Goal: Task Accomplishment & Management: Manage account settings

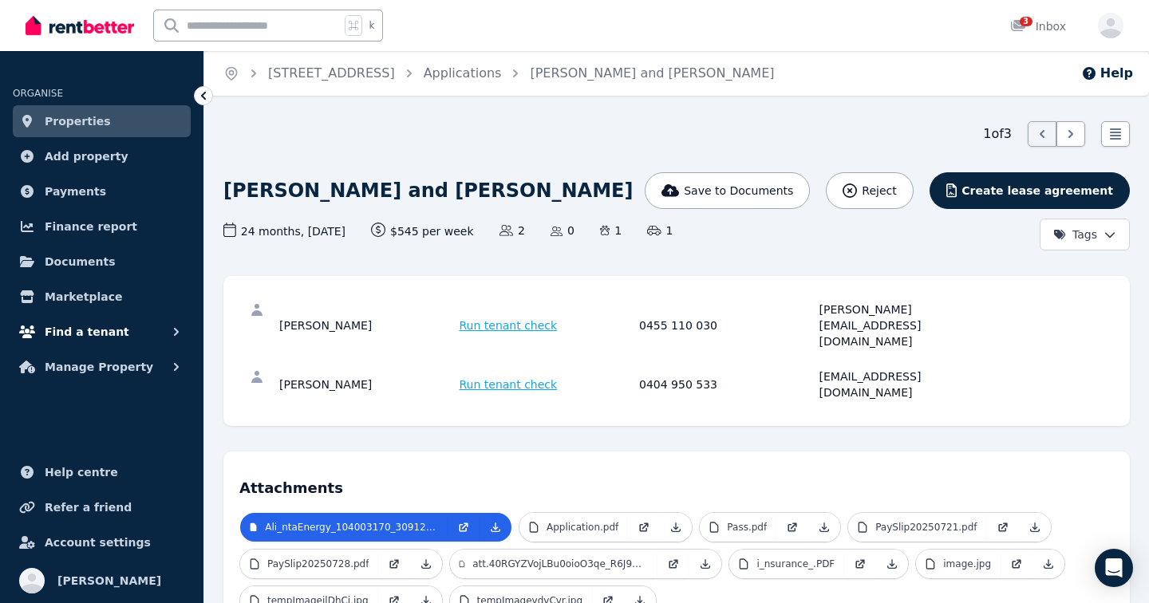
click at [92, 335] on span "Find a tenant" at bounding box center [87, 331] width 85 height 19
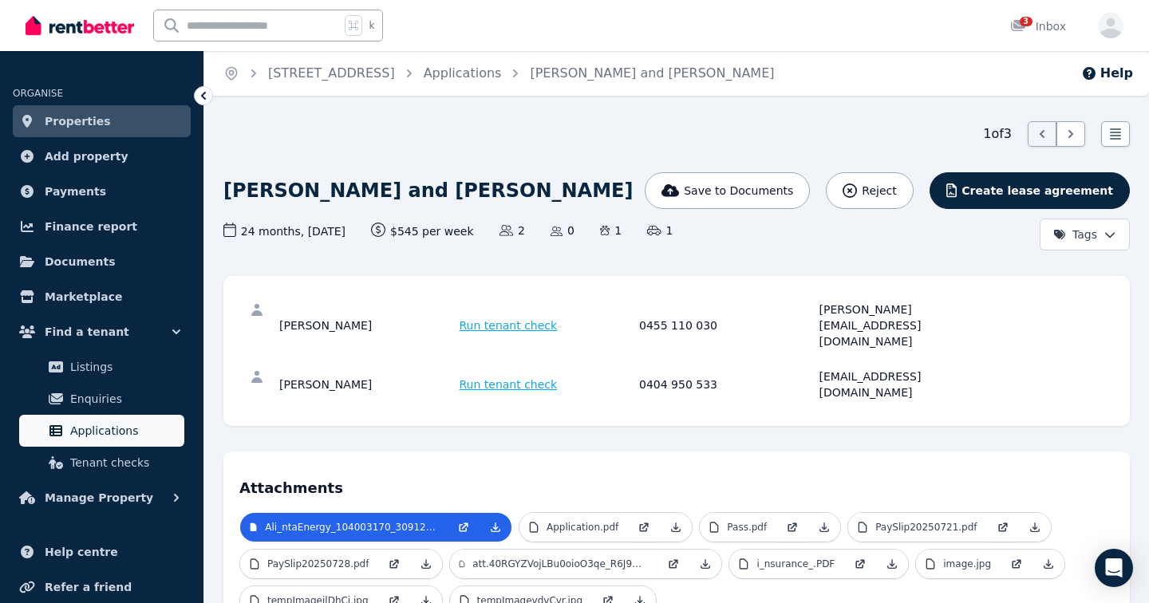
click at [98, 430] on span "Applications" at bounding box center [124, 430] width 108 height 19
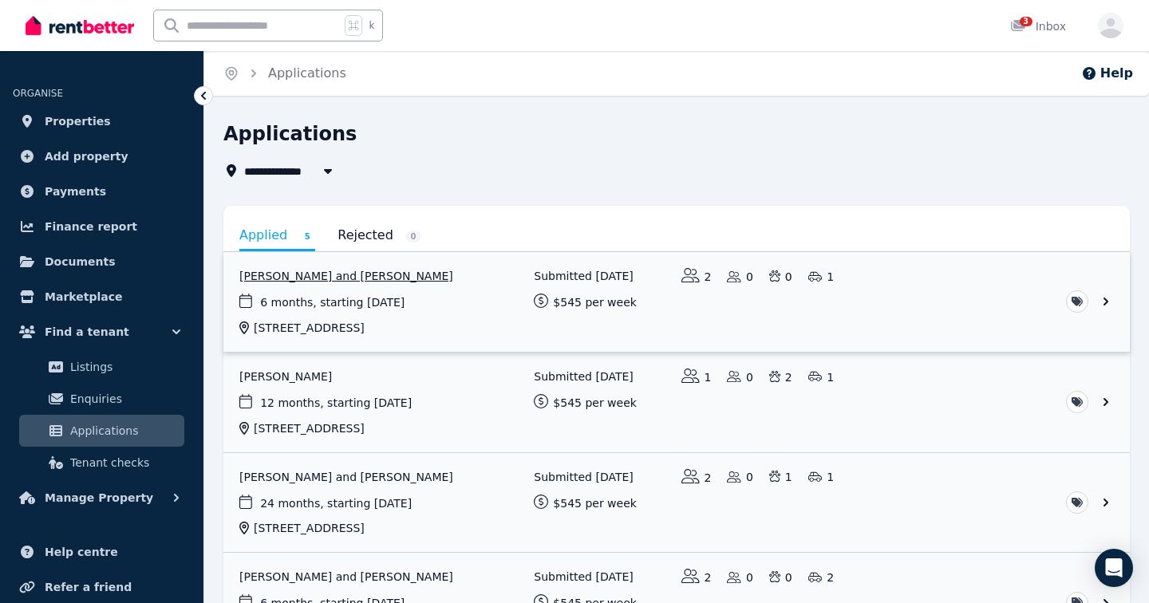
click at [1112, 301] on link "View application: Tracey Gorrie and Olivia Macpherson" at bounding box center [676, 302] width 906 height 100
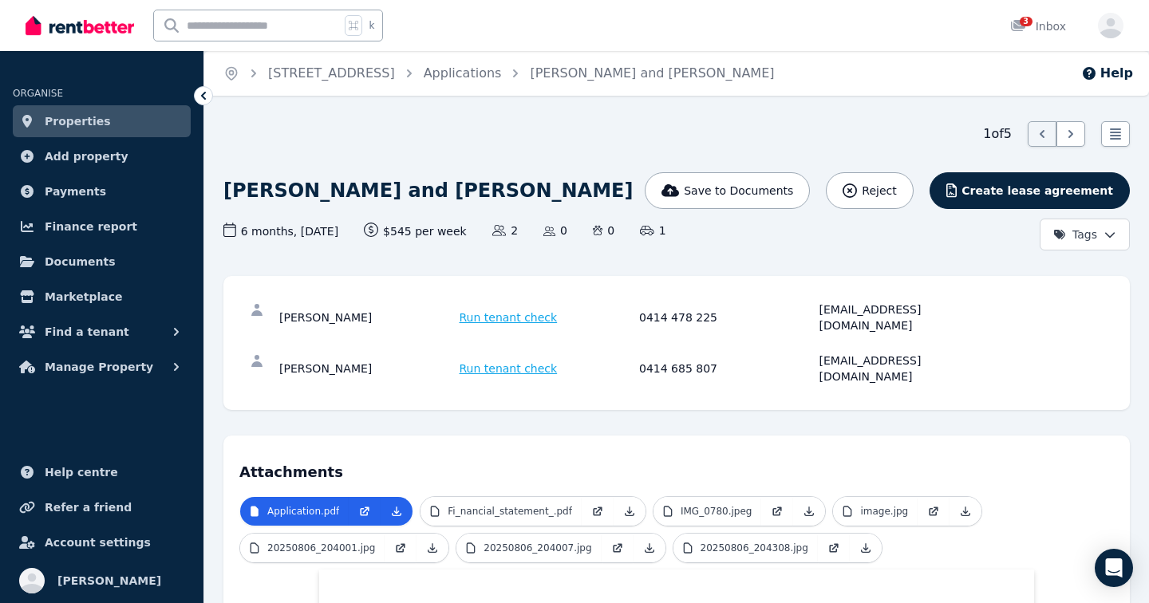
click at [203, 100] on icon at bounding box center [204, 96] width 16 height 16
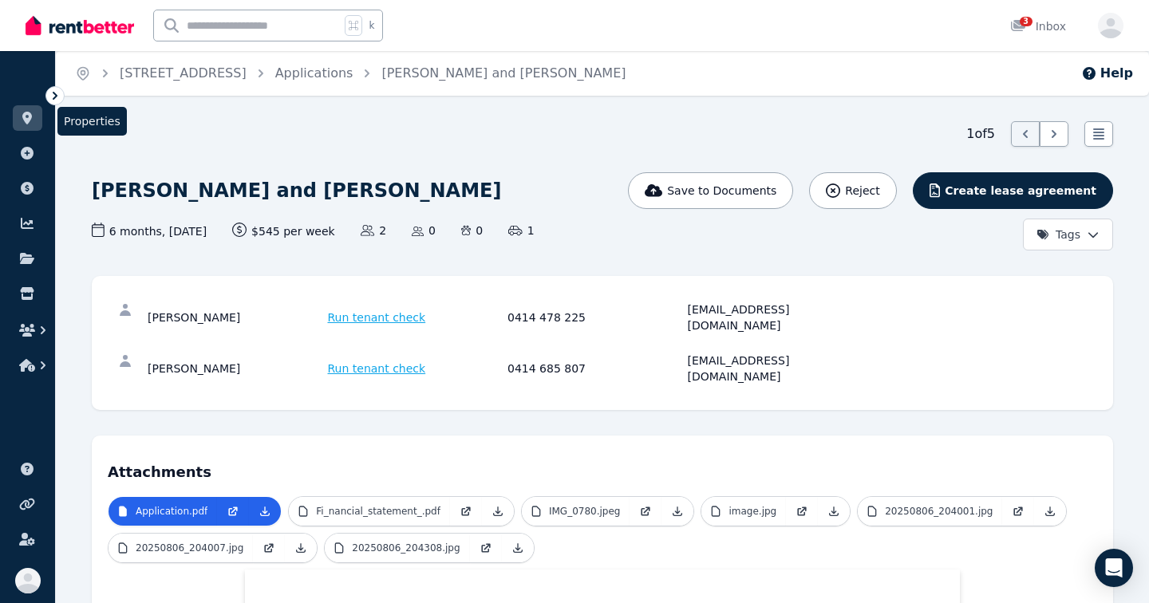
click at [34, 120] on icon at bounding box center [27, 118] width 16 height 13
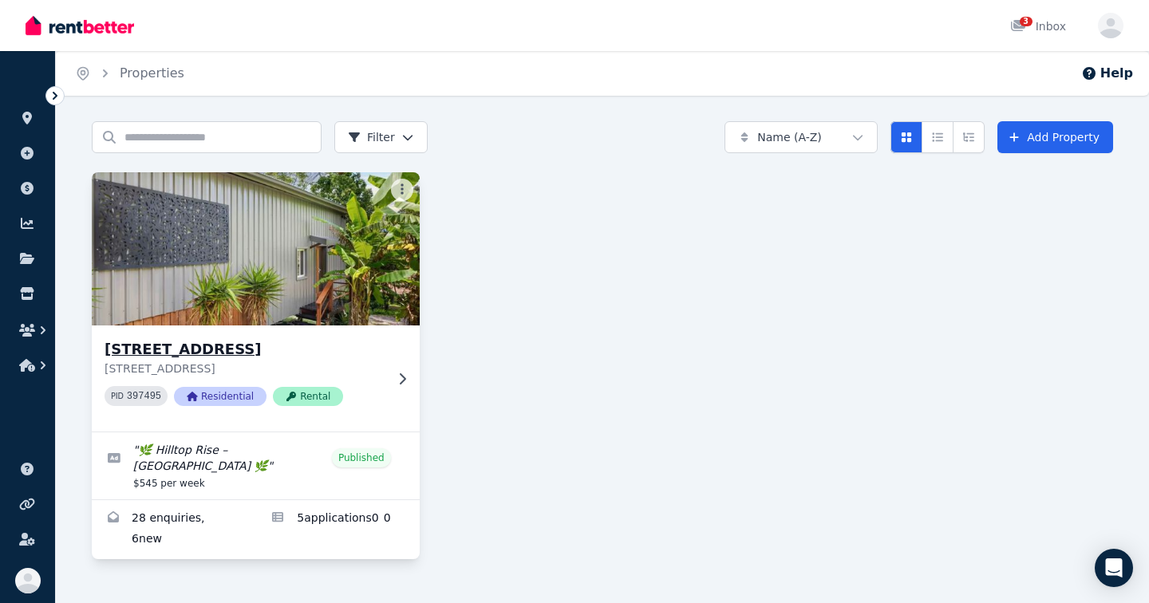
click at [382, 263] on img at bounding box center [256, 248] width 344 height 161
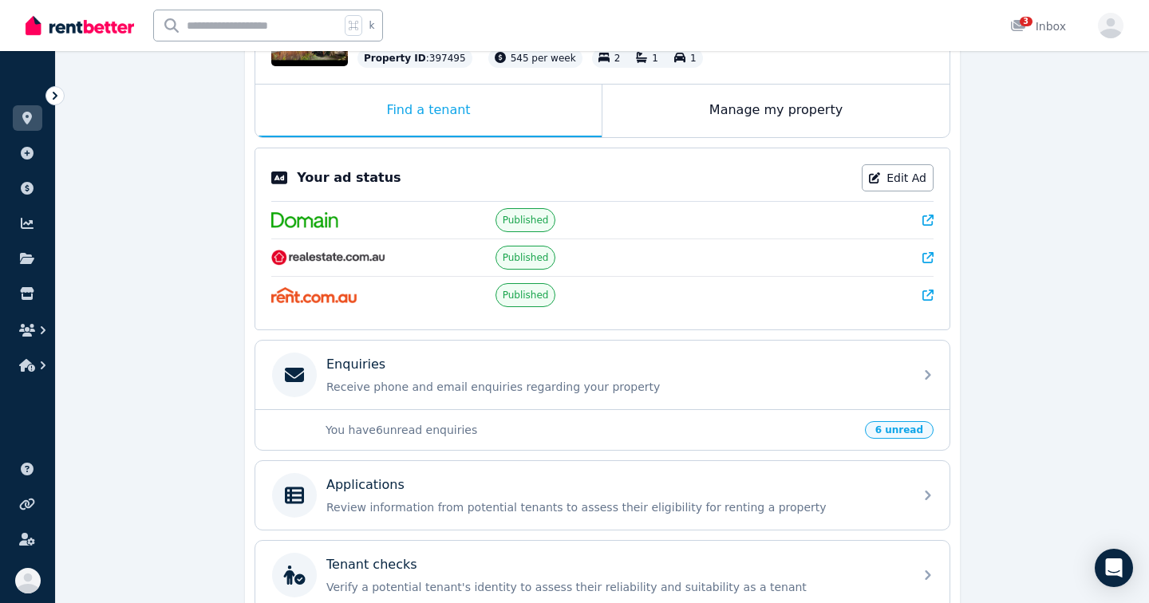
scroll to position [389, 0]
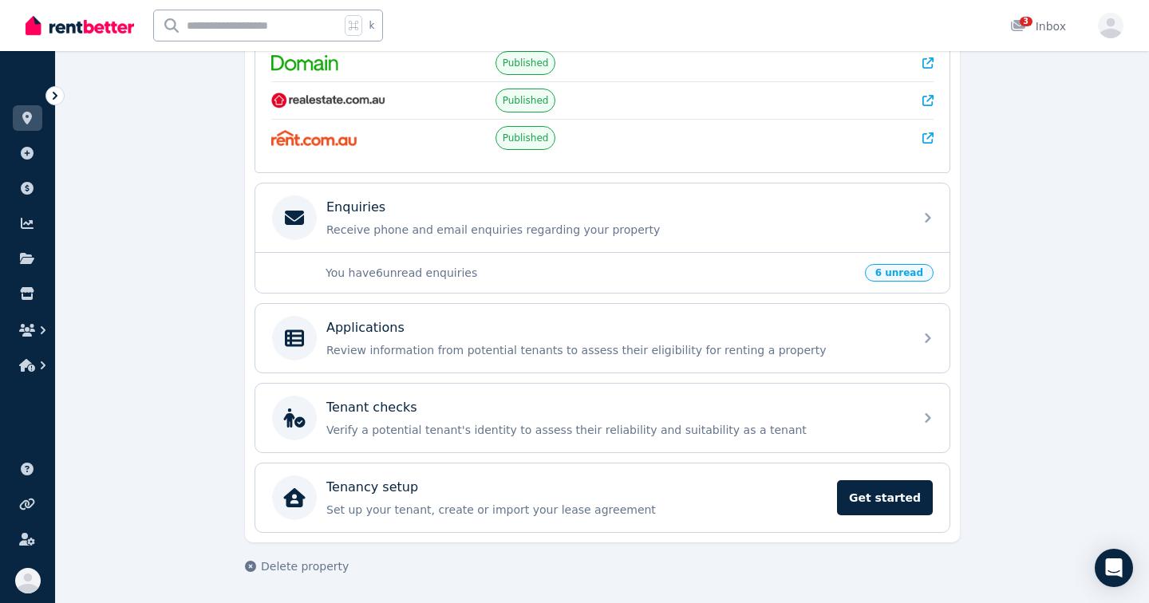
click at [894, 272] on span "6 unread" at bounding box center [899, 273] width 69 height 18
click at [409, 268] on p "You have 6 unread enquiries" at bounding box center [591, 273] width 530 height 16
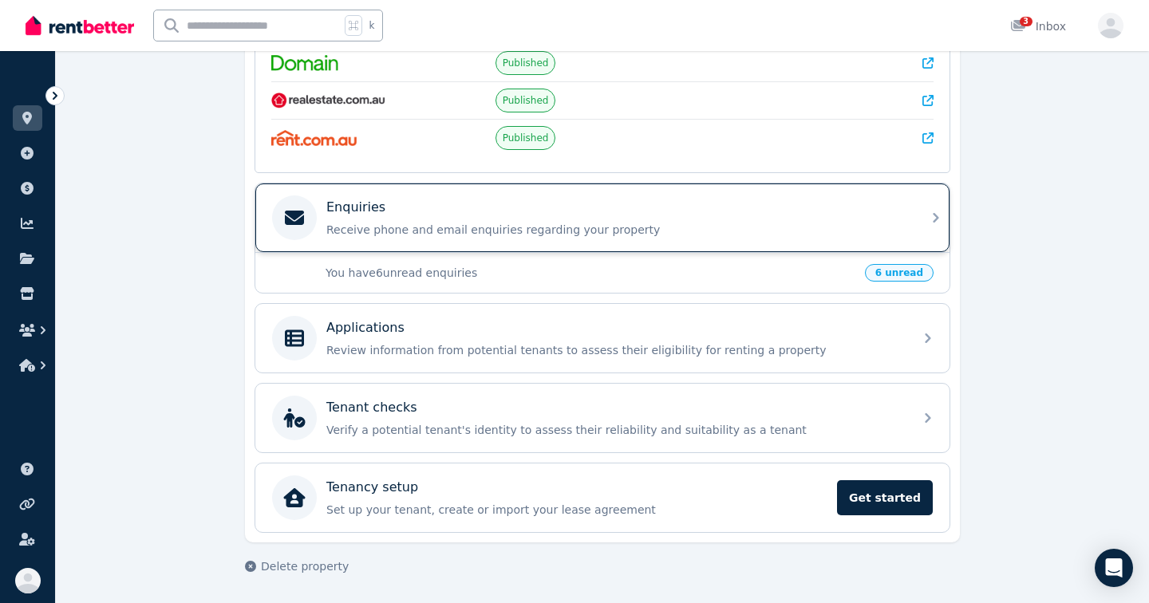
click at [393, 220] on div "Enquiries Receive phone and email enquiries regarding your property" at bounding box center [615, 218] width 578 height 40
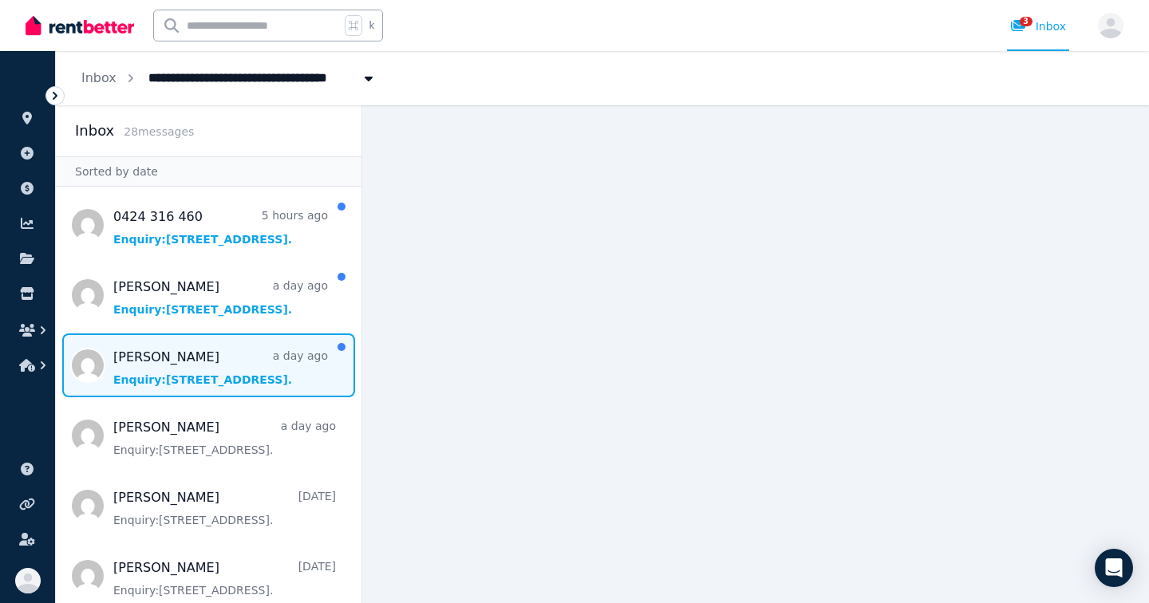
click at [183, 386] on span "Message list" at bounding box center [209, 366] width 306 height 64
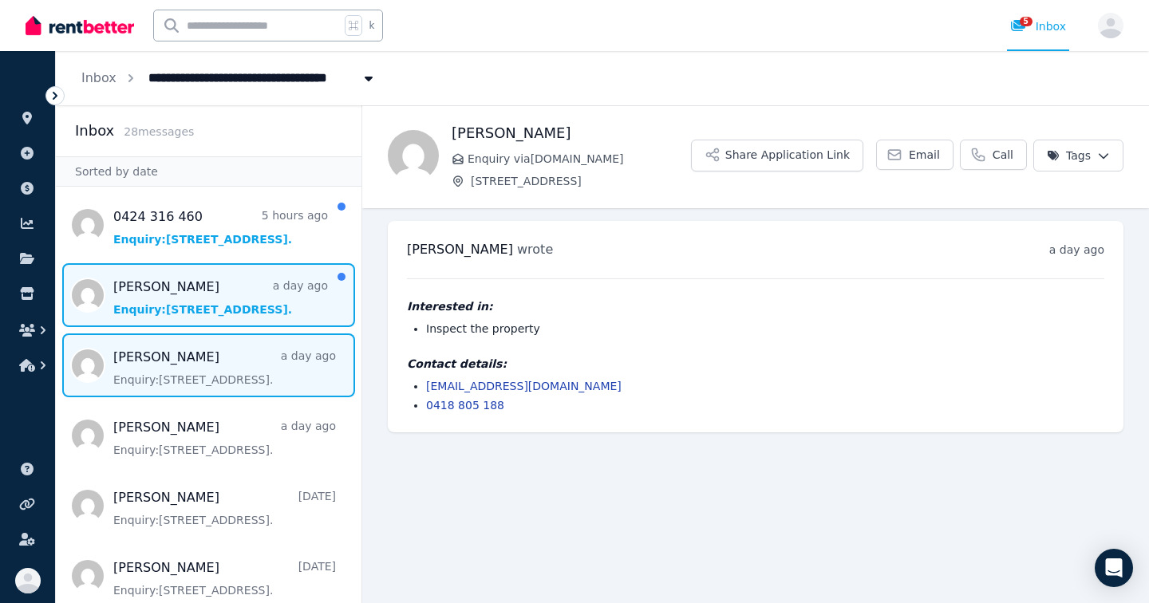
click at [161, 306] on span "Message list" at bounding box center [209, 295] width 306 height 64
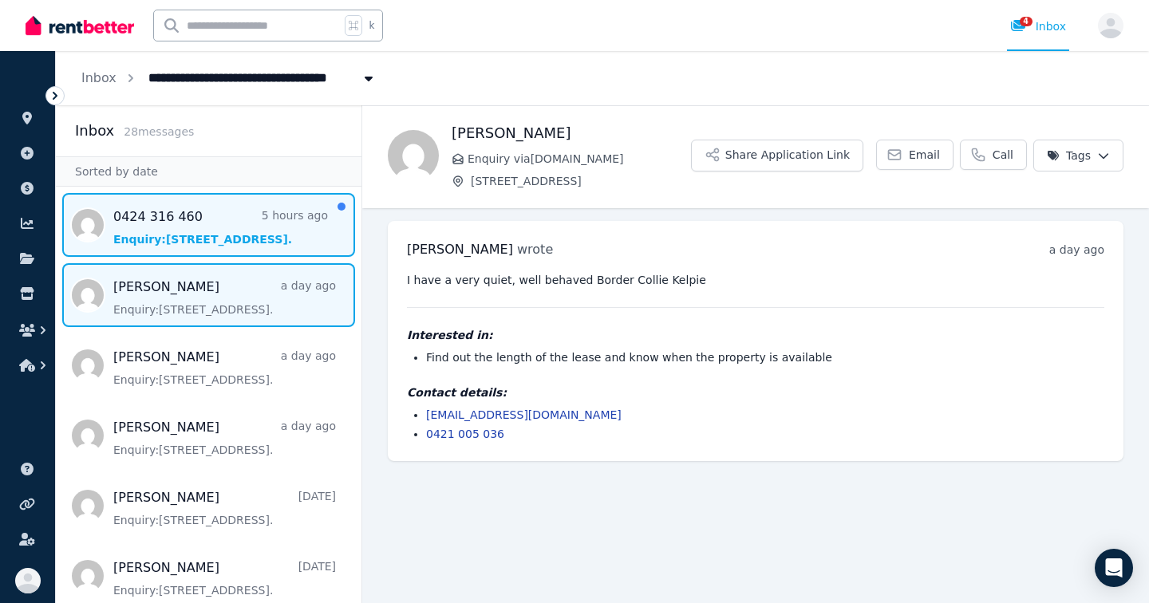
click at [207, 215] on span "Message list" at bounding box center [209, 225] width 306 height 64
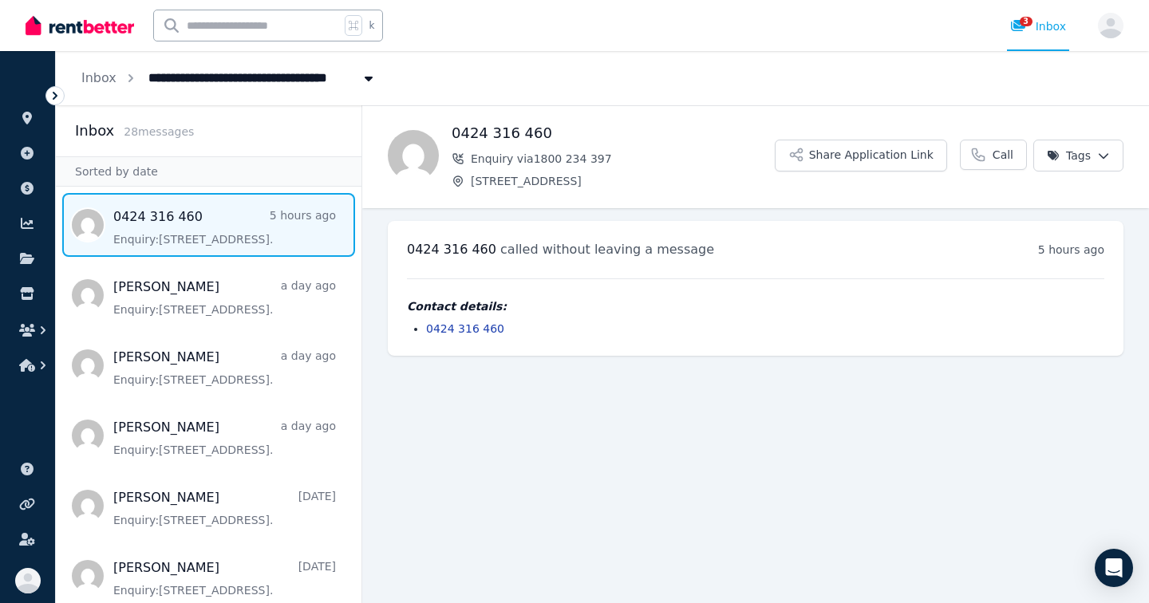
click at [1103, 174] on div "0424 316 460 Enquiry via 1800 234 [STREET_ADDRESS] Valley Share Application Lin…" at bounding box center [755, 155] width 787 height 67
click at [1103, 154] on html "**********" at bounding box center [574, 301] width 1149 height 603
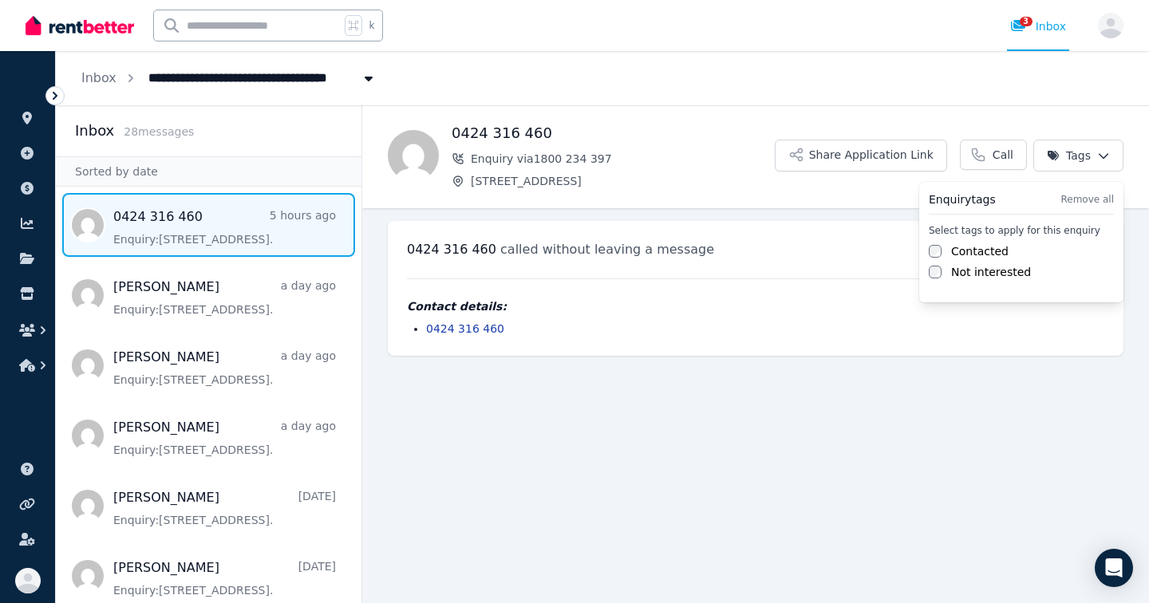
click at [993, 248] on label "Contacted" at bounding box center [979, 251] width 57 height 16
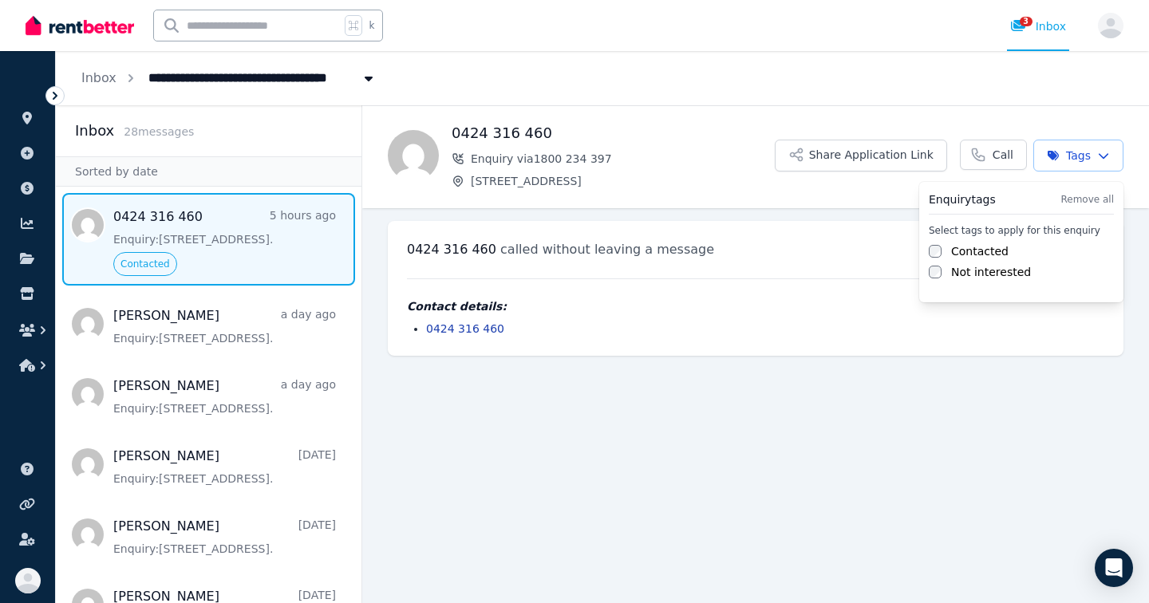
click at [168, 336] on html "**********" at bounding box center [574, 301] width 1149 height 603
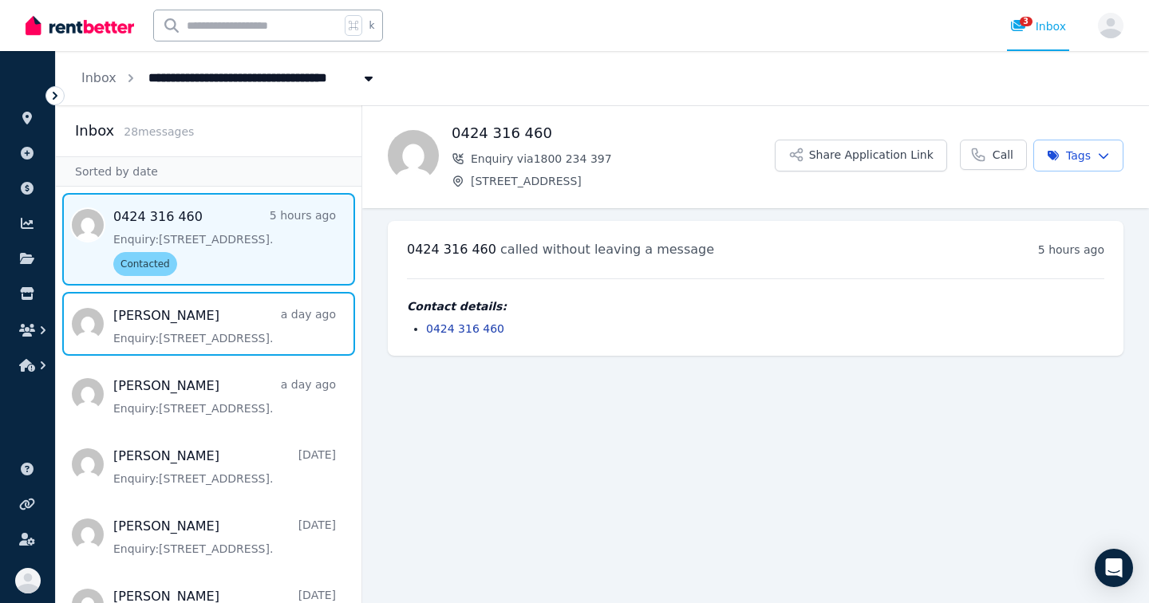
click at [168, 336] on span "Message list" at bounding box center [209, 324] width 306 height 64
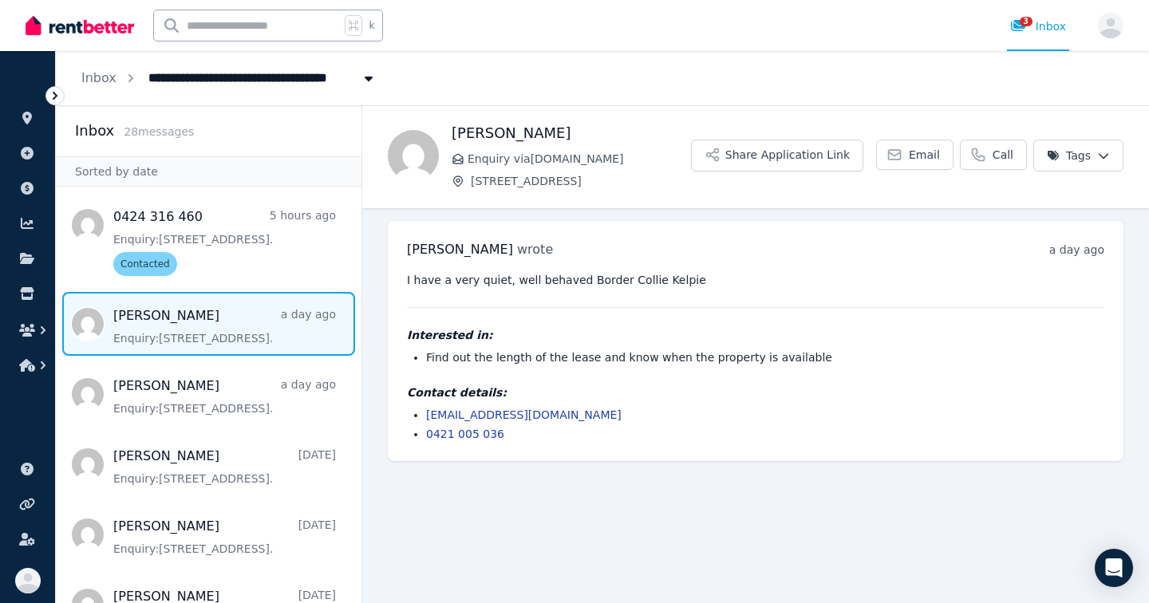
click at [1096, 158] on html "**********" at bounding box center [574, 301] width 1149 height 603
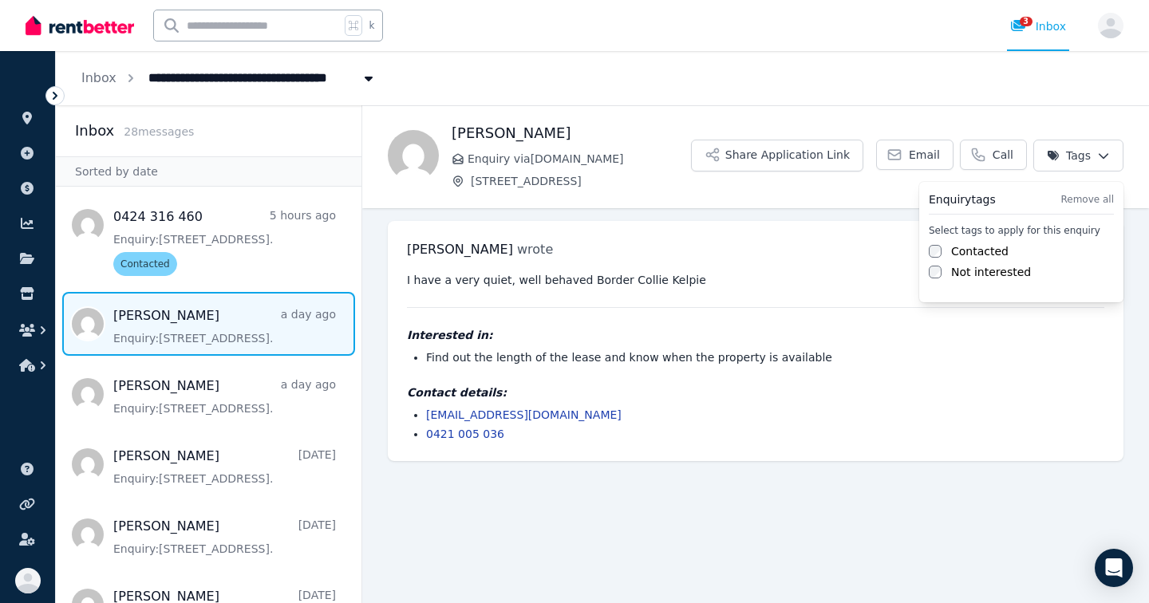
click at [984, 279] on label "Not interested" at bounding box center [991, 272] width 80 height 16
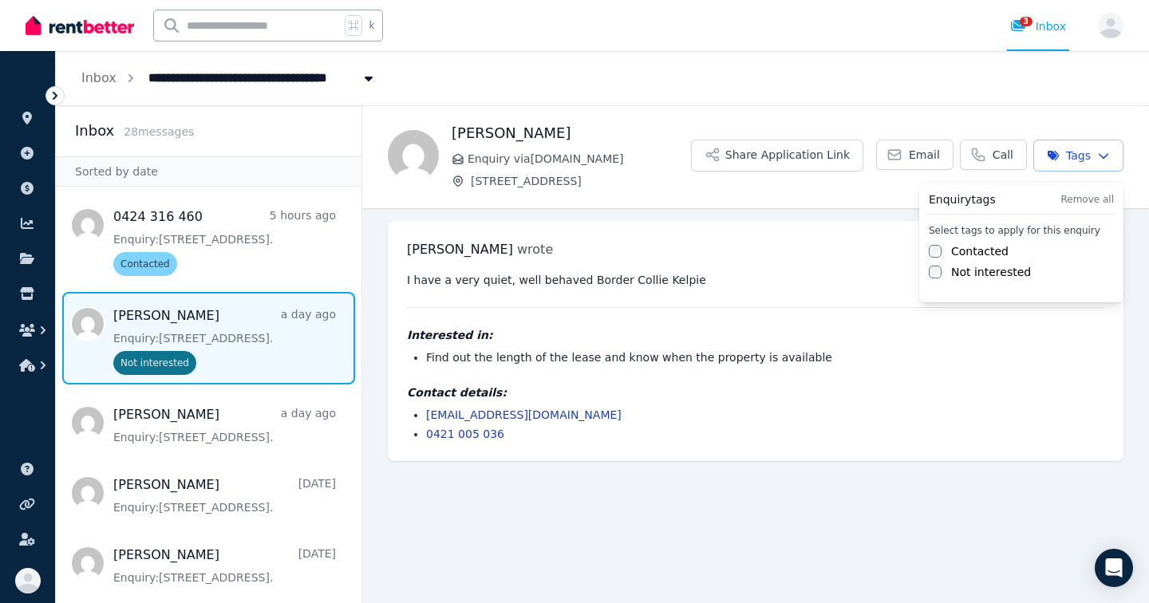
click at [200, 431] on html "**********" at bounding box center [574, 301] width 1149 height 603
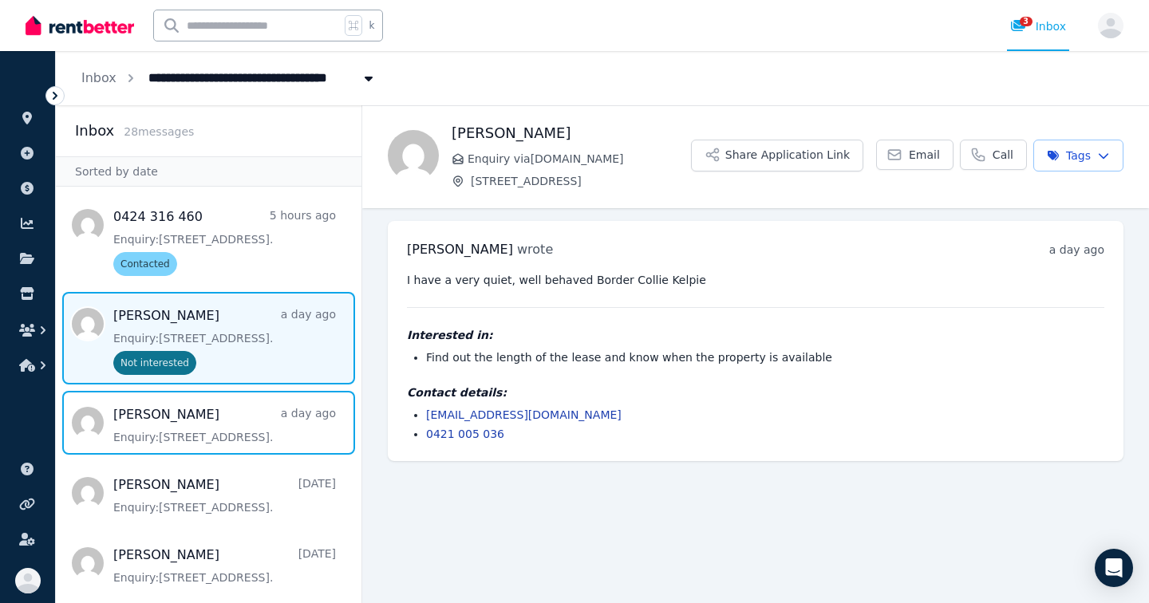
click at [200, 431] on span "Message list" at bounding box center [209, 423] width 306 height 64
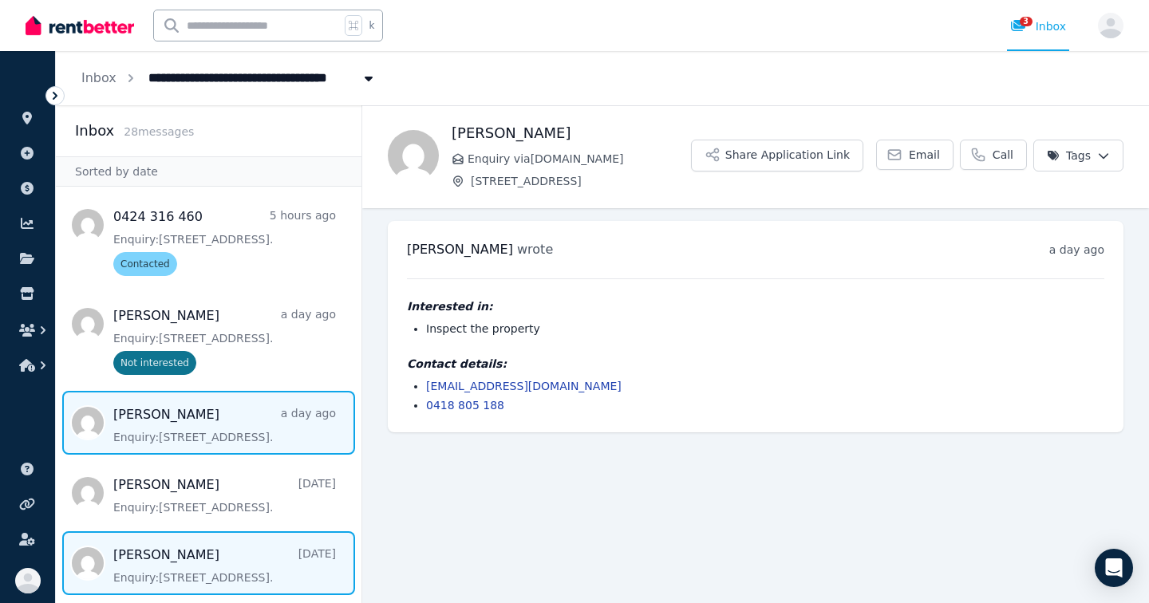
click at [239, 569] on span "Message list" at bounding box center [209, 563] width 306 height 64
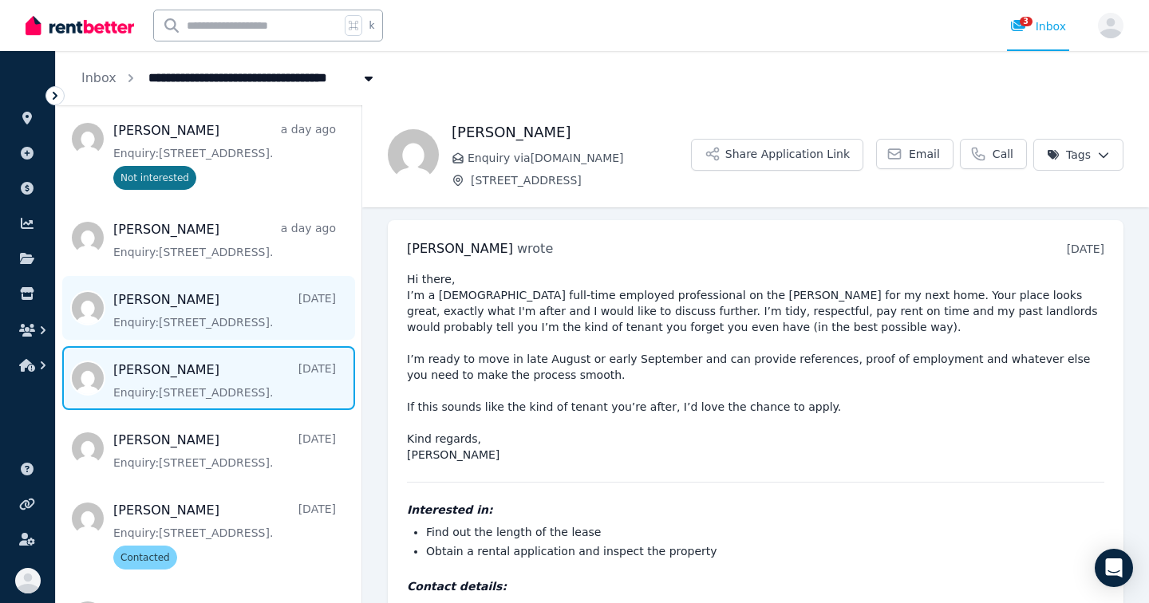
scroll to position [190, 0]
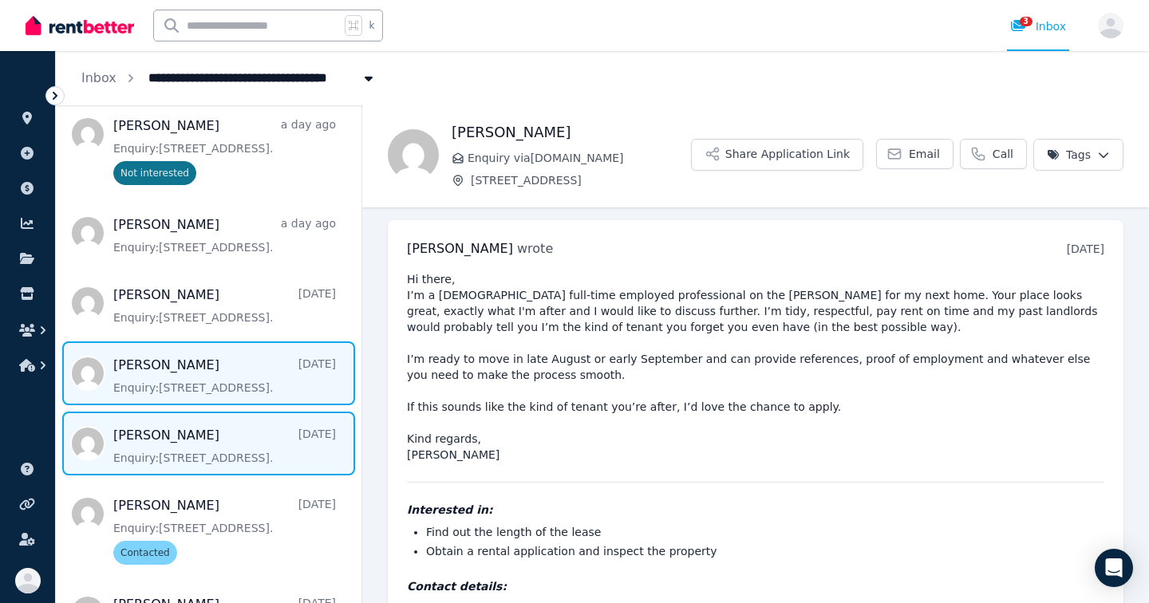
click at [232, 445] on span "Message list" at bounding box center [209, 444] width 306 height 64
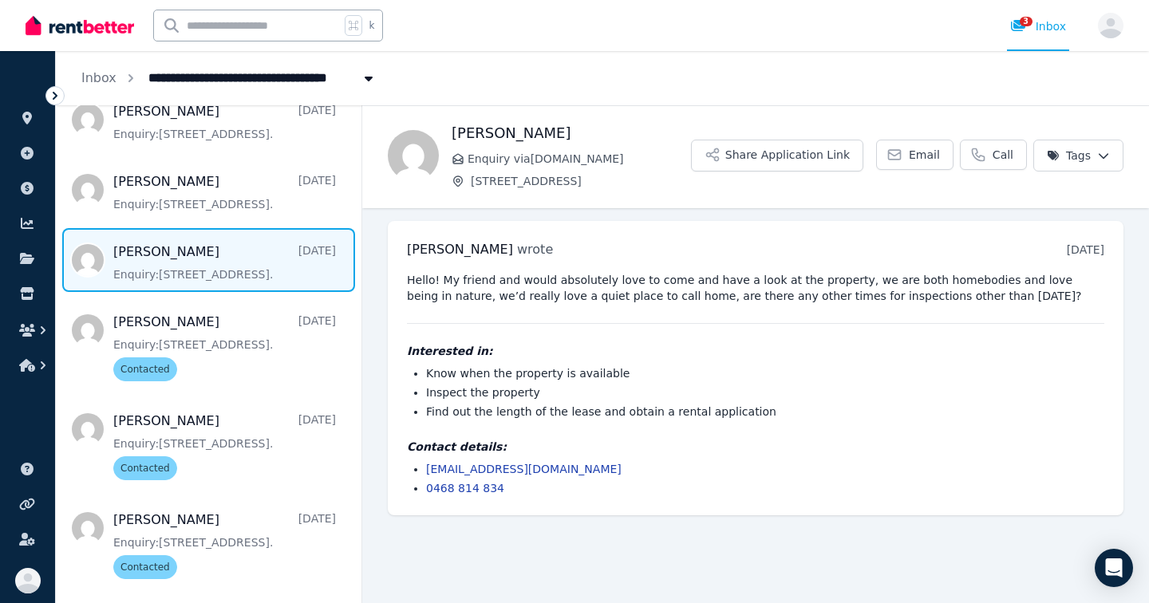
scroll to position [381, 0]
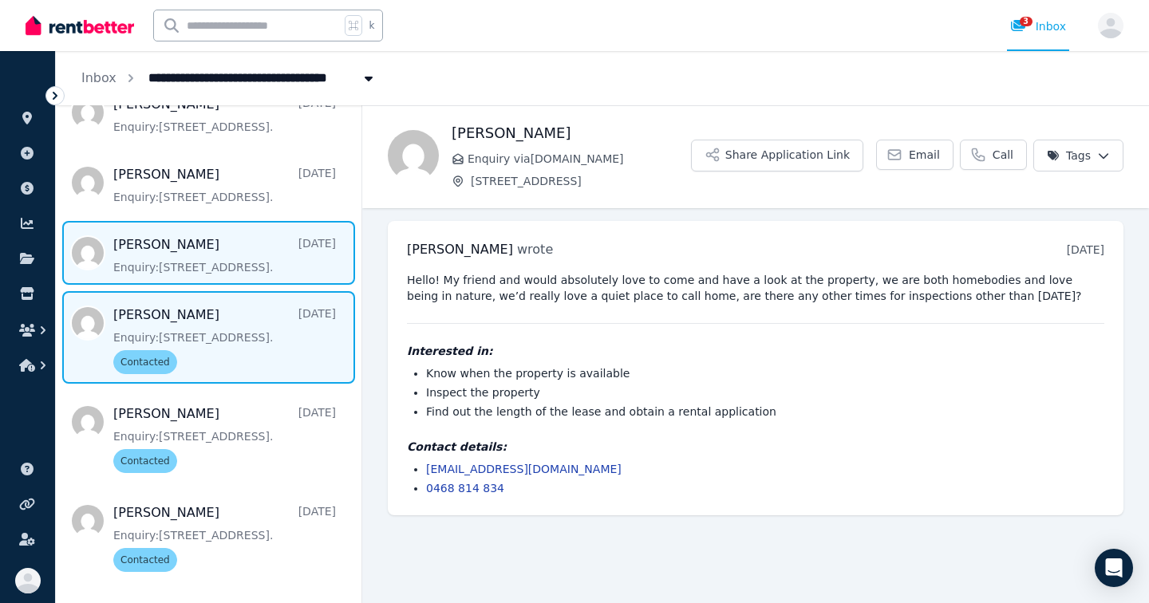
click at [211, 304] on span "Message list" at bounding box center [209, 337] width 306 height 93
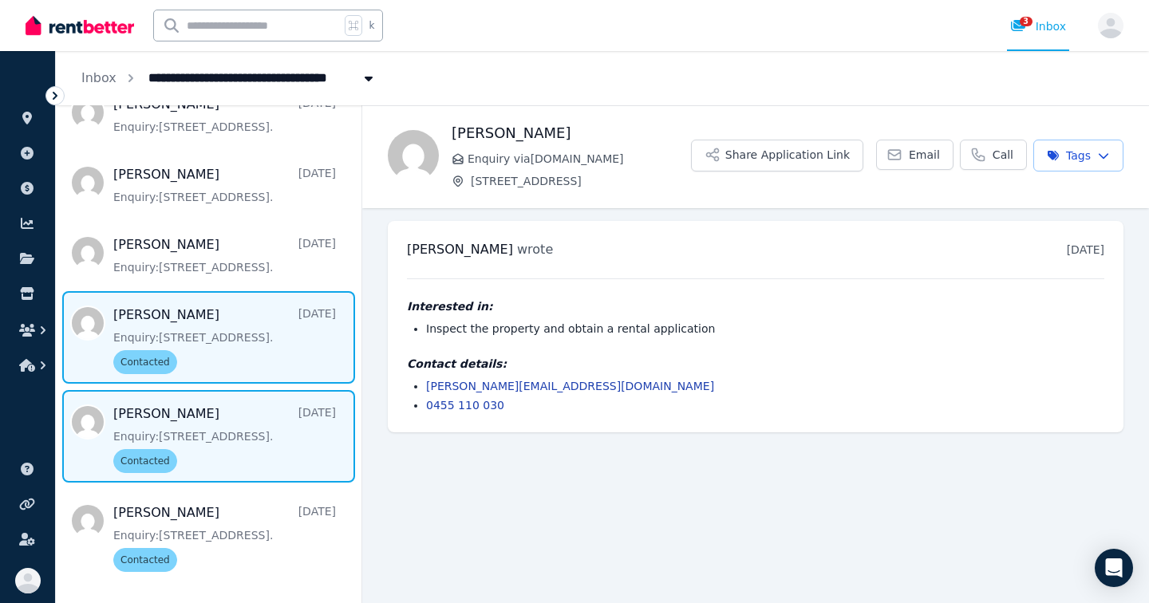
click at [209, 404] on span "Message list" at bounding box center [209, 436] width 306 height 93
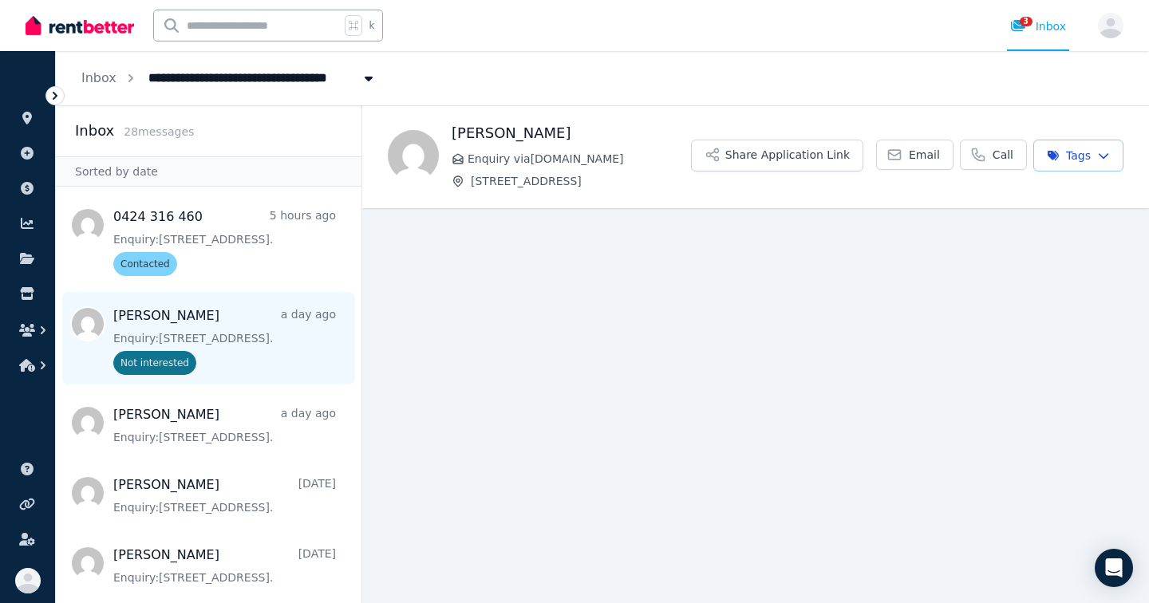
scroll to position [21, 0]
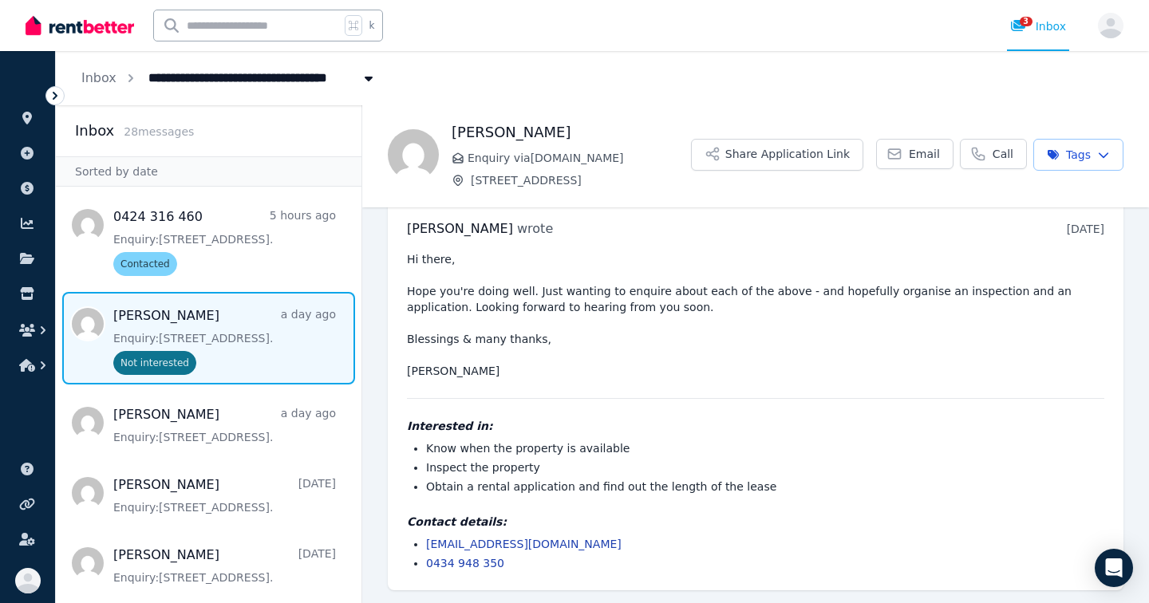
click at [232, 331] on span "Message list" at bounding box center [209, 338] width 306 height 93
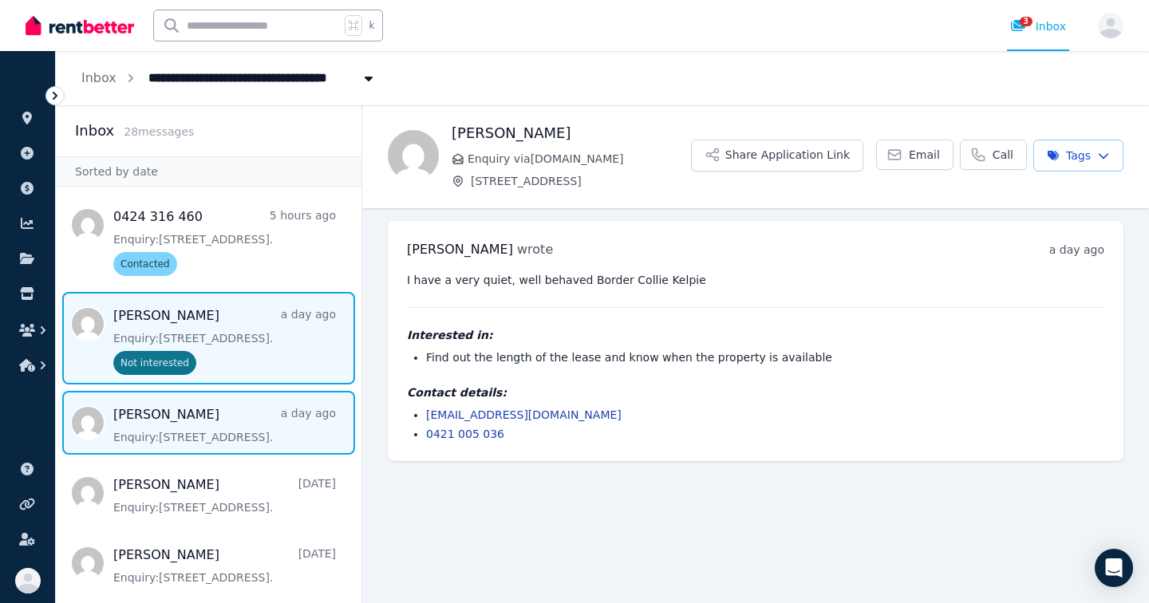
click at [239, 425] on span "Message list" at bounding box center [209, 423] width 306 height 64
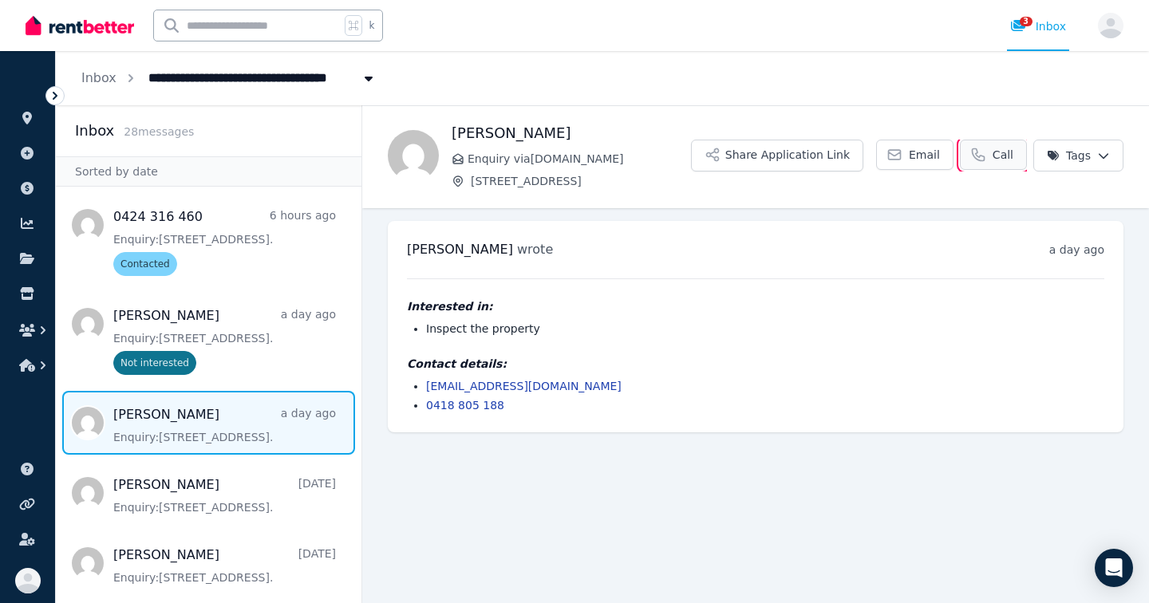
click at [1000, 153] on span "Call" at bounding box center [1003, 155] width 21 height 16
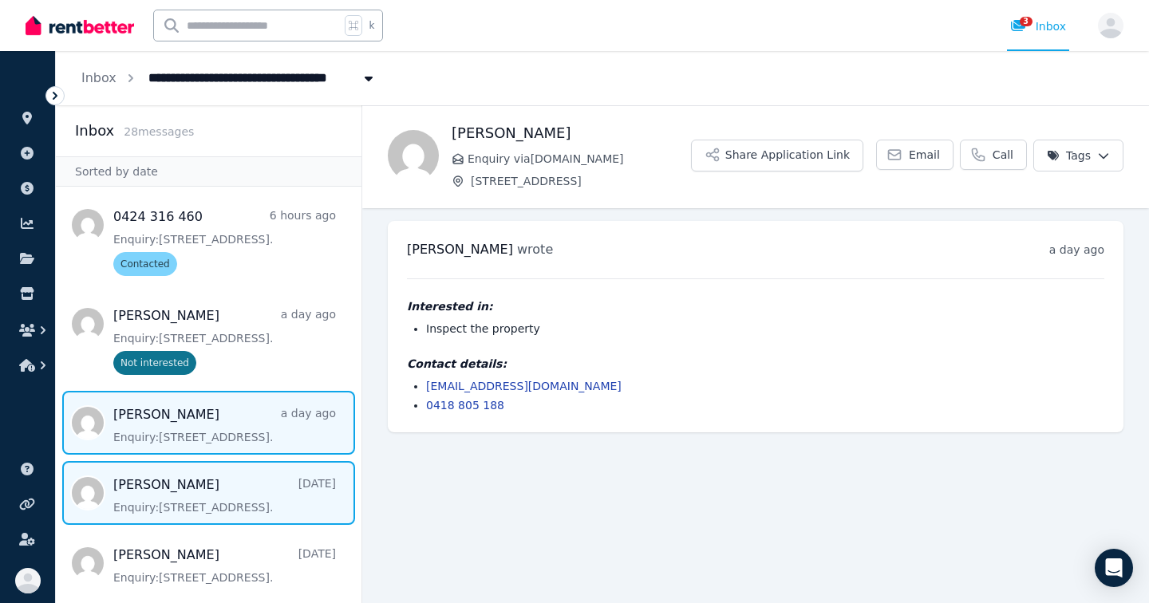
click at [265, 499] on span "Message list" at bounding box center [209, 493] width 306 height 64
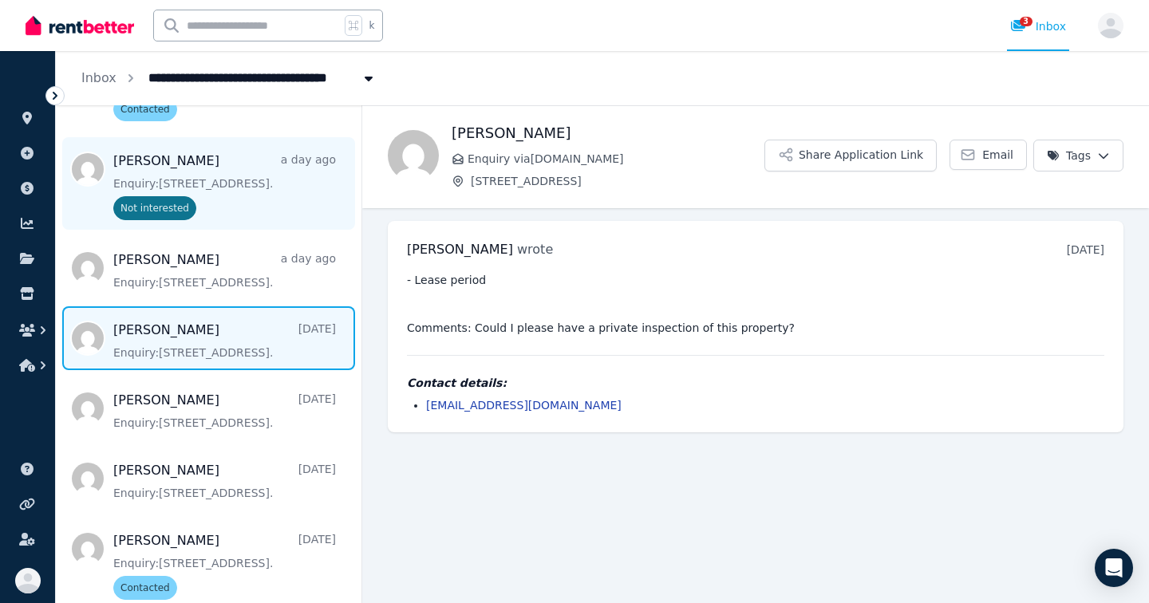
scroll to position [156, 0]
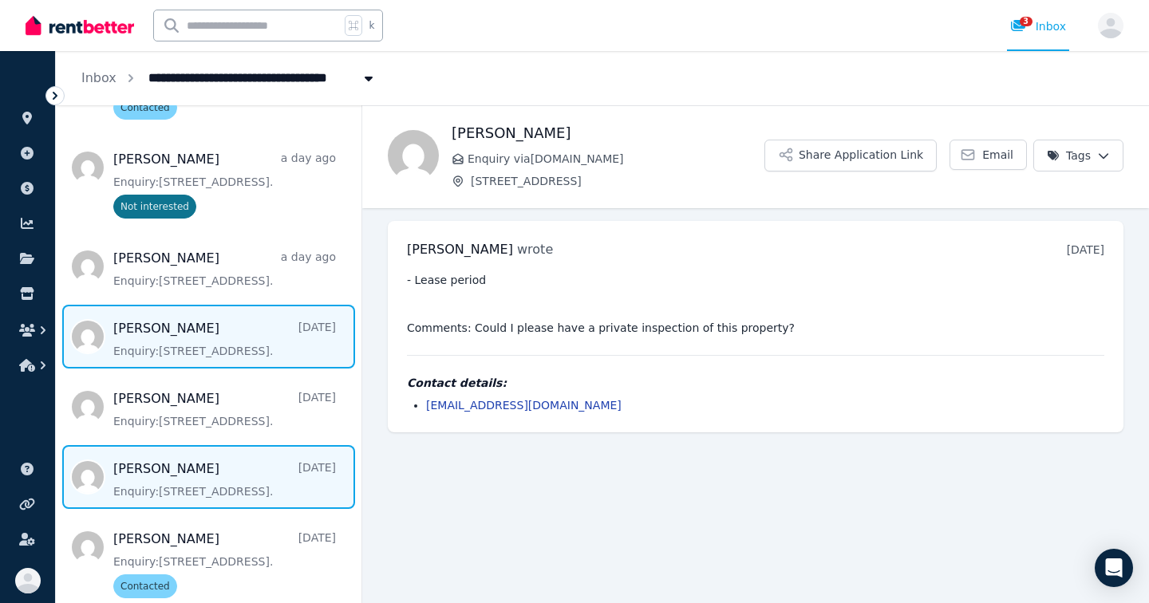
click at [210, 477] on span "Message list" at bounding box center [209, 477] width 306 height 64
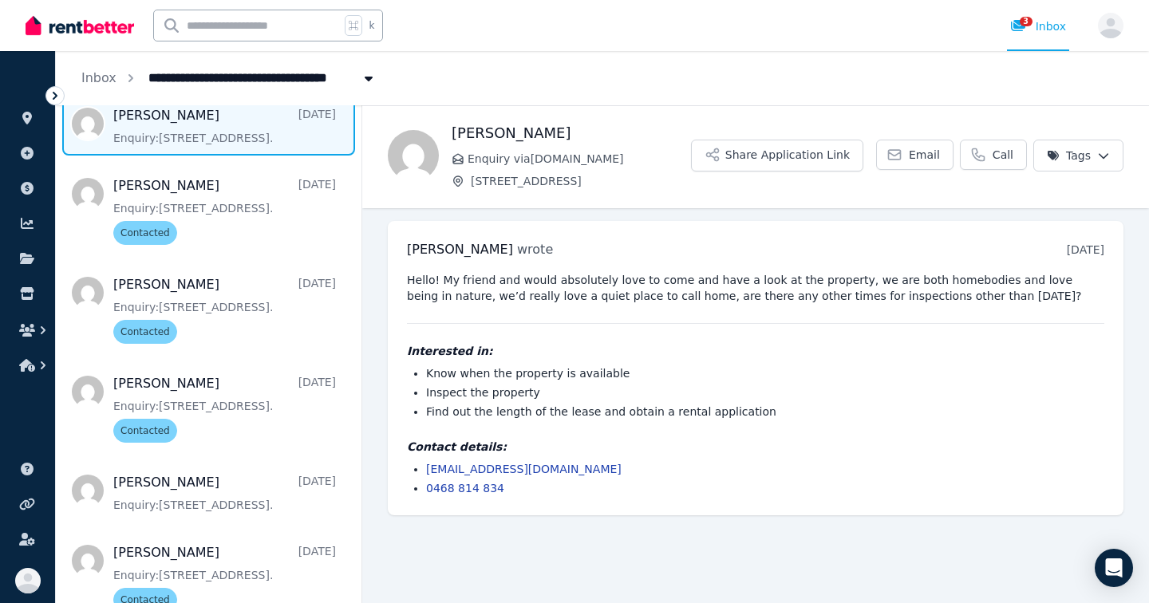
scroll to position [513, 0]
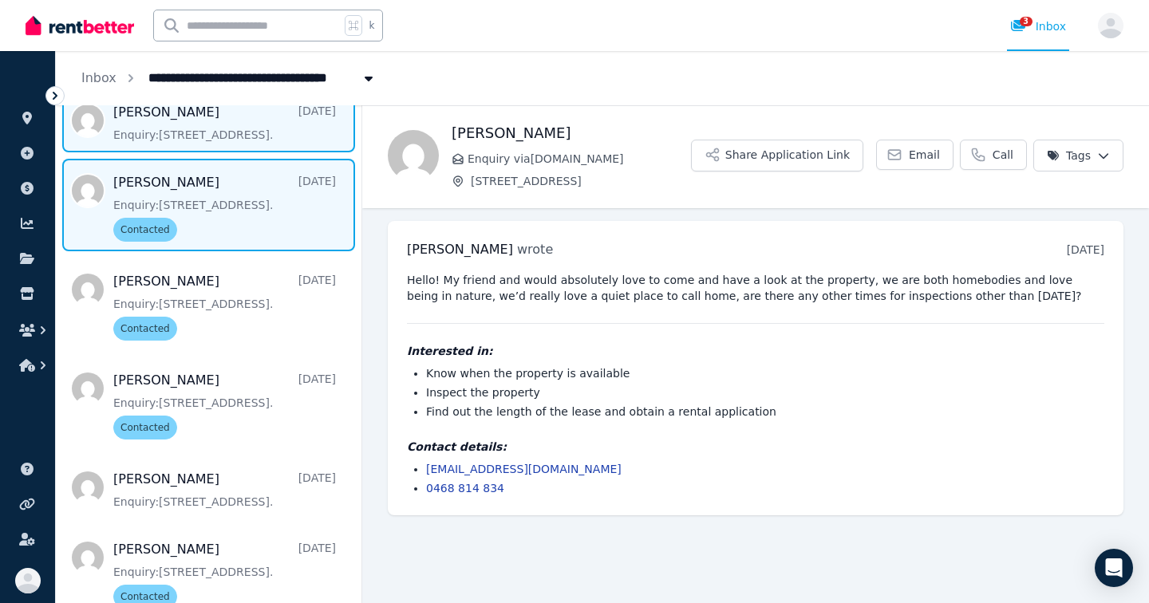
click at [248, 197] on span "Message list" at bounding box center [209, 205] width 306 height 93
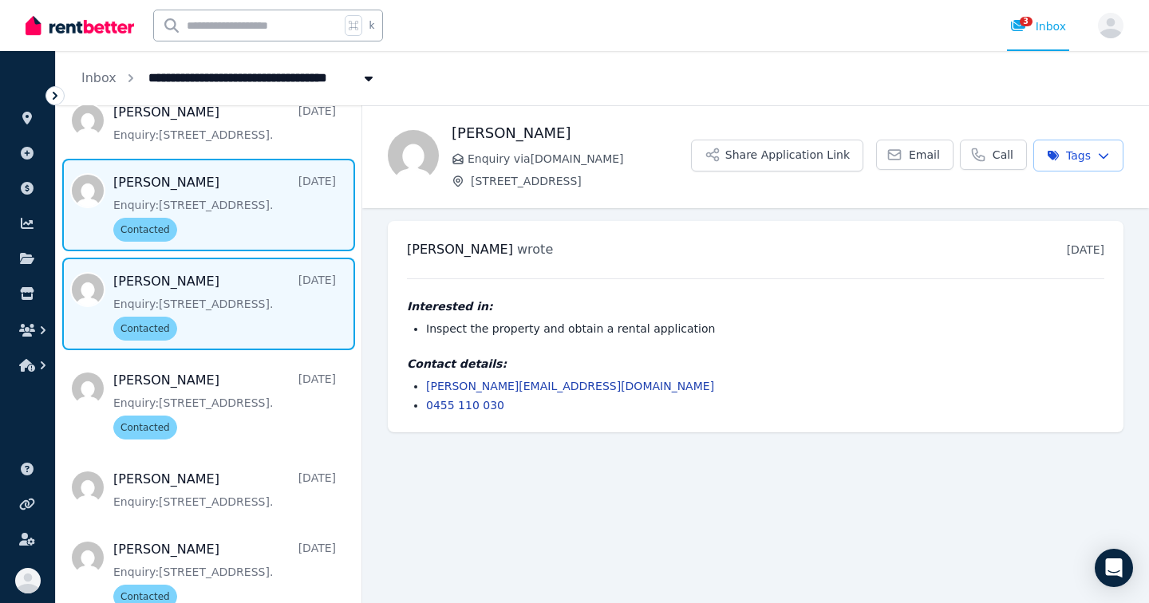
click at [252, 313] on span "Message list" at bounding box center [209, 304] width 306 height 93
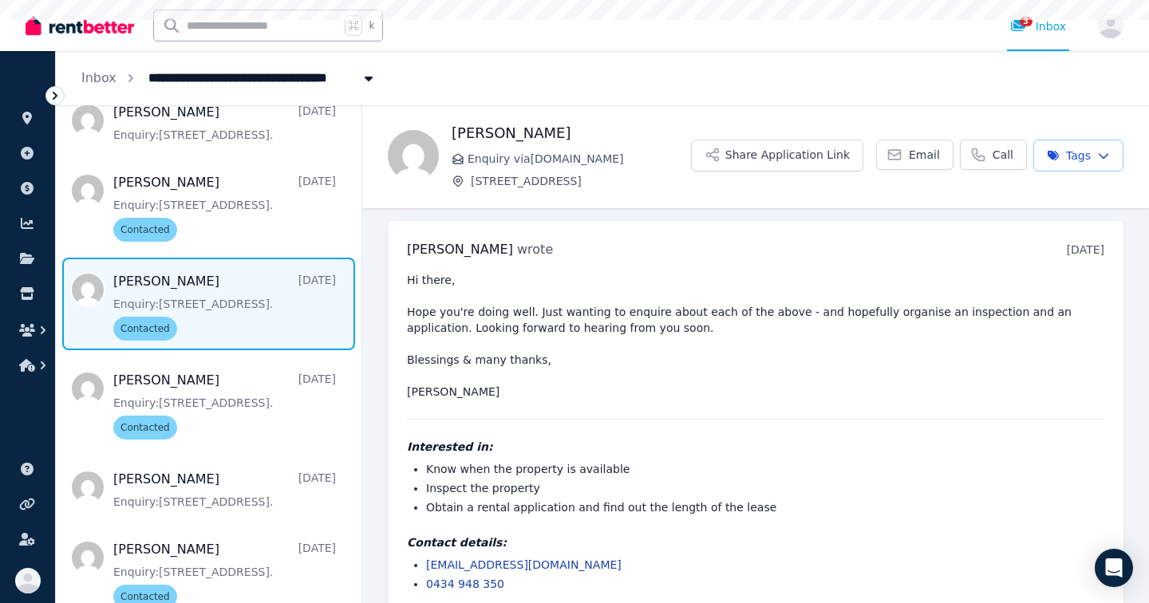
scroll to position [21, 0]
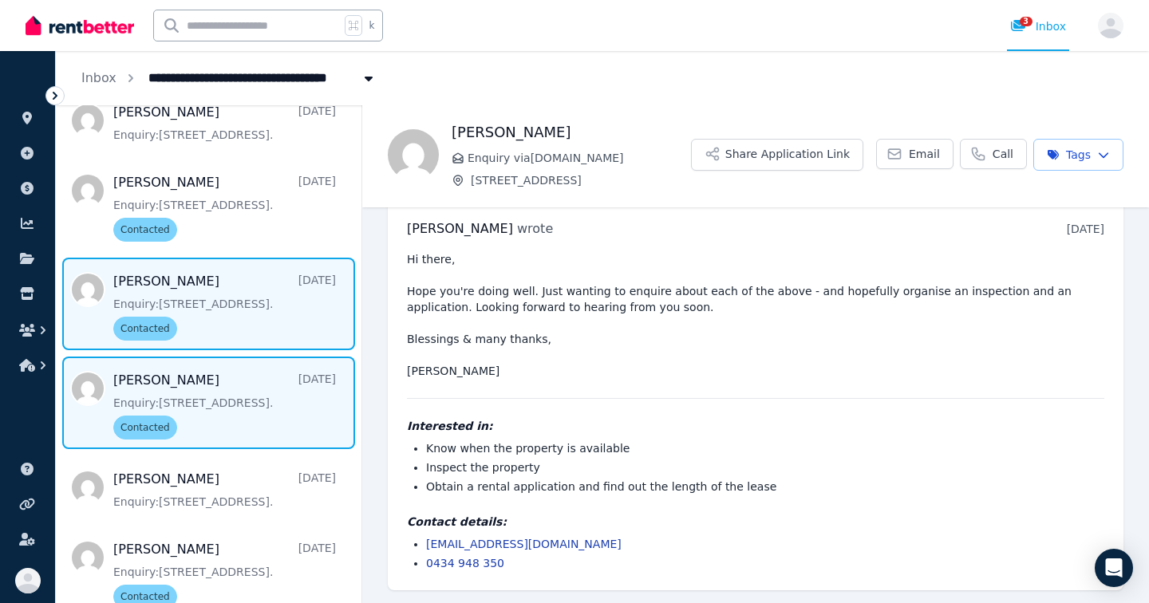
click at [252, 396] on span "Message list" at bounding box center [209, 403] width 306 height 93
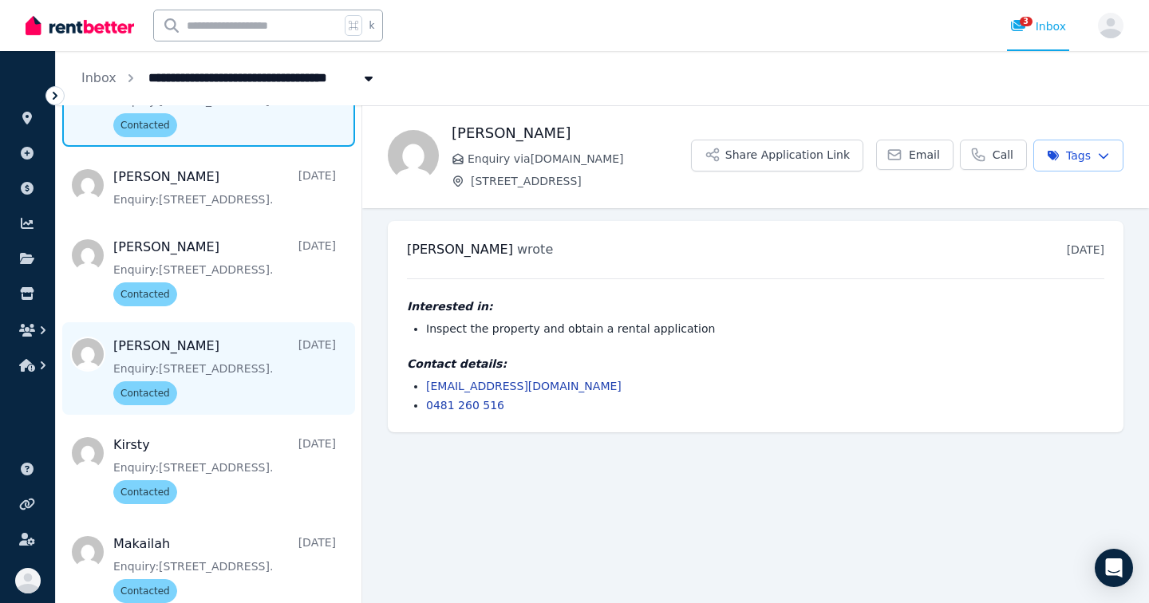
scroll to position [817, 0]
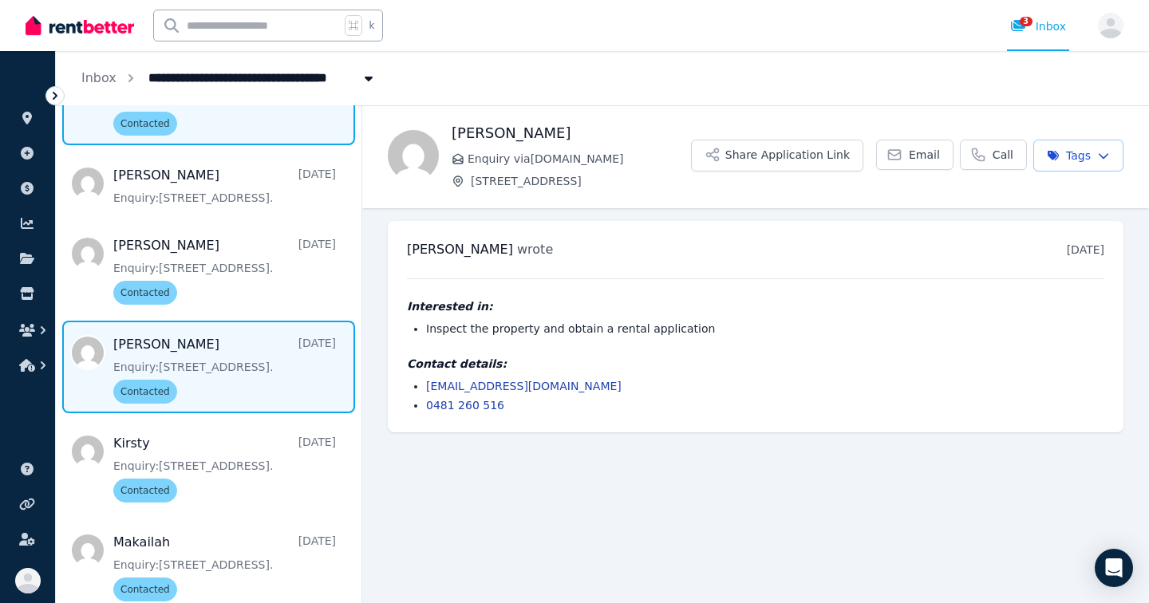
click at [251, 379] on span "Message list" at bounding box center [209, 367] width 306 height 93
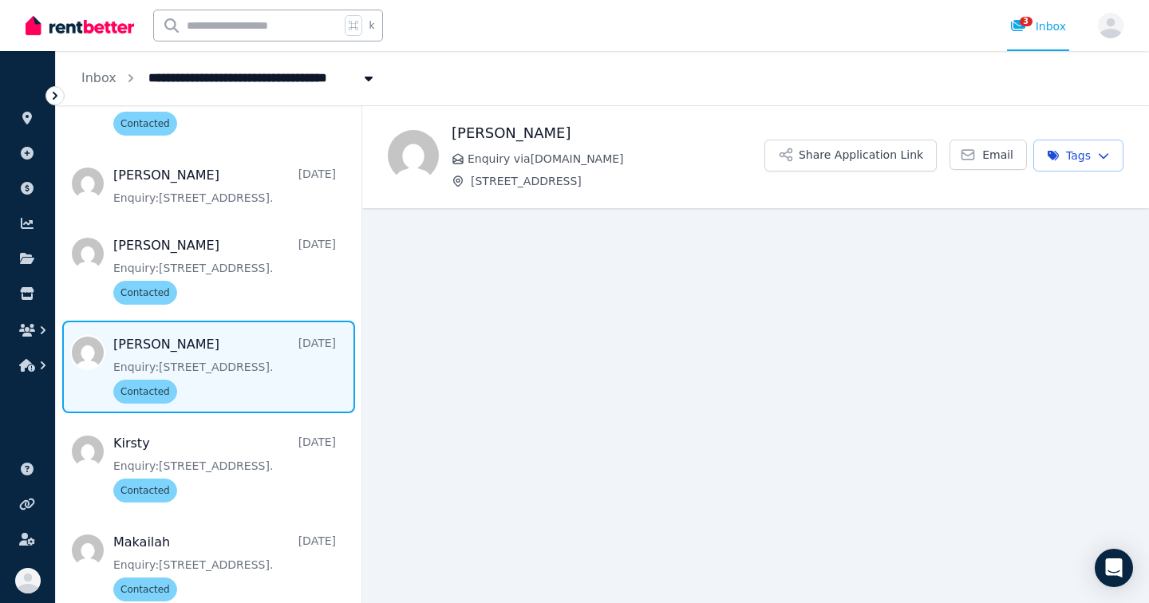
click at [53, 97] on icon at bounding box center [55, 96] width 16 height 16
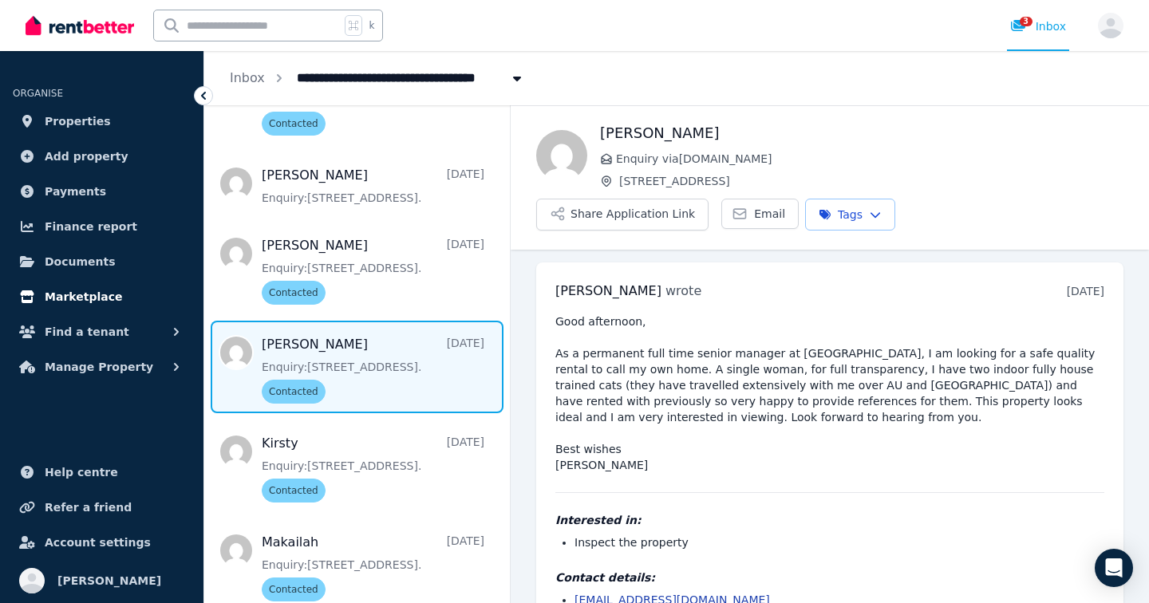
scroll to position [37, 0]
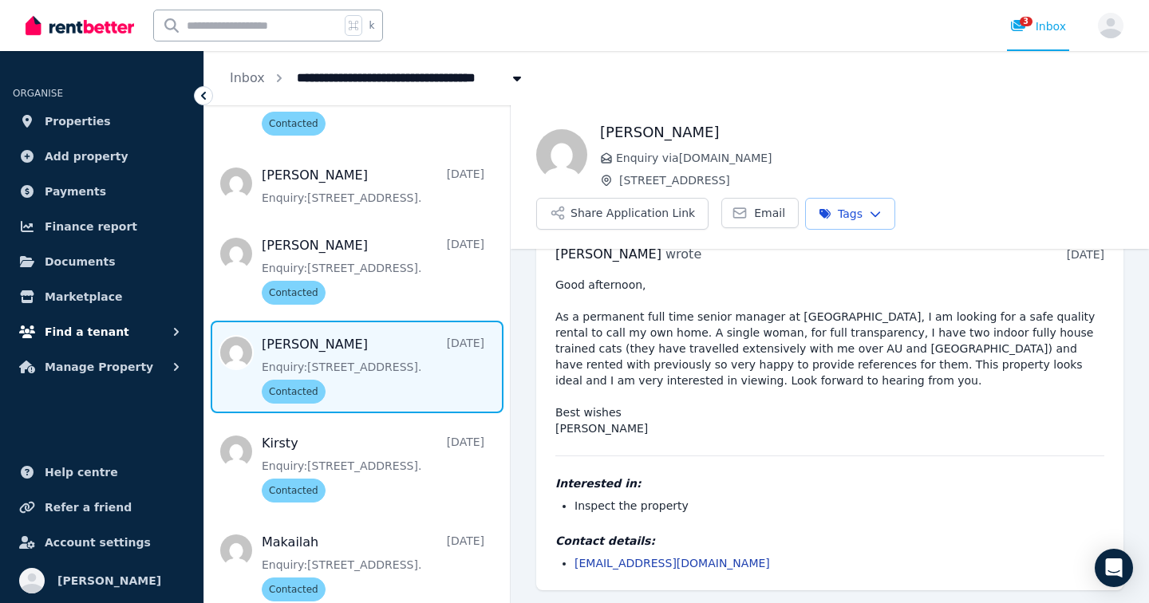
click at [116, 338] on button "Find a tenant" at bounding box center [102, 332] width 178 height 32
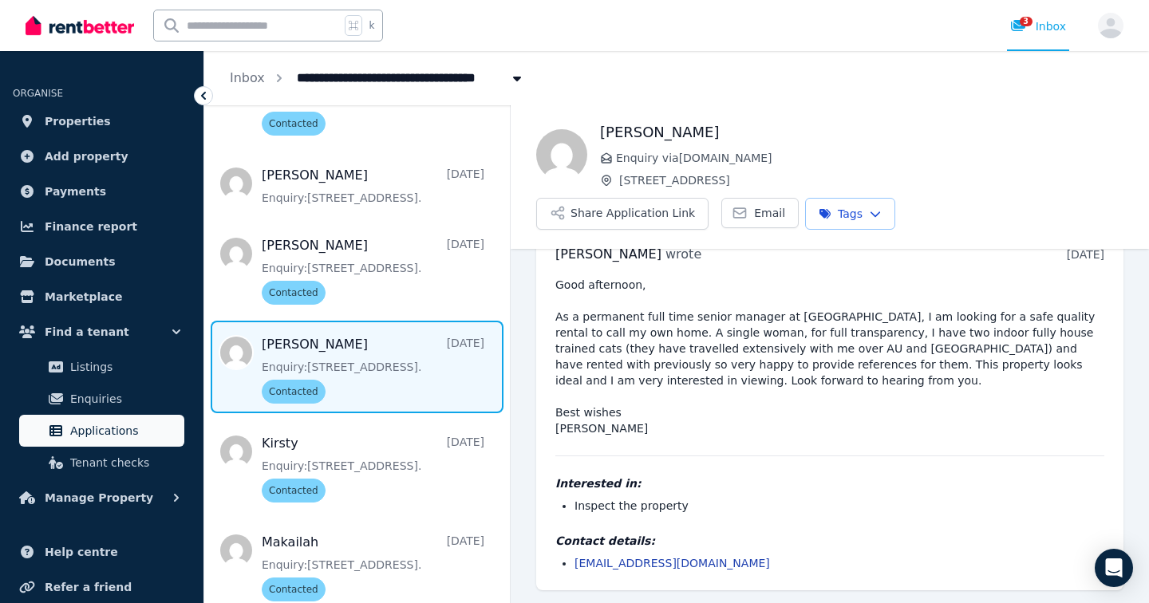
click at [113, 423] on span "Applications" at bounding box center [124, 430] width 108 height 19
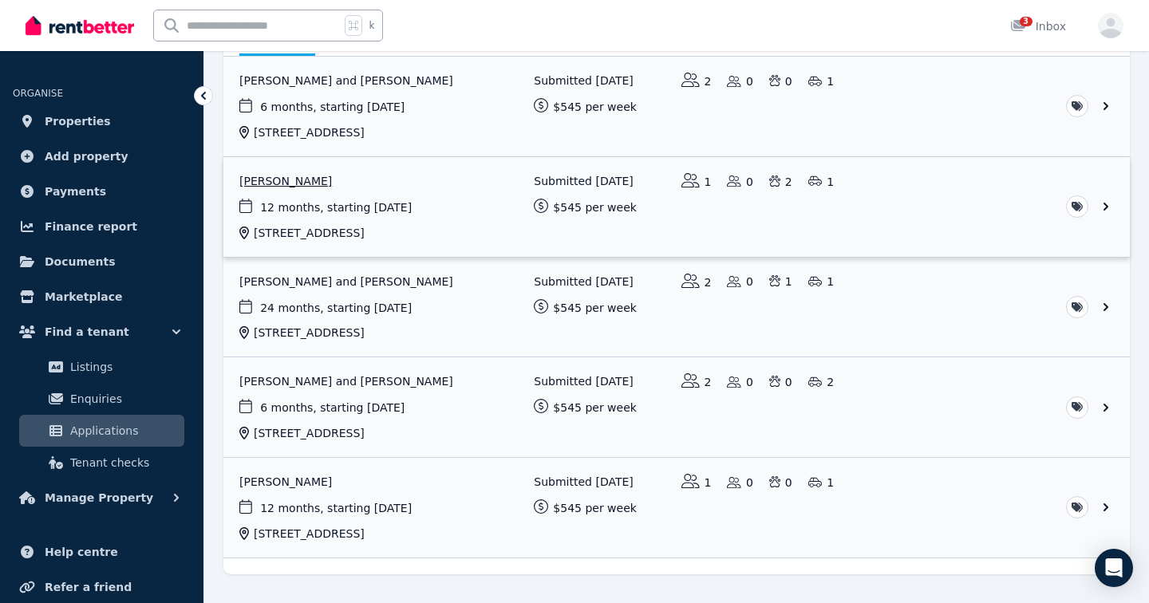
scroll to position [234, 0]
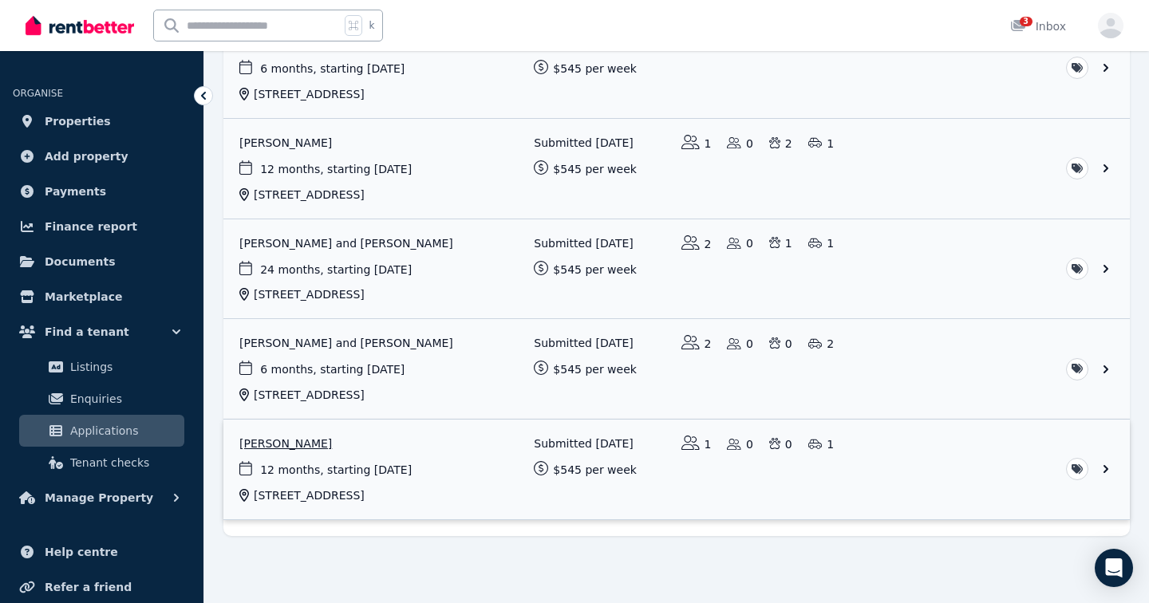
click at [452, 476] on link "View application: Melanie Mckay" at bounding box center [676, 470] width 906 height 100
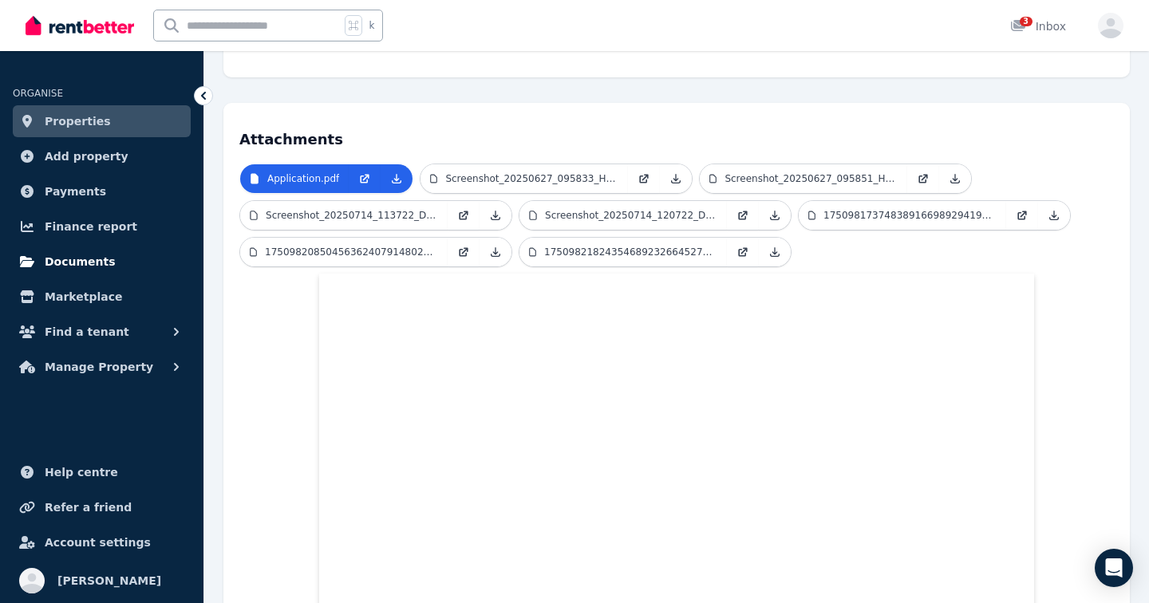
scroll to position [289, 0]
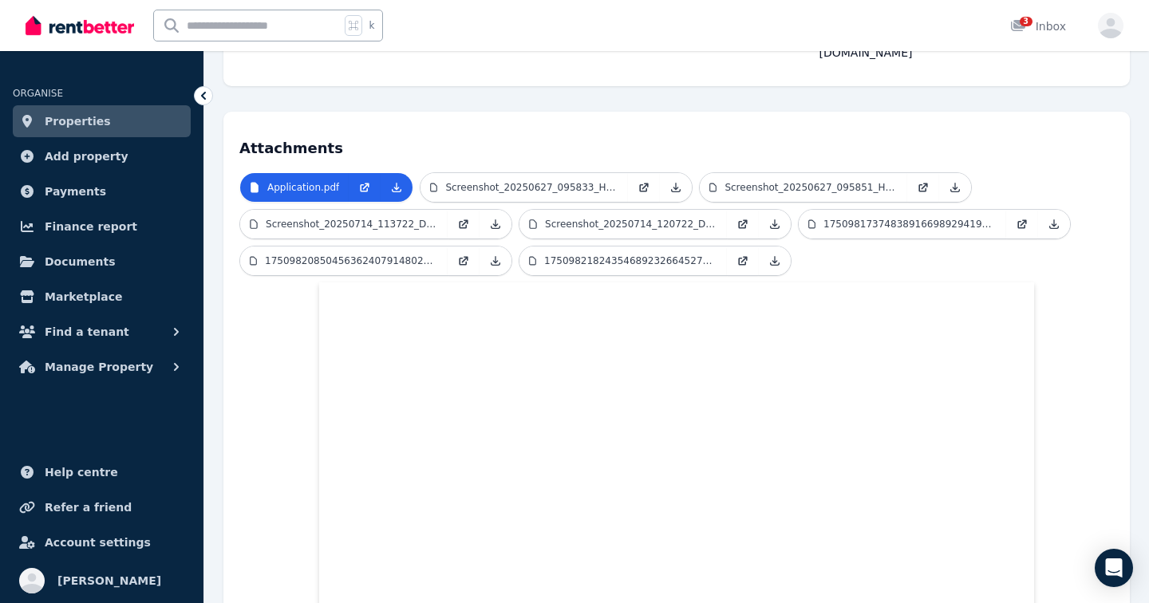
click at [85, 124] on span "Properties" at bounding box center [78, 121] width 66 height 19
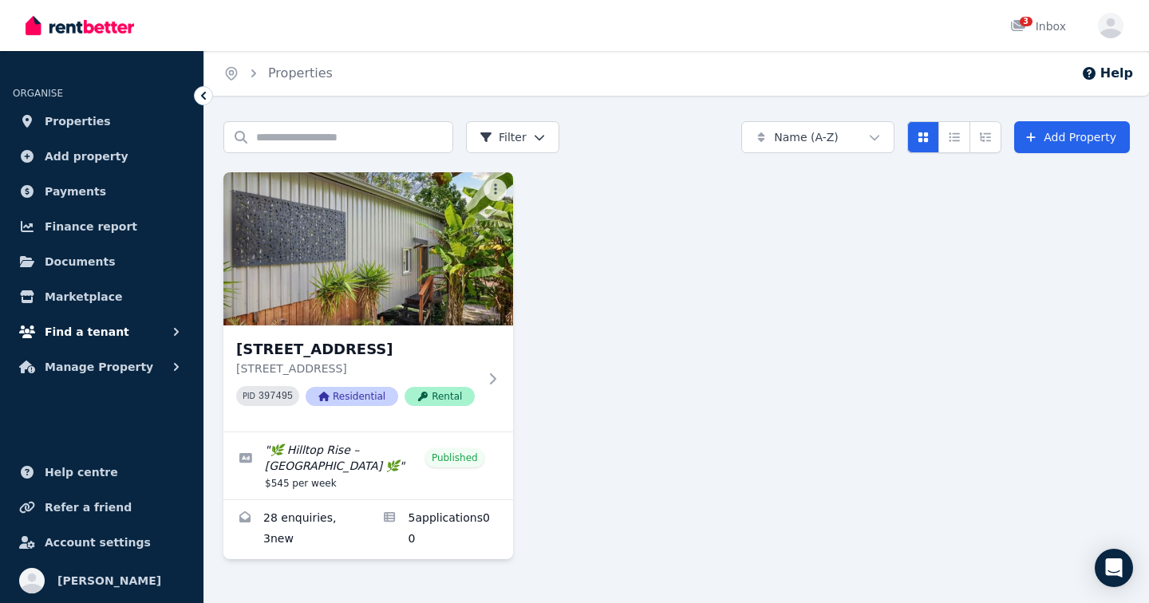
click at [116, 334] on button "Find a tenant" at bounding box center [102, 332] width 178 height 32
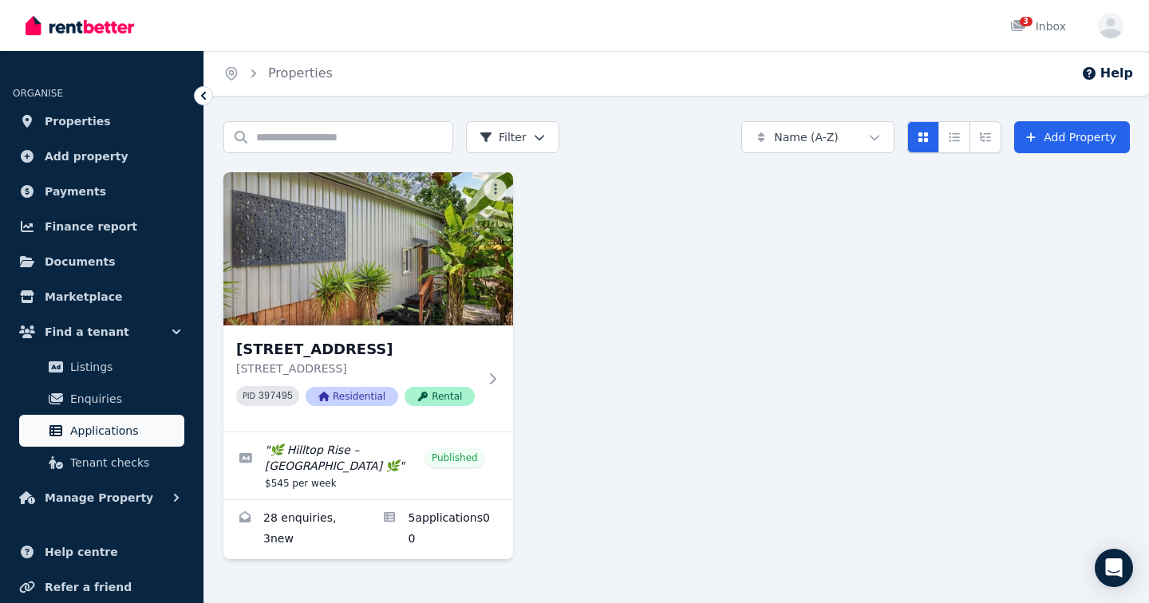
click at [114, 439] on span "Applications" at bounding box center [124, 430] width 108 height 19
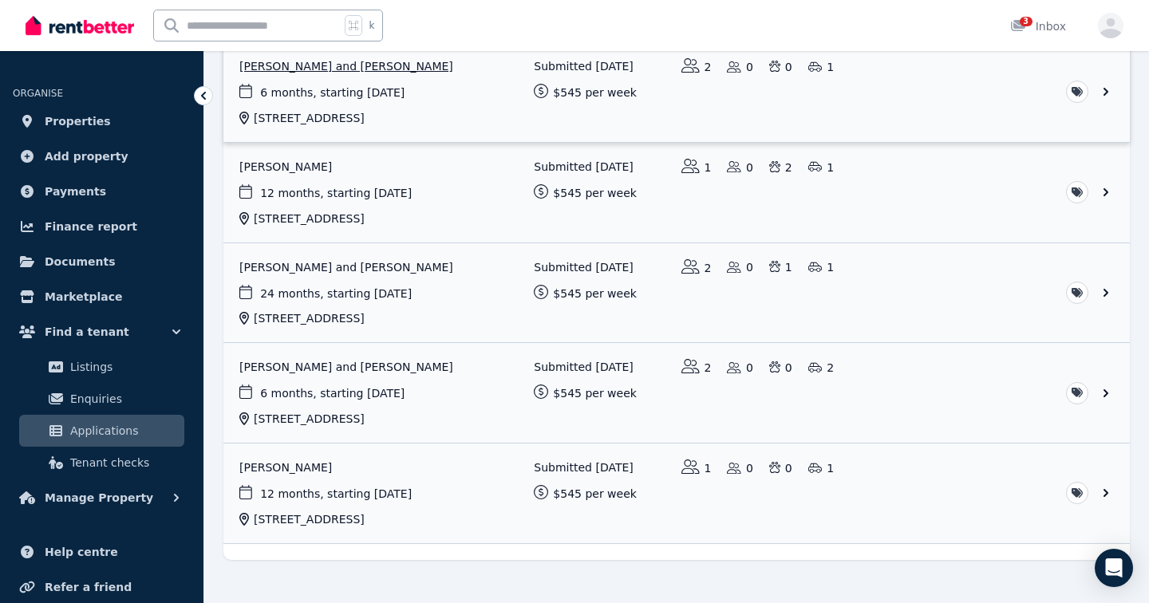
scroll to position [234, 0]
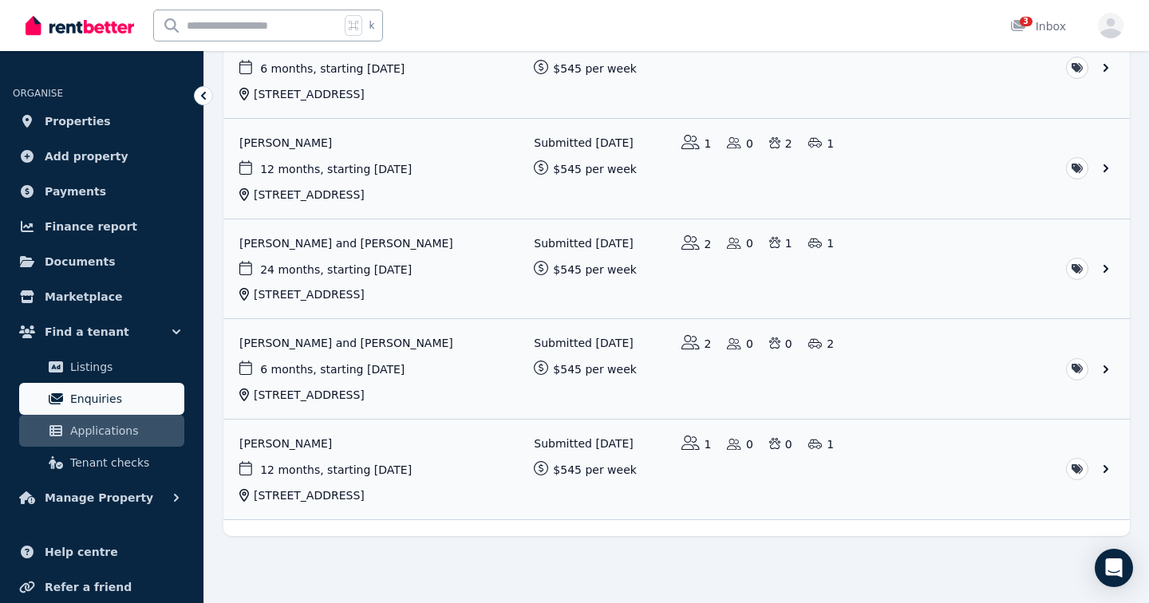
click at [111, 395] on span "Enquiries" at bounding box center [124, 398] width 108 height 19
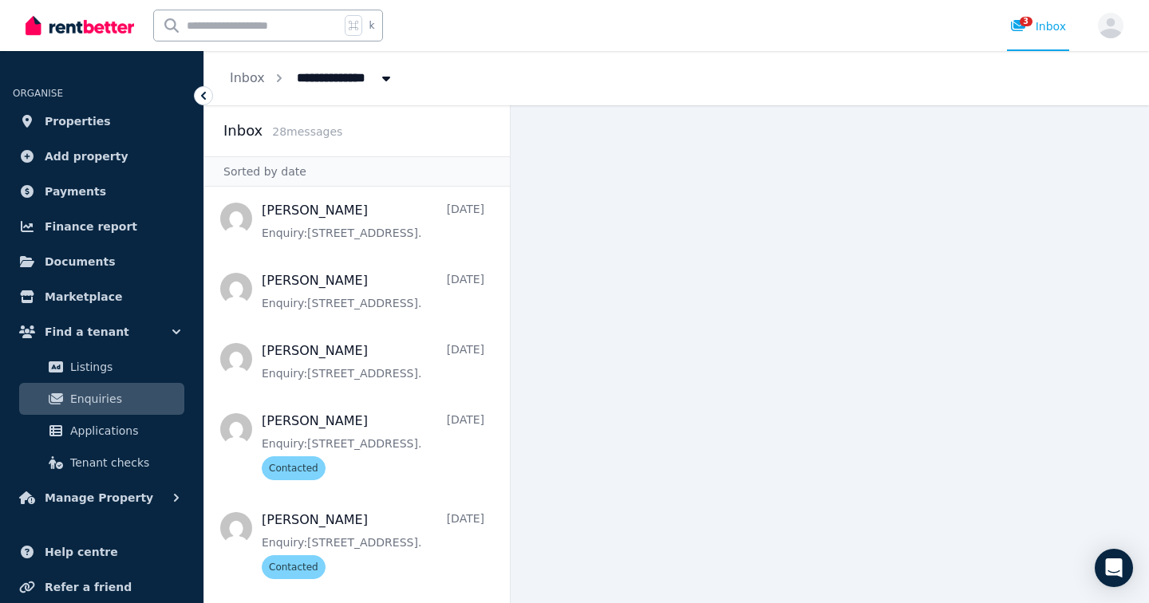
scroll to position [276, 0]
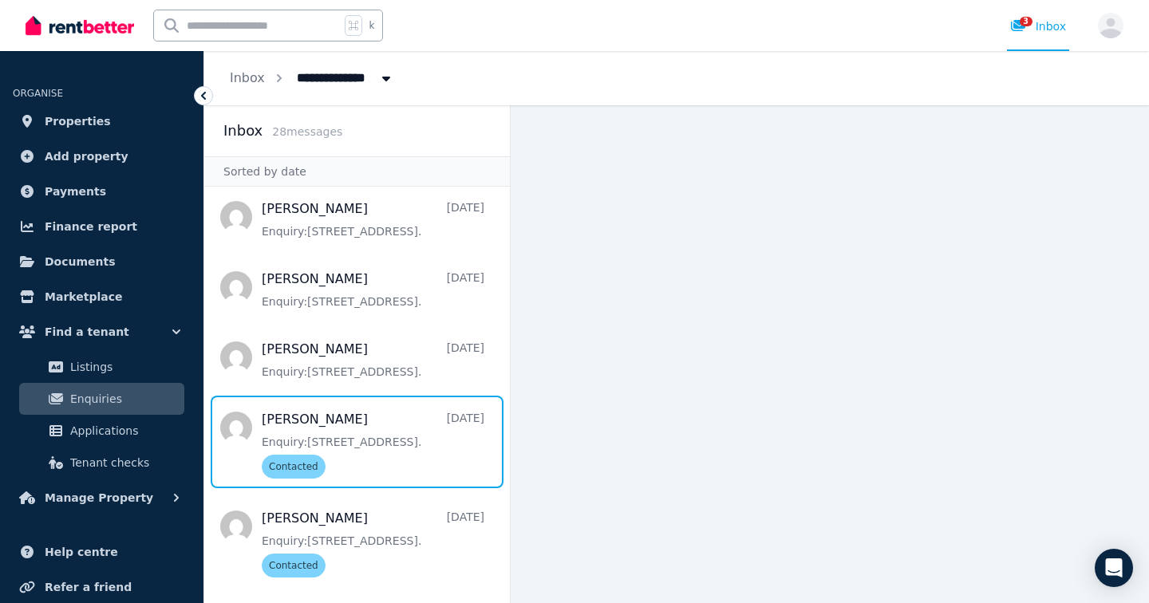
click at [425, 409] on span "Message list" at bounding box center [357, 442] width 306 height 93
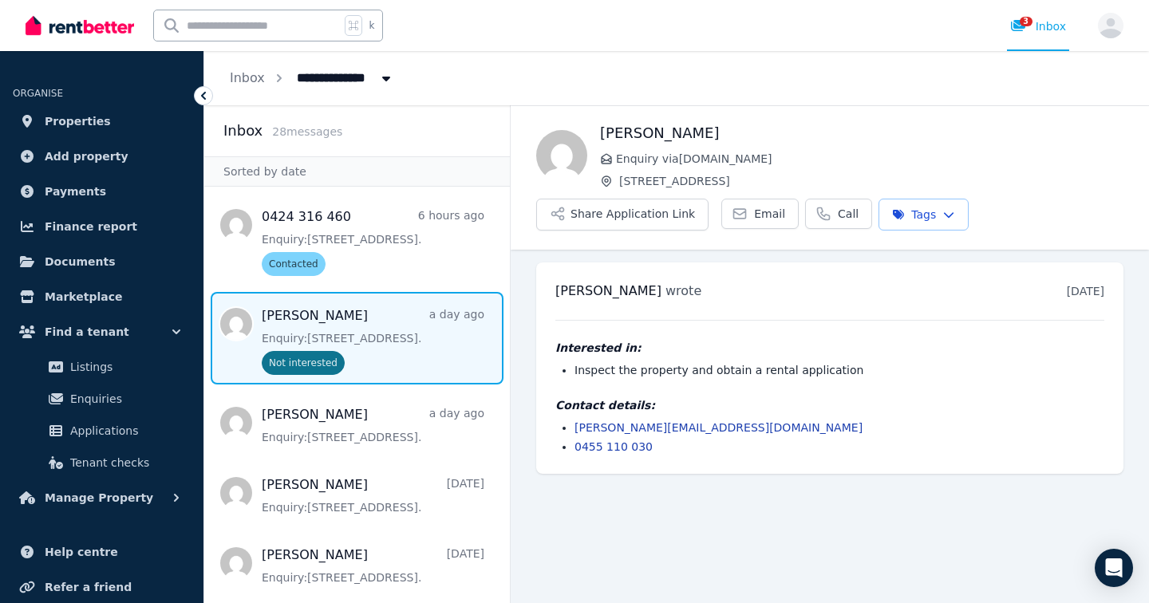
click at [413, 336] on span "Message list" at bounding box center [357, 338] width 306 height 93
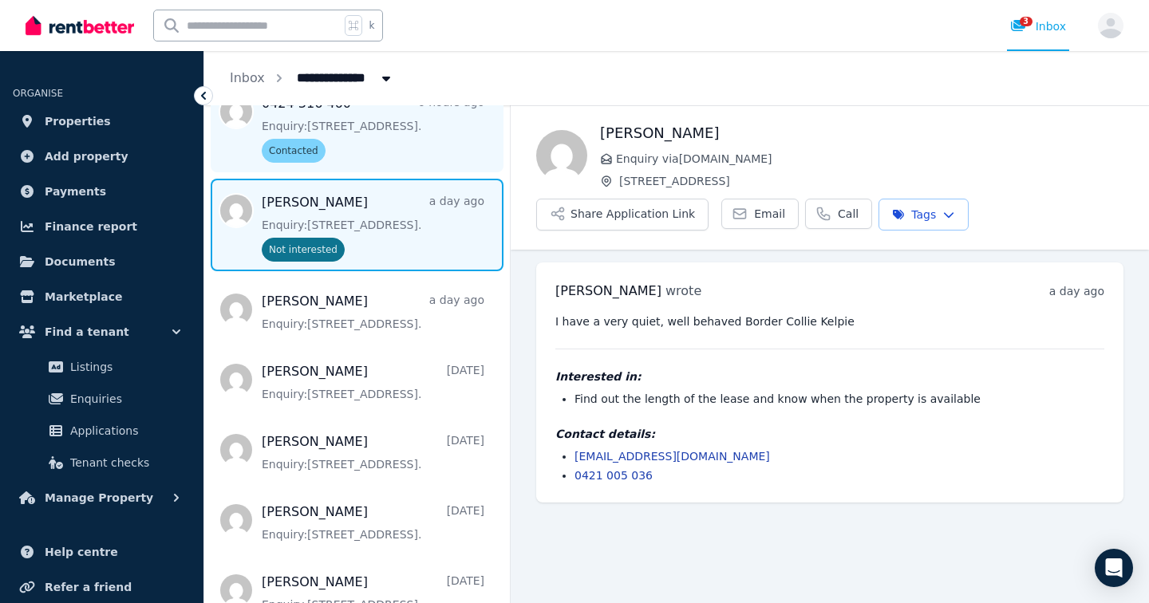
scroll to position [124, 0]
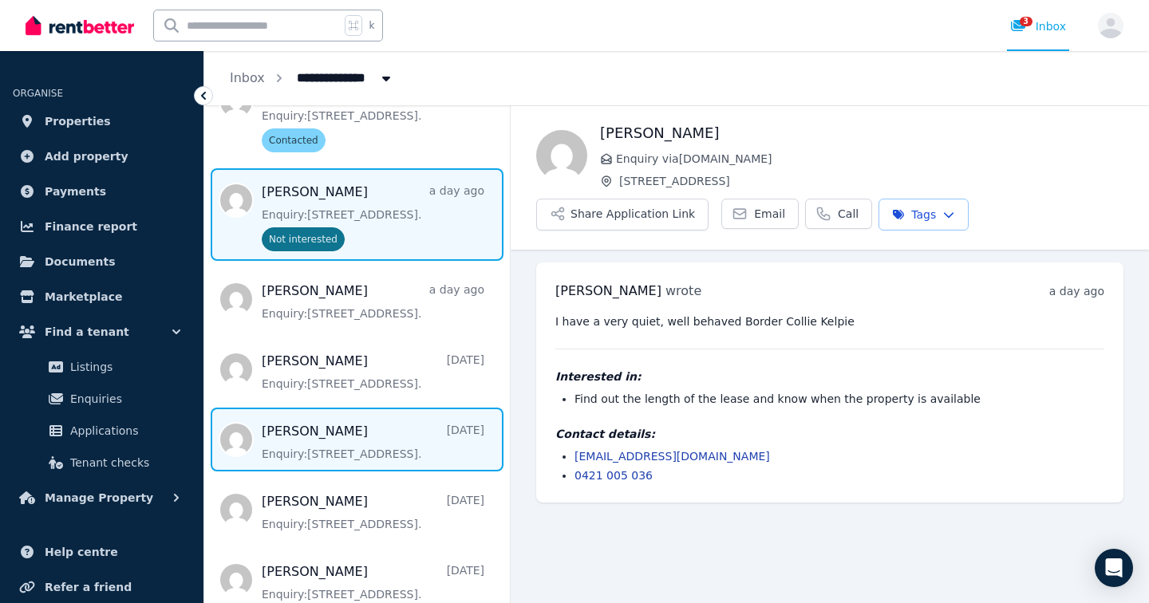
click at [396, 456] on span "Message list" at bounding box center [357, 440] width 306 height 64
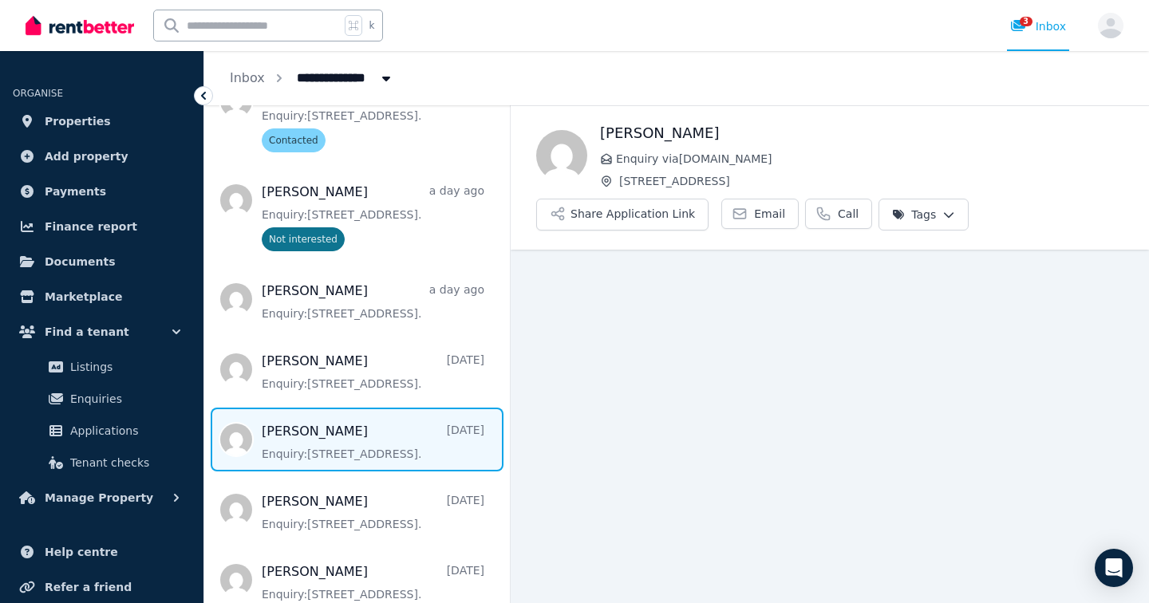
click at [940, 218] on html "**********" at bounding box center [574, 301] width 1149 height 603
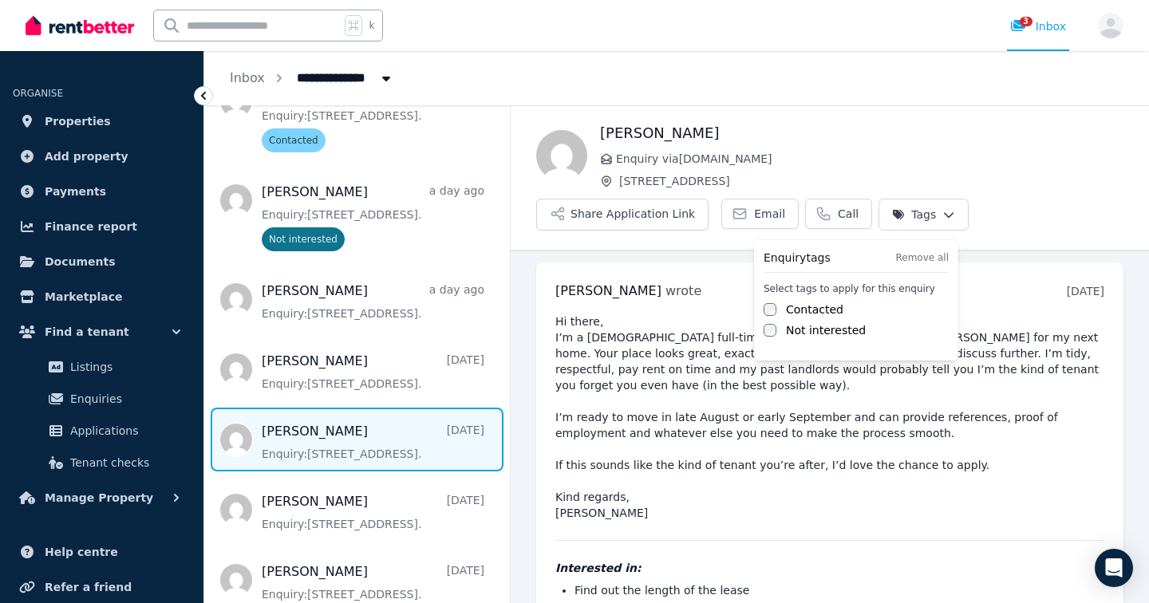
scroll to position [123, 0]
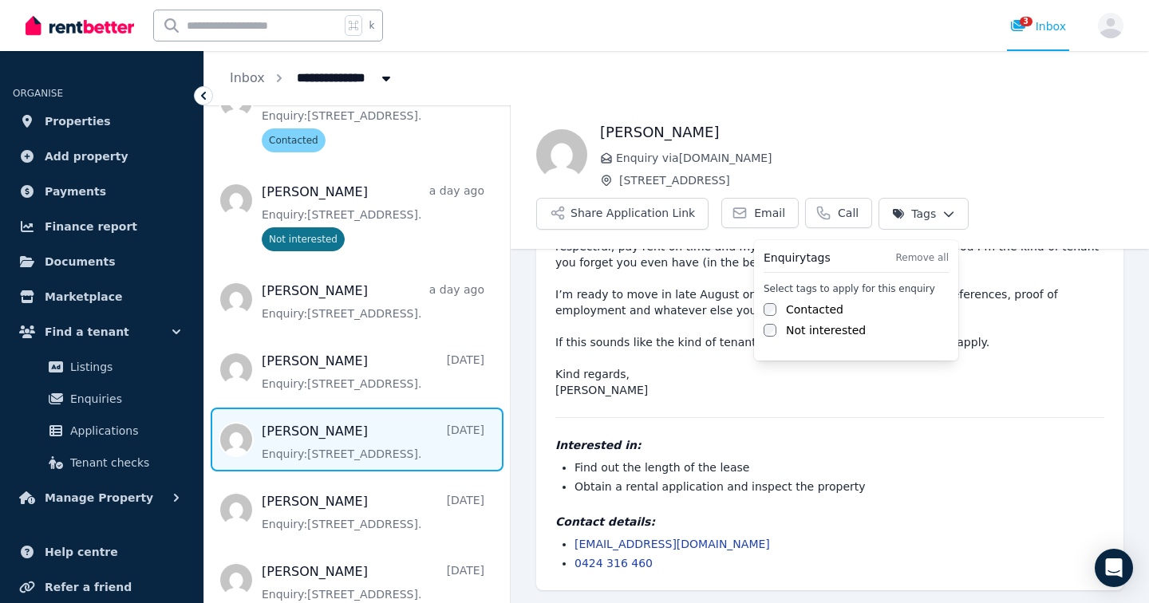
click at [805, 312] on label "Contacted" at bounding box center [814, 310] width 57 height 16
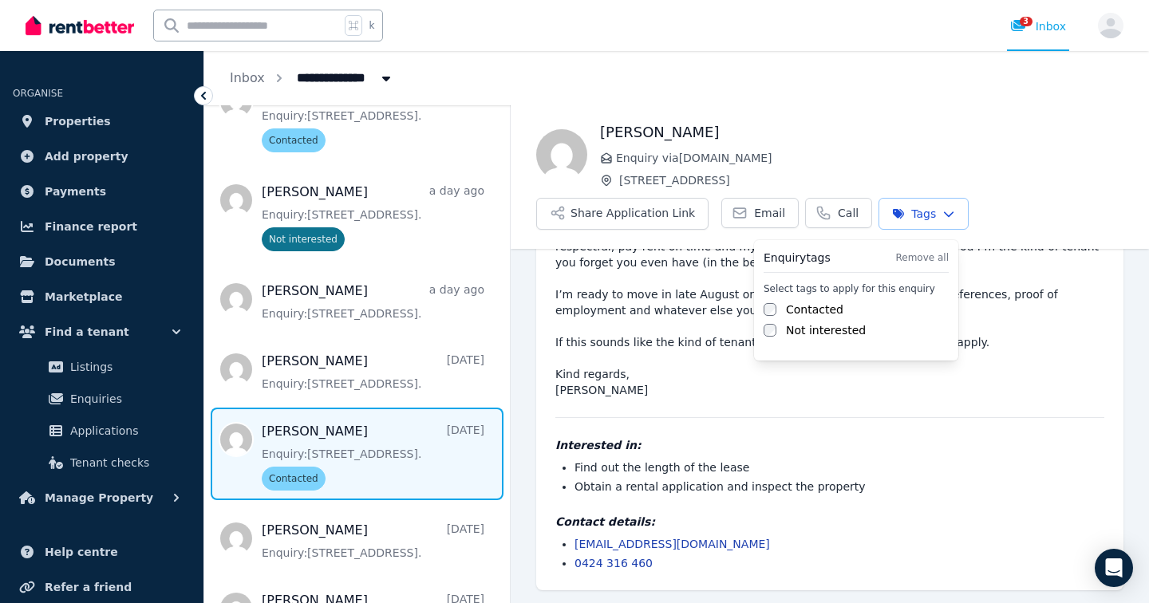
click at [334, 565] on html "**********" at bounding box center [574, 301] width 1149 height 603
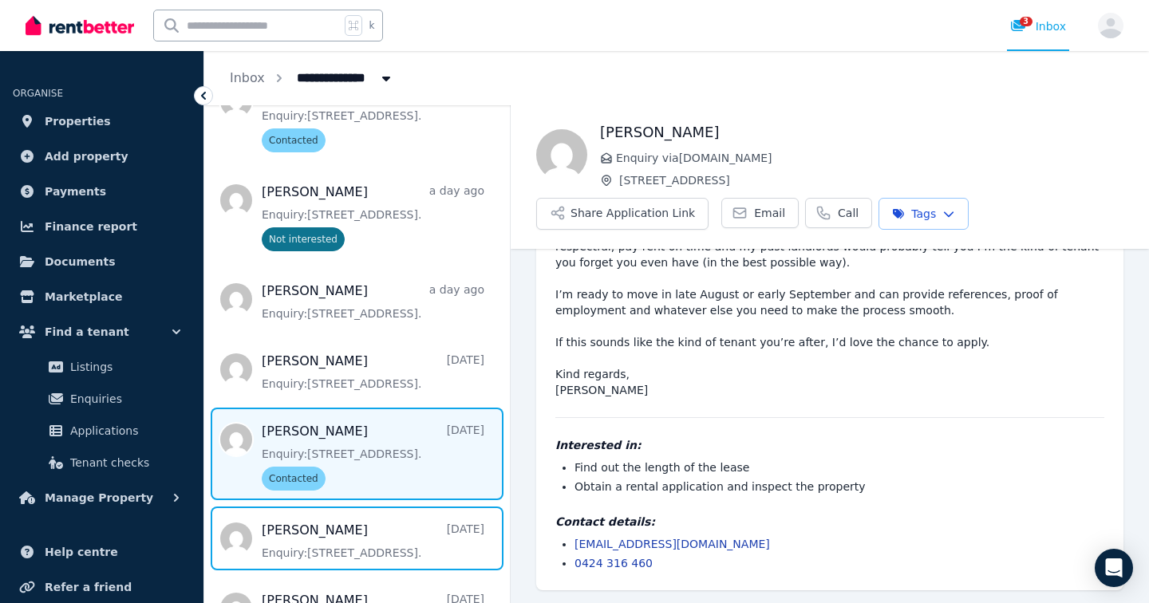
click at [334, 565] on span "Message list" at bounding box center [357, 539] width 306 height 64
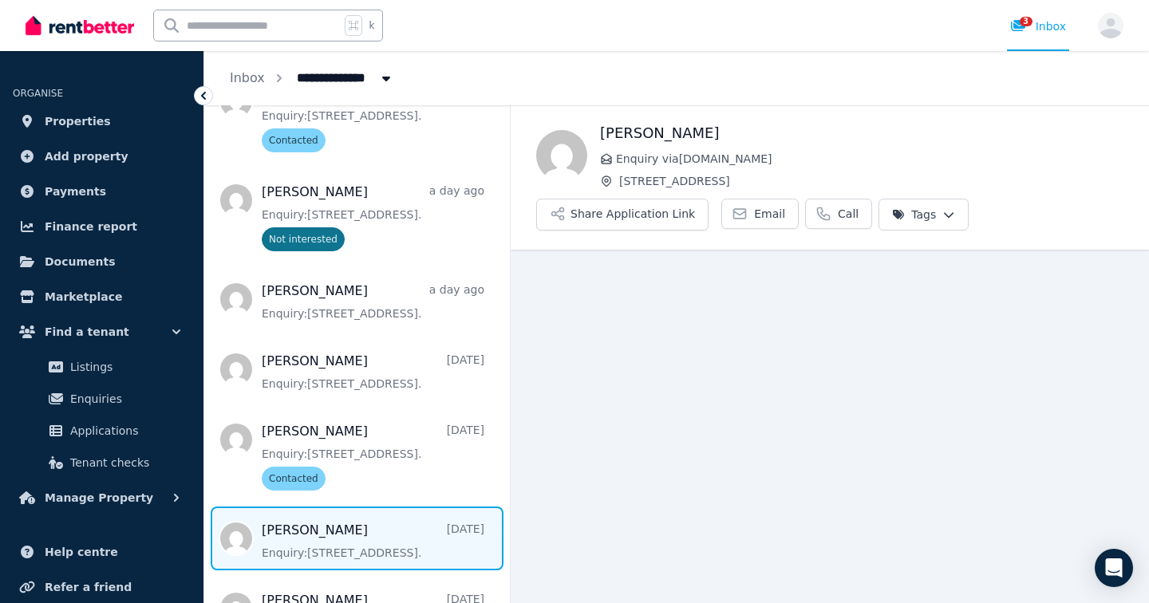
click at [944, 220] on html "**********" at bounding box center [574, 301] width 1149 height 603
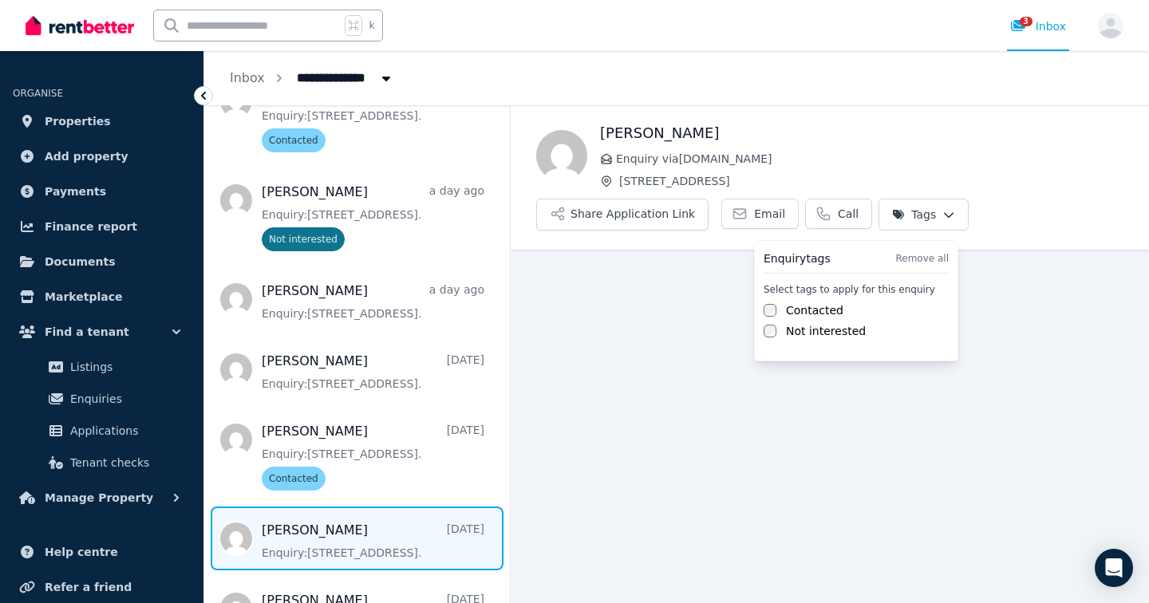
click at [800, 314] on label "Contacted" at bounding box center [814, 310] width 57 height 16
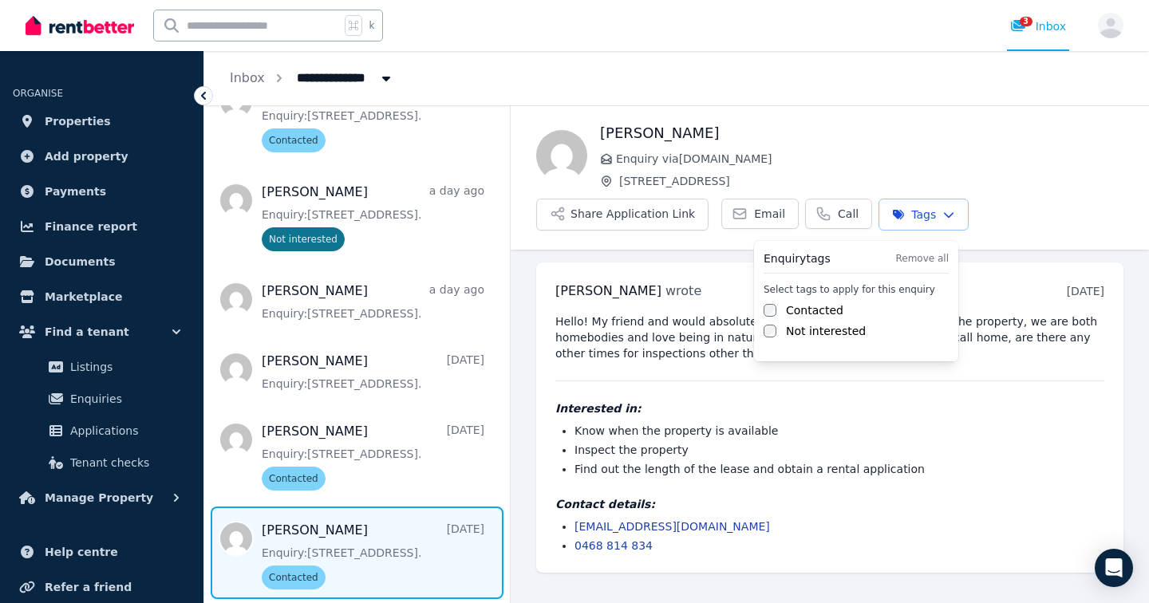
click at [377, 395] on html "**********" at bounding box center [574, 301] width 1149 height 603
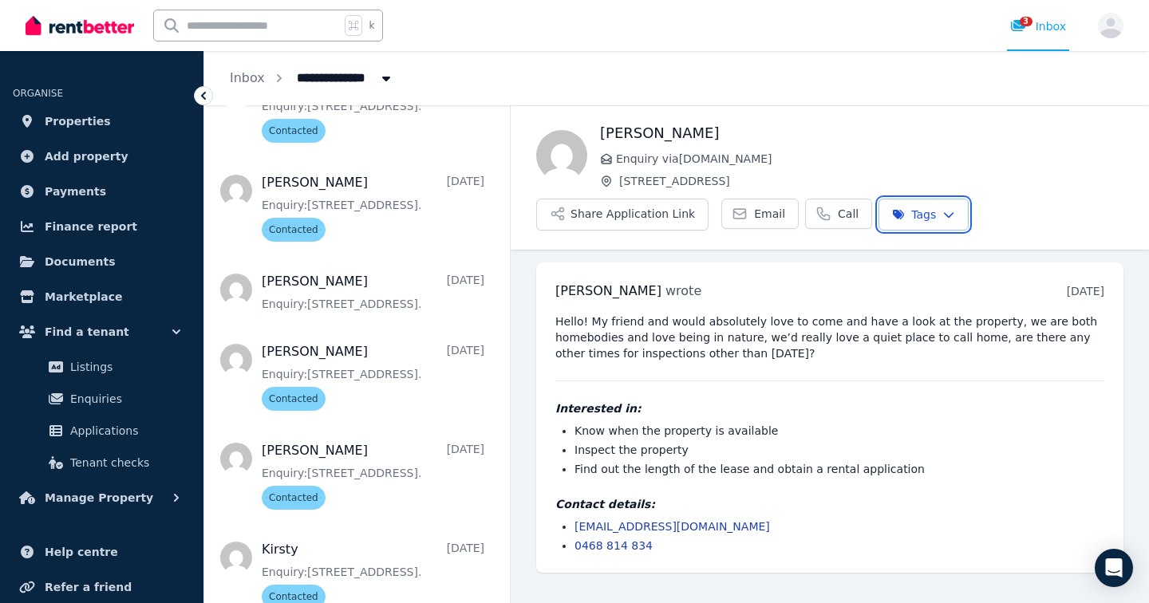
scroll to position [769, 0]
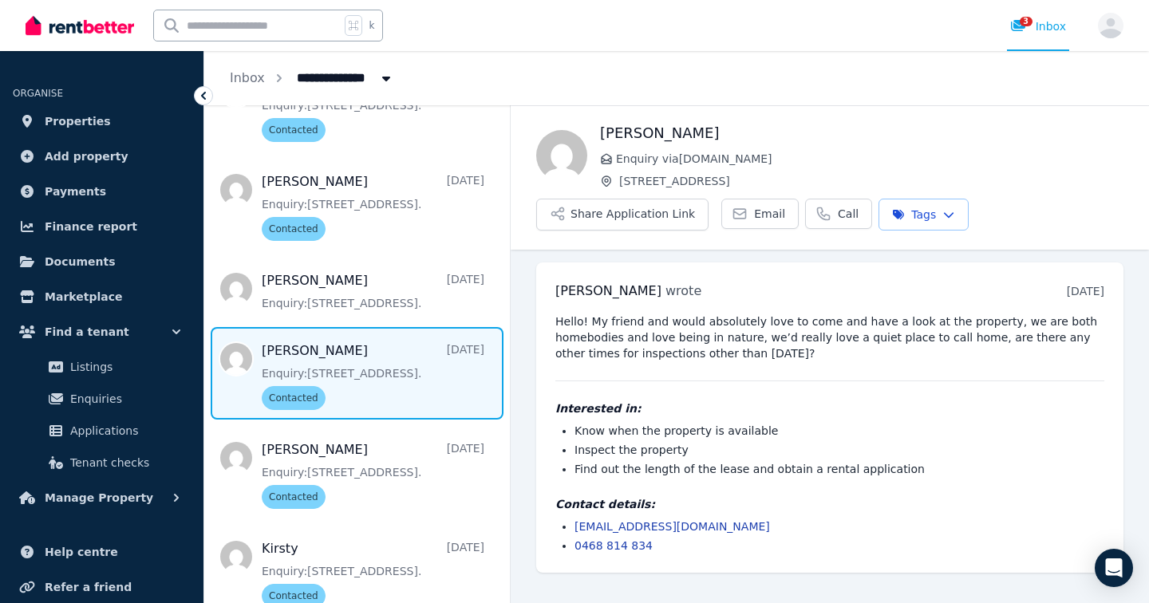
click at [374, 373] on span "Message list" at bounding box center [357, 373] width 306 height 93
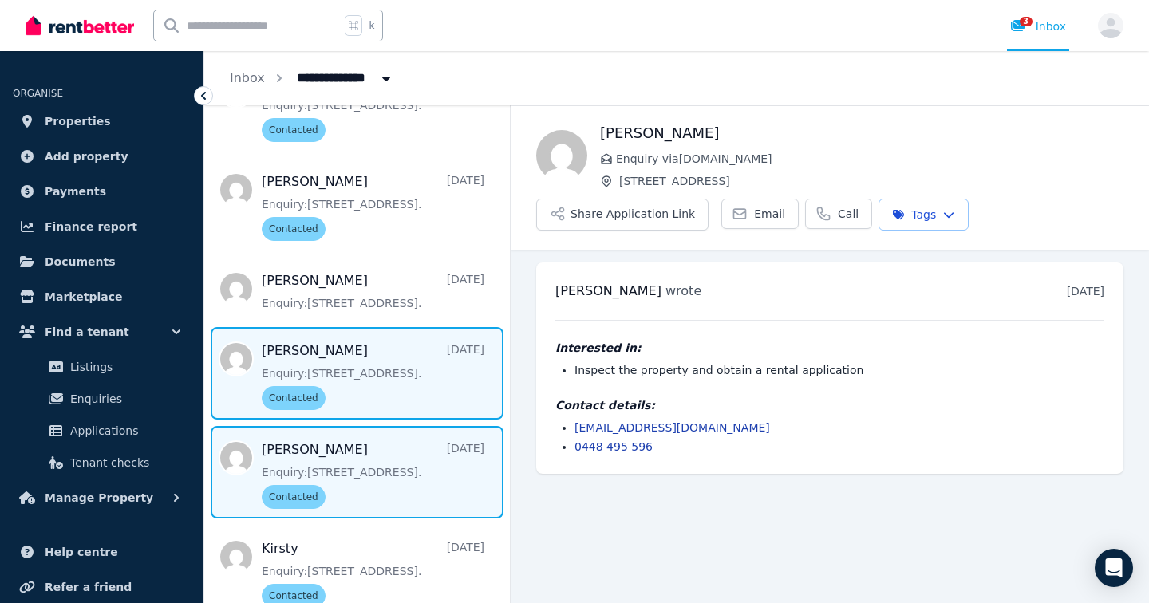
click at [377, 478] on span "Message list" at bounding box center [357, 472] width 306 height 93
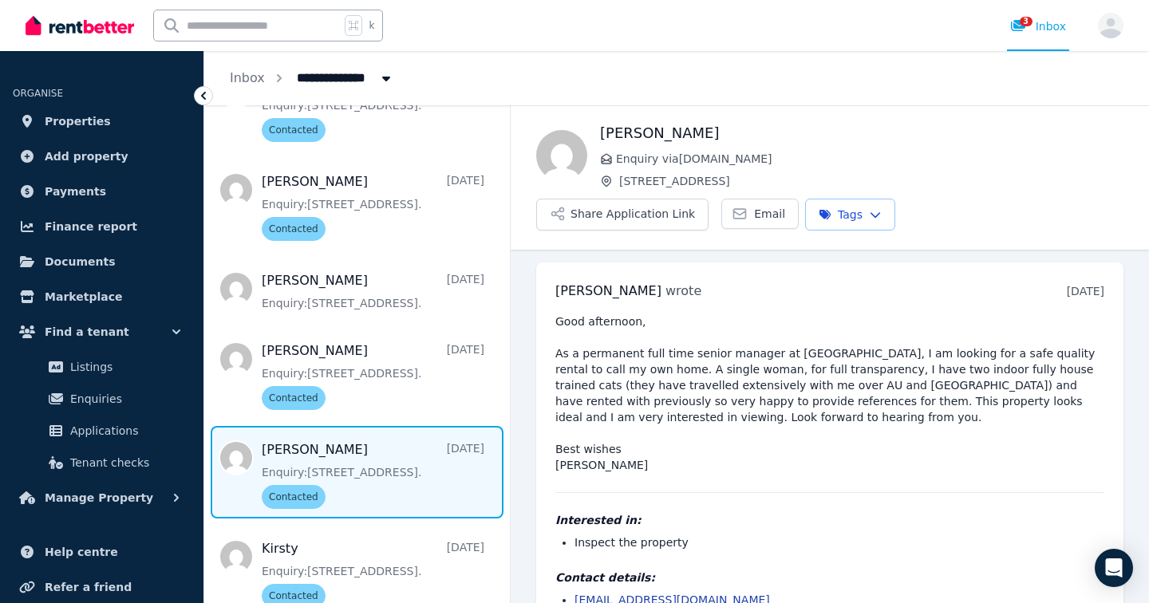
scroll to position [37, 0]
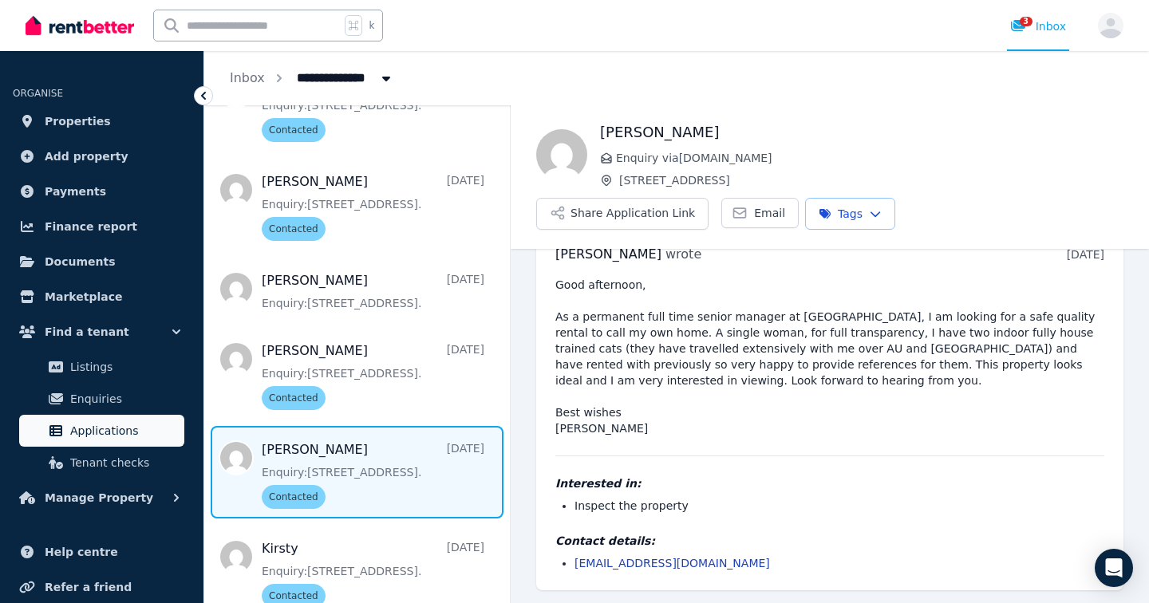
click at [101, 436] on span "Applications" at bounding box center [124, 430] width 108 height 19
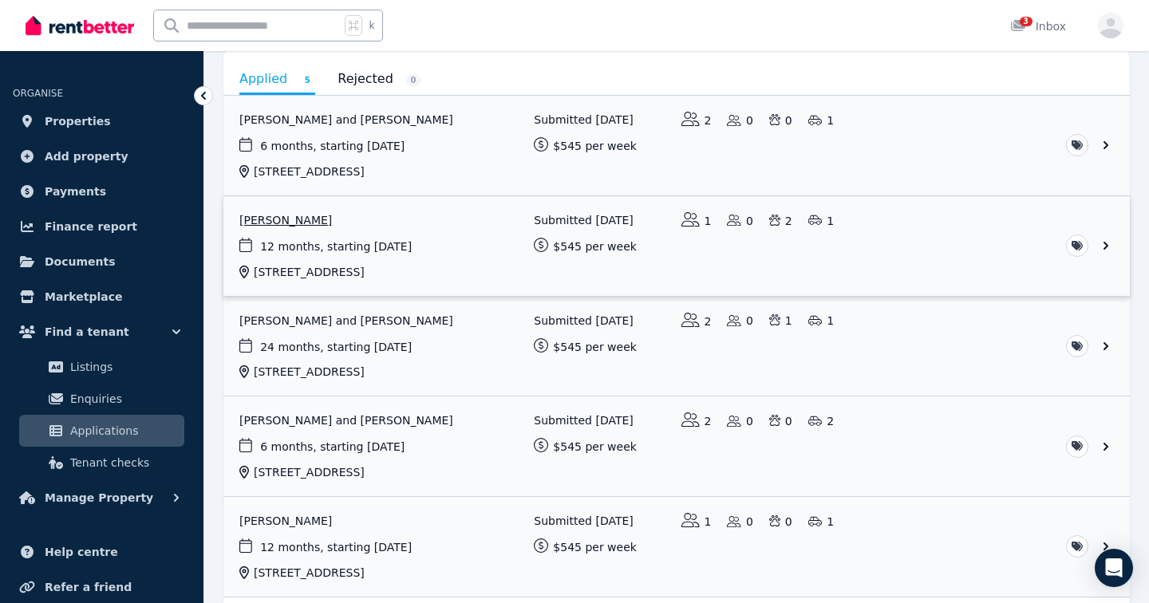
scroll to position [234, 0]
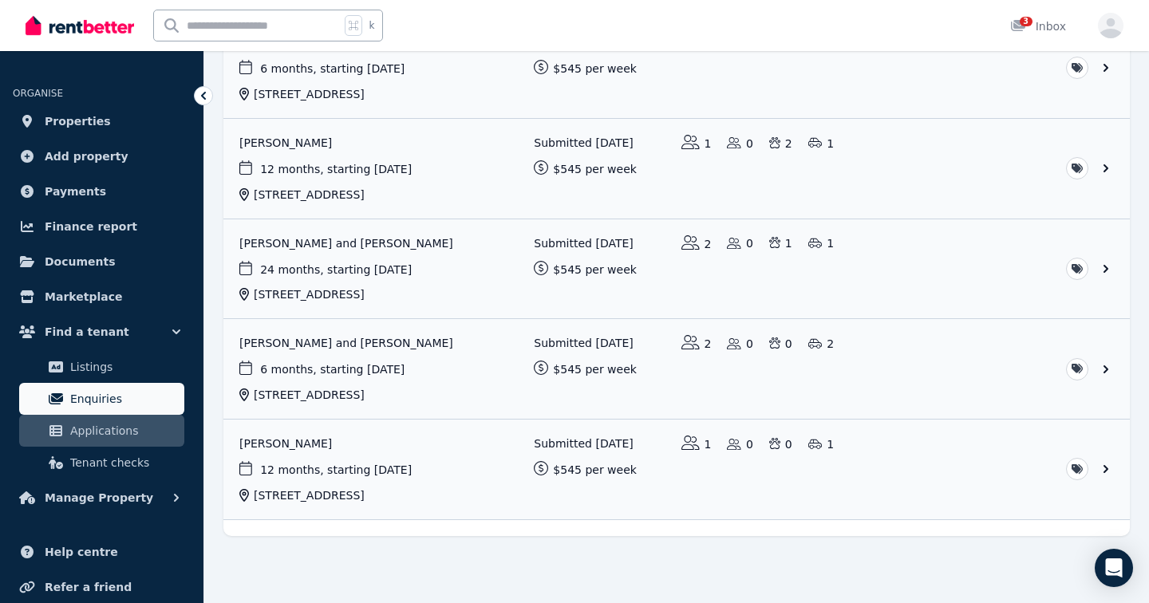
click at [89, 400] on span "Enquiries" at bounding box center [124, 398] width 108 height 19
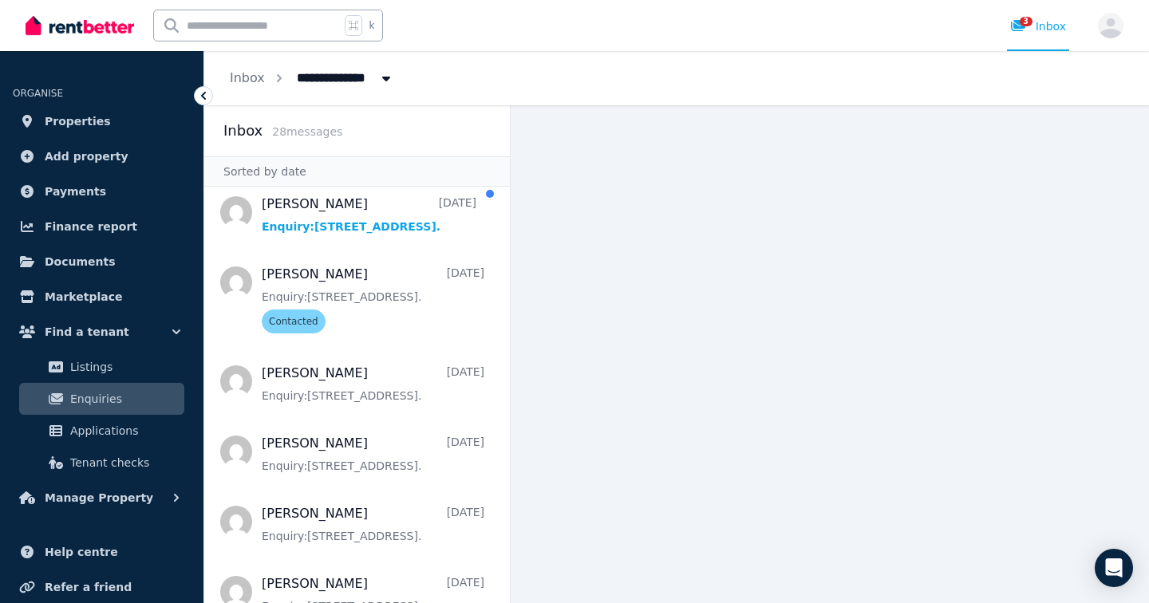
scroll to position [1958, 0]
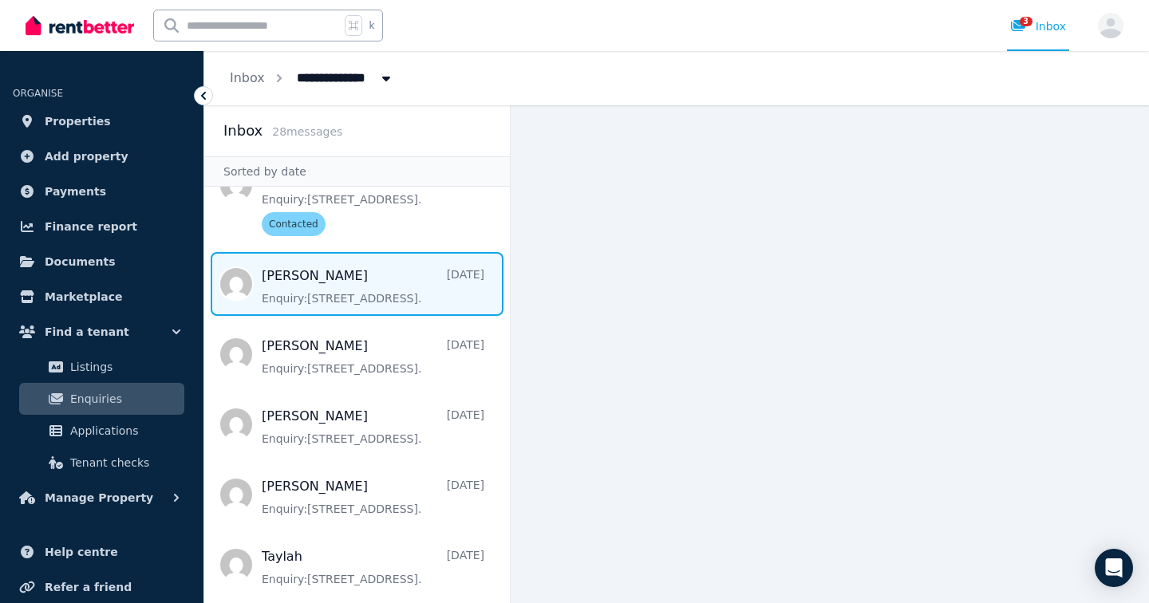
click at [401, 306] on span "Message list" at bounding box center [357, 284] width 306 height 64
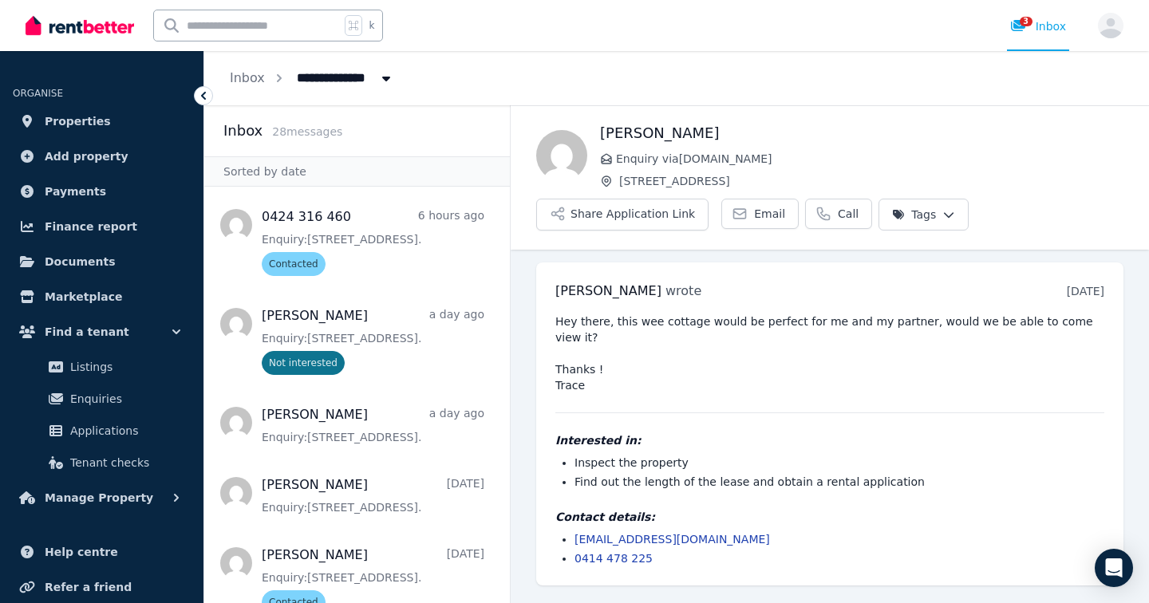
click at [934, 221] on html "**********" at bounding box center [574, 301] width 1149 height 603
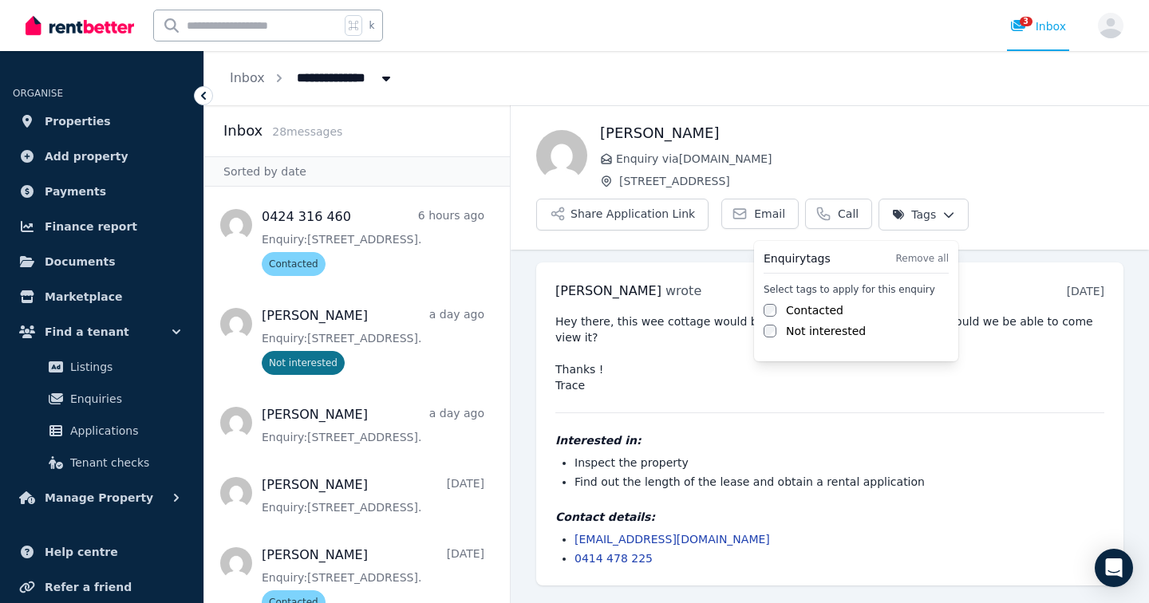
click at [827, 333] on label "Not interested" at bounding box center [826, 331] width 80 height 16
click at [644, 318] on html "**********" at bounding box center [574, 301] width 1149 height 603
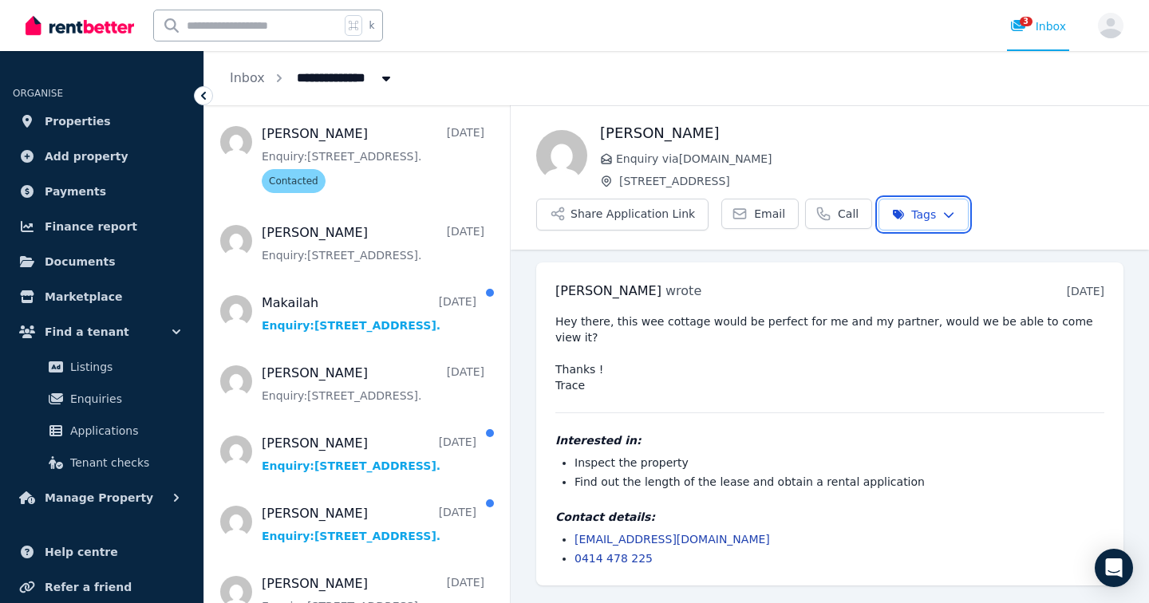
scroll to position [1554, 0]
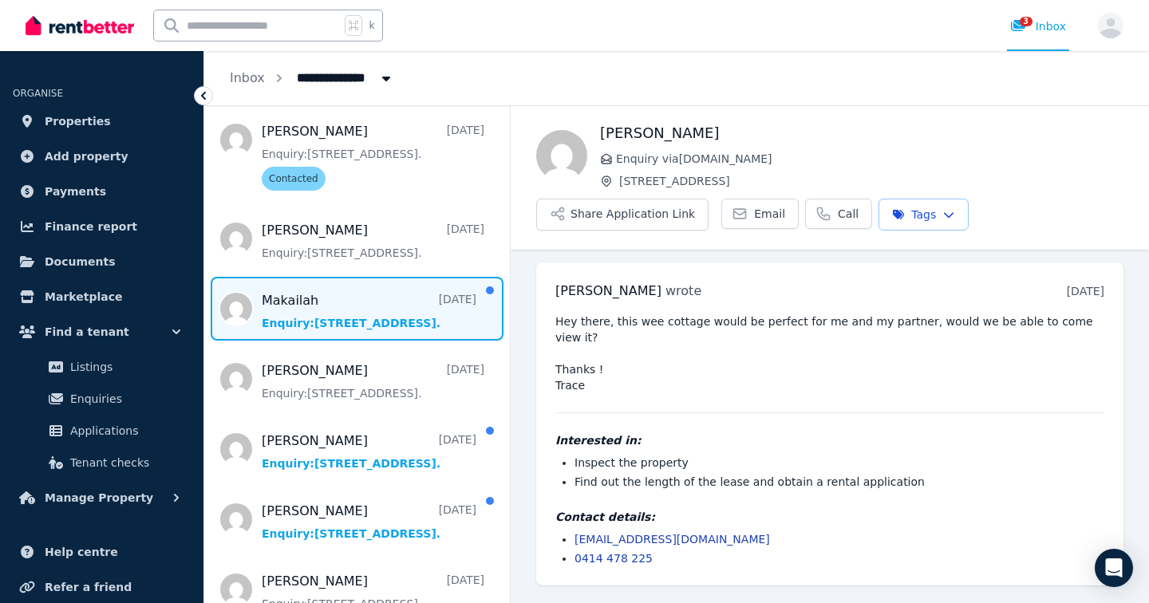
click at [350, 286] on span "Message list" at bounding box center [357, 309] width 306 height 64
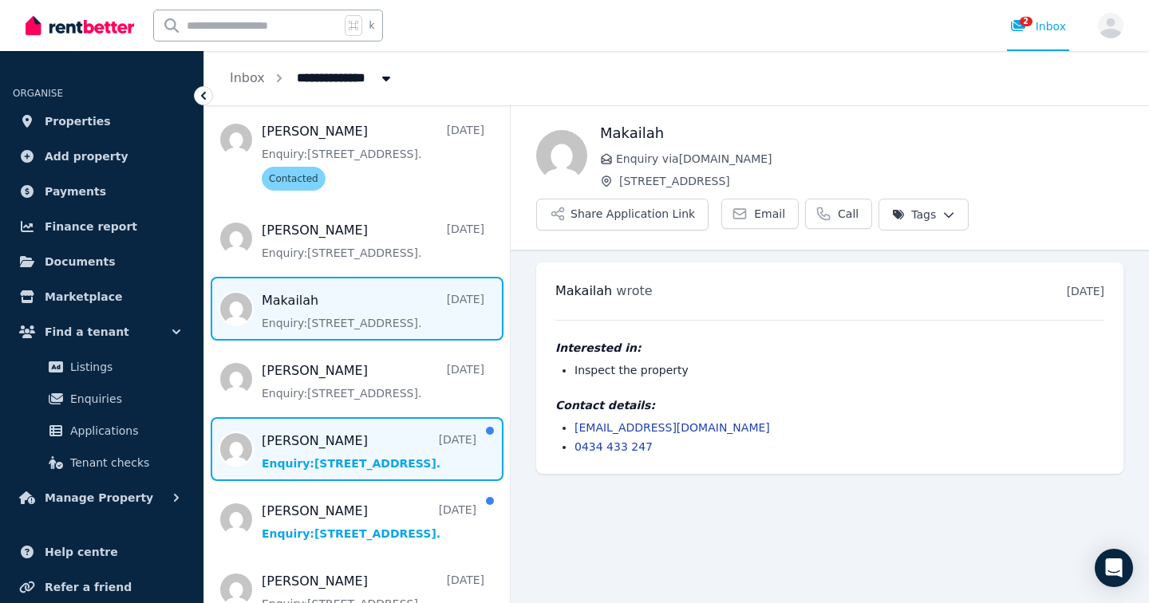
click at [332, 470] on span "Message list" at bounding box center [357, 449] width 306 height 64
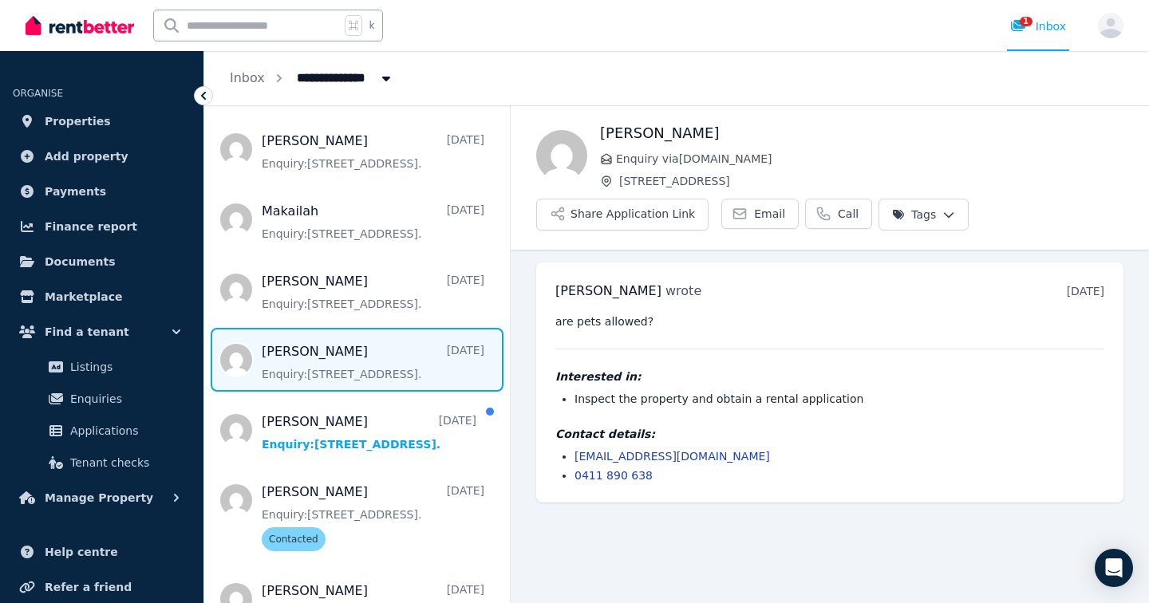
scroll to position [1655, 0]
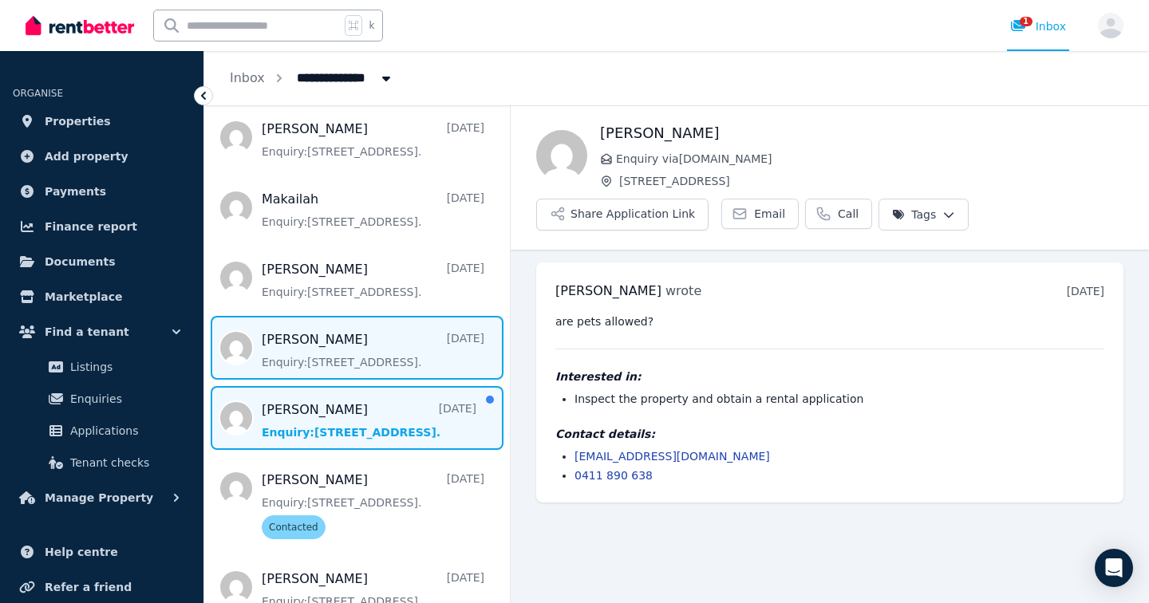
click at [344, 405] on span "Message list" at bounding box center [357, 418] width 306 height 64
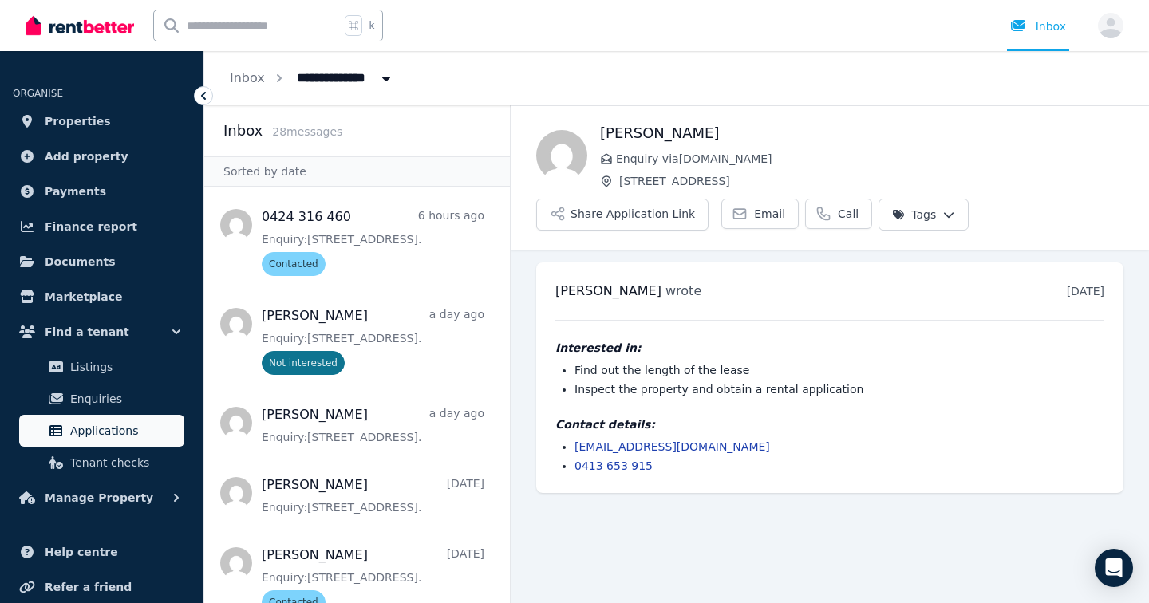
click at [113, 431] on span "Applications" at bounding box center [124, 430] width 108 height 19
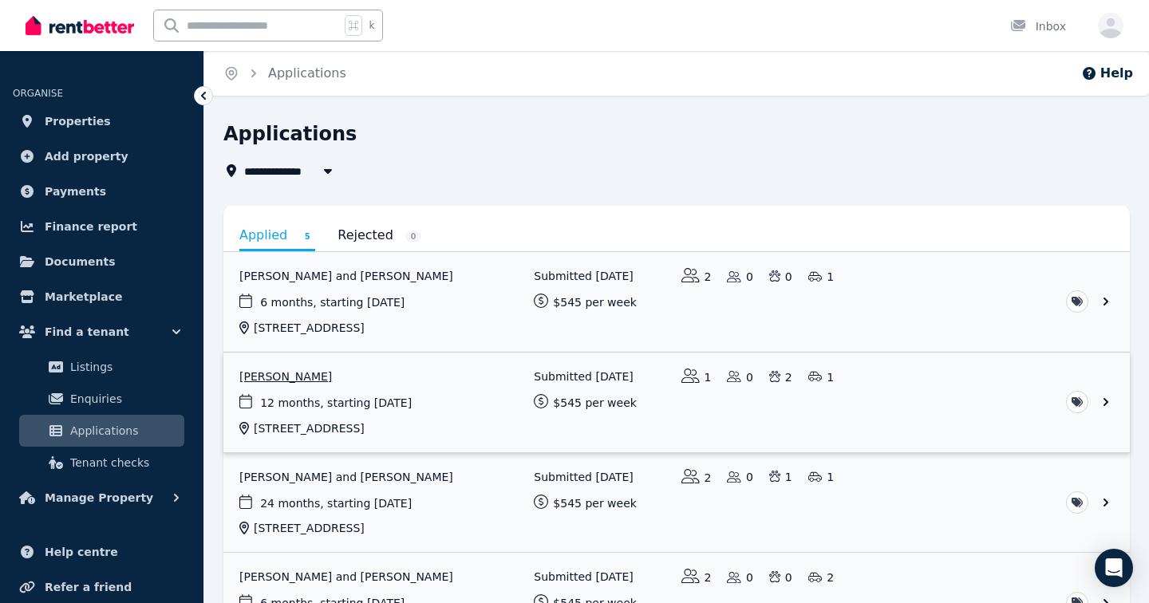
click at [428, 391] on link "View application: Michelle Mendoza" at bounding box center [676, 403] width 906 height 100
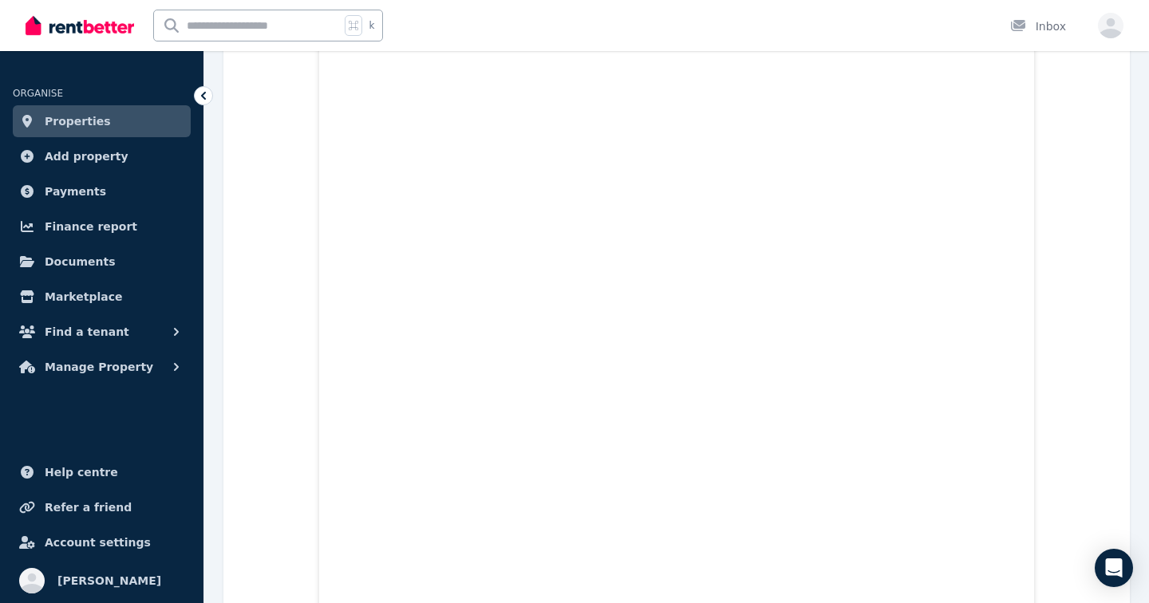
scroll to position [2321, 0]
drag, startPoint x: 112, startPoint y: 62, endPoint x: 308, endPoint y: -7, distance: 208.2
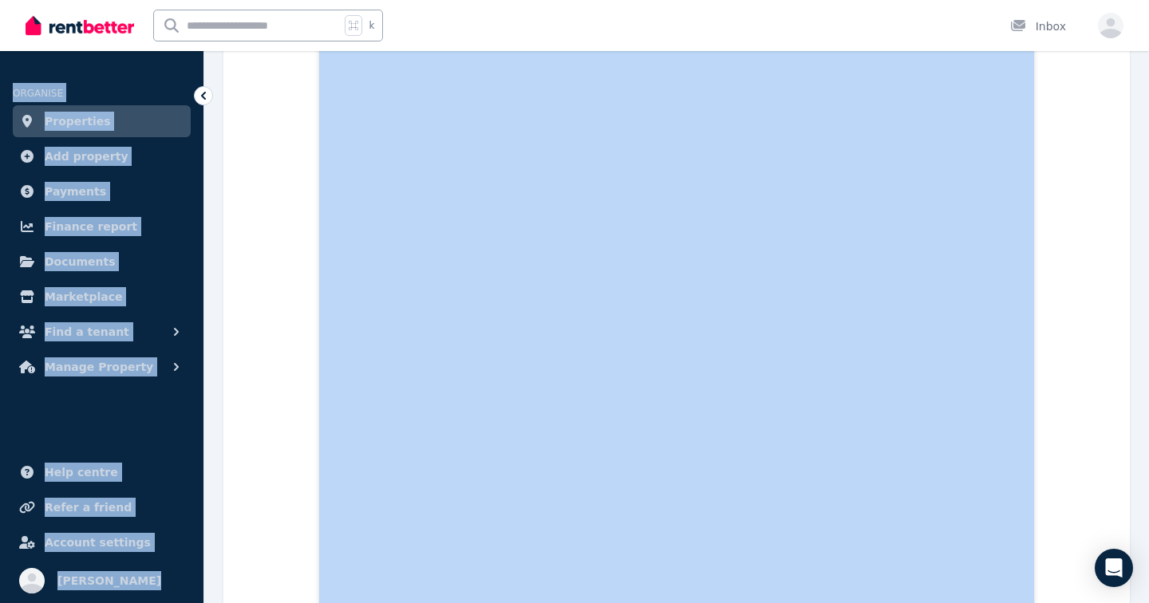
click at [203, 100] on icon at bounding box center [204, 96] width 16 height 16
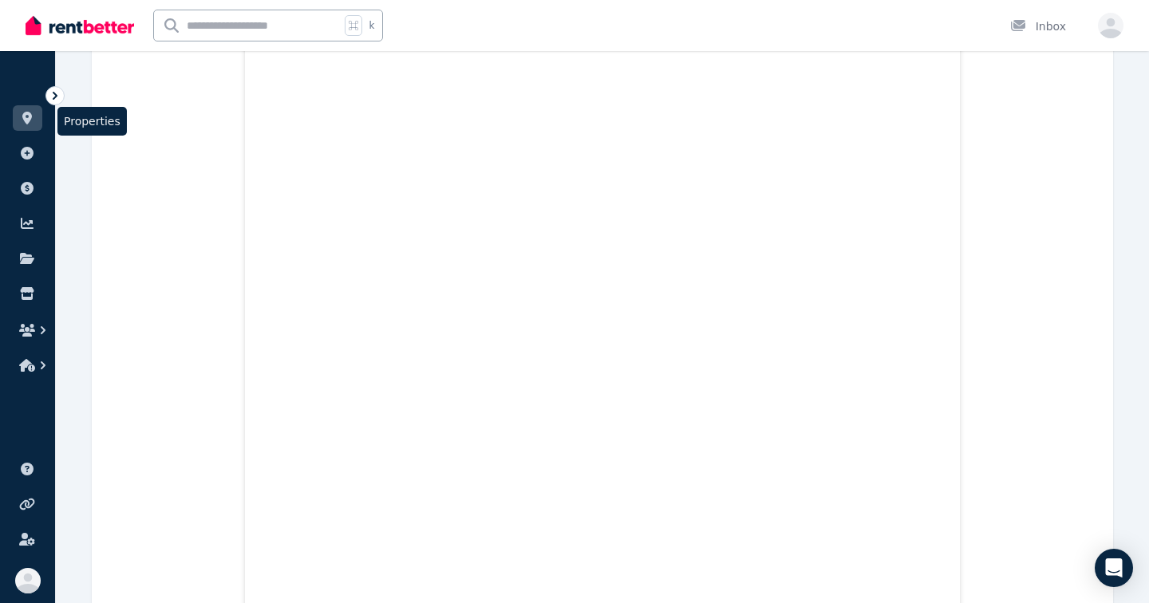
click at [29, 118] on icon at bounding box center [27, 118] width 10 height 13
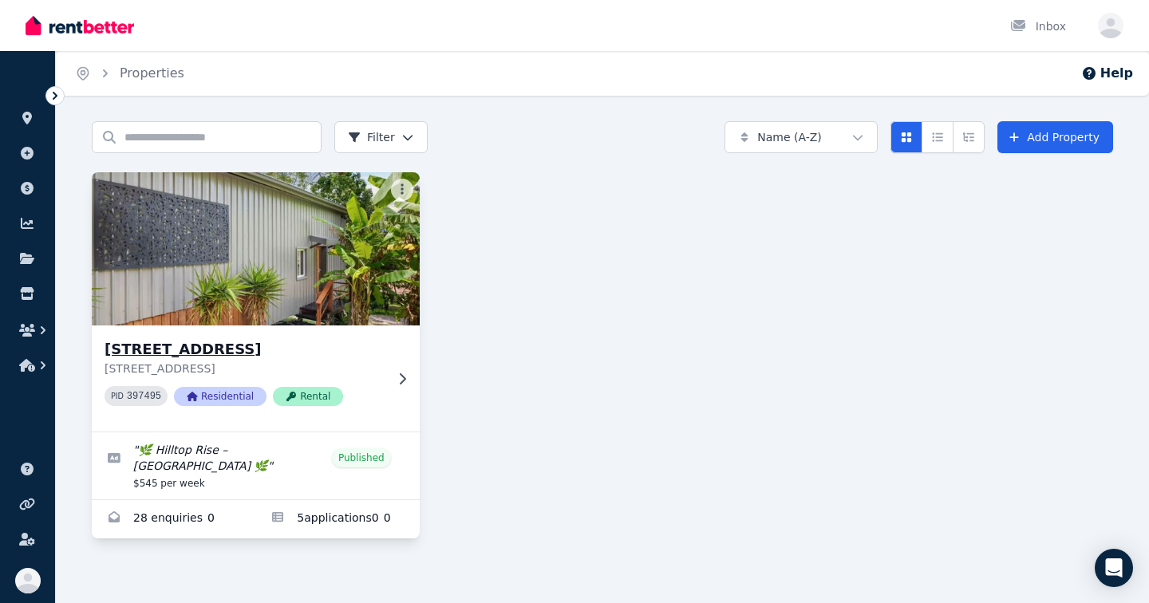
click at [229, 243] on img at bounding box center [256, 248] width 344 height 161
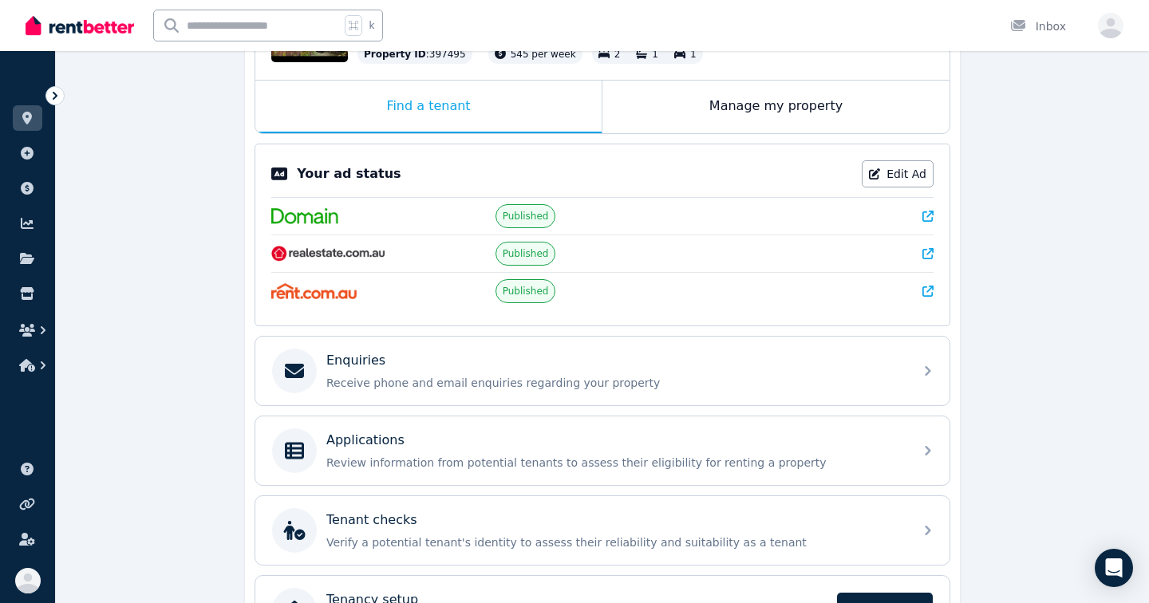
scroll to position [348, 0]
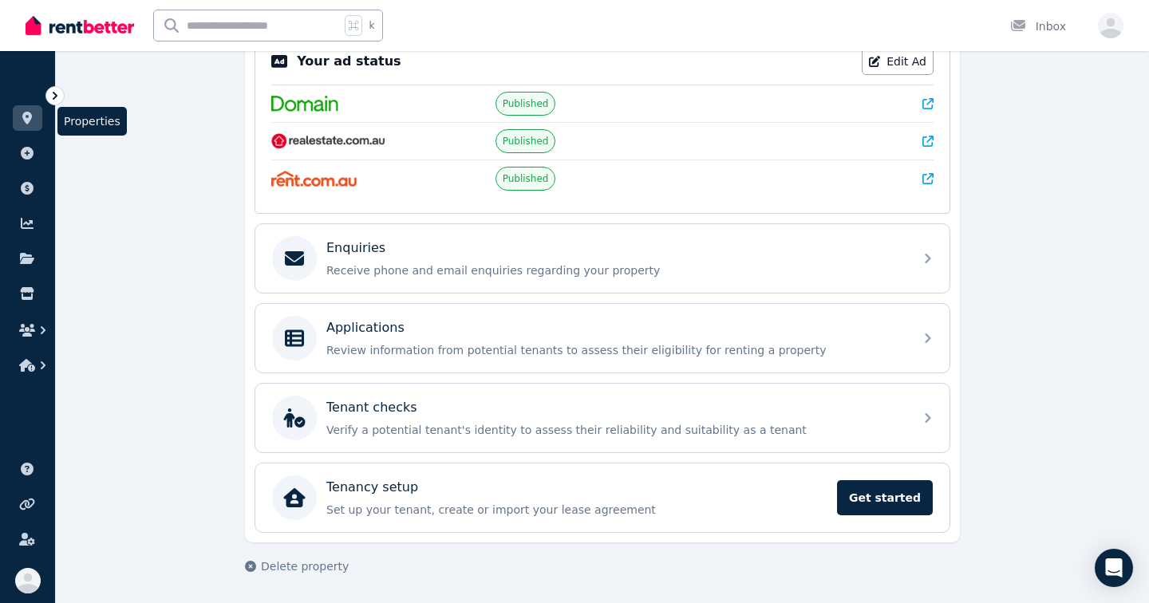
click at [26, 118] on icon at bounding box center [27, 118] width 10 height 13
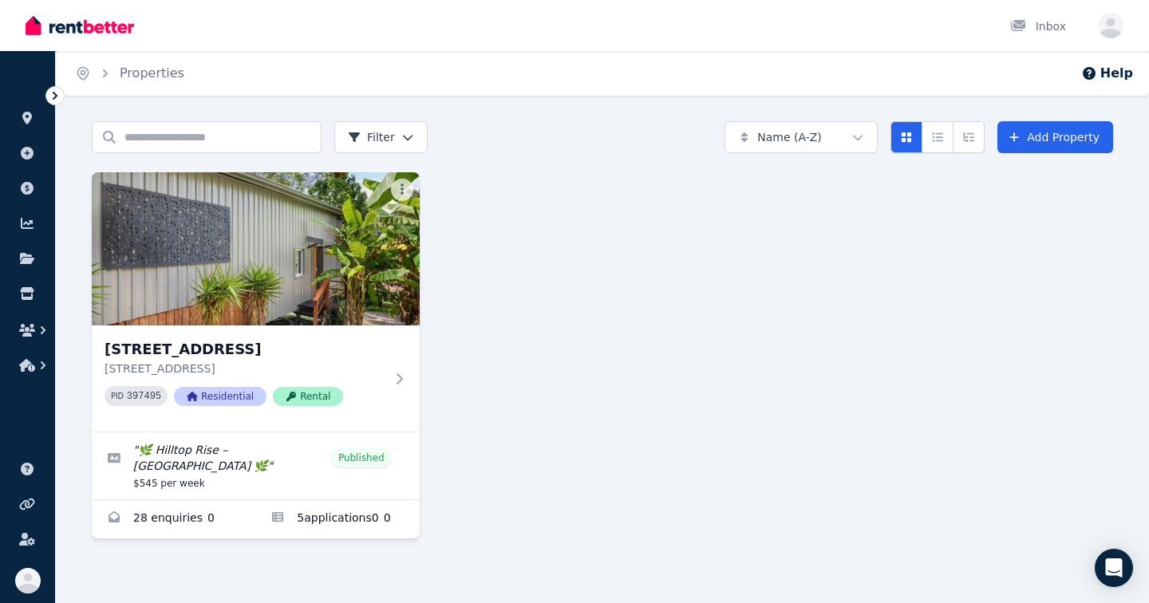
click at [58, 101] on icon at bounding box center [55, 96] width 16 height 16
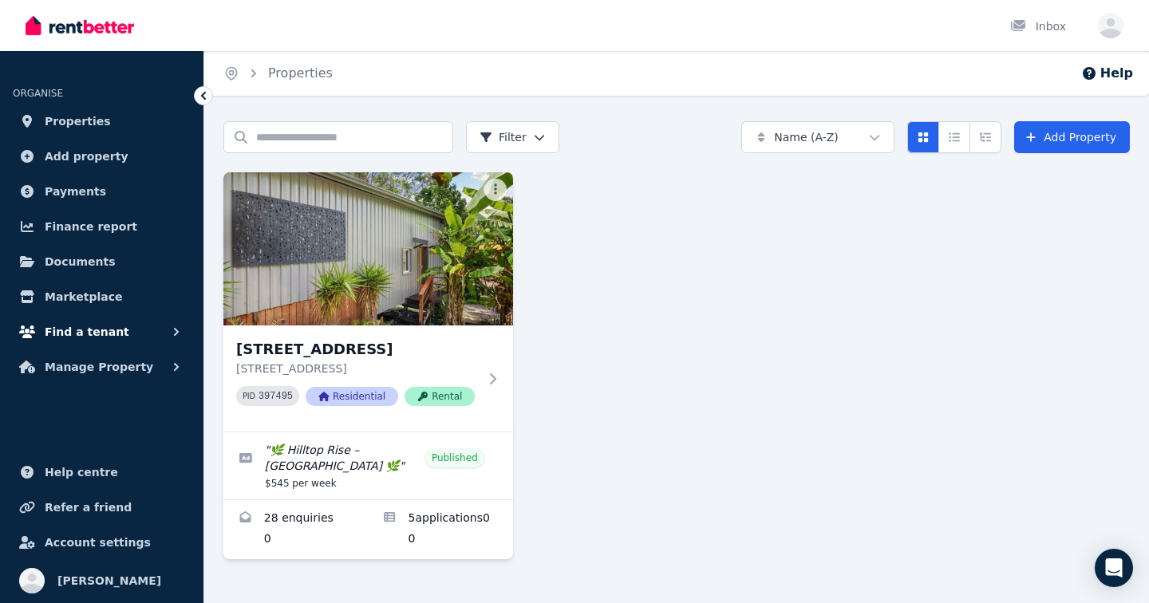
click at [93, 328] on span "Find a tenant" at bounding box center [87, 331] width 85 height 19
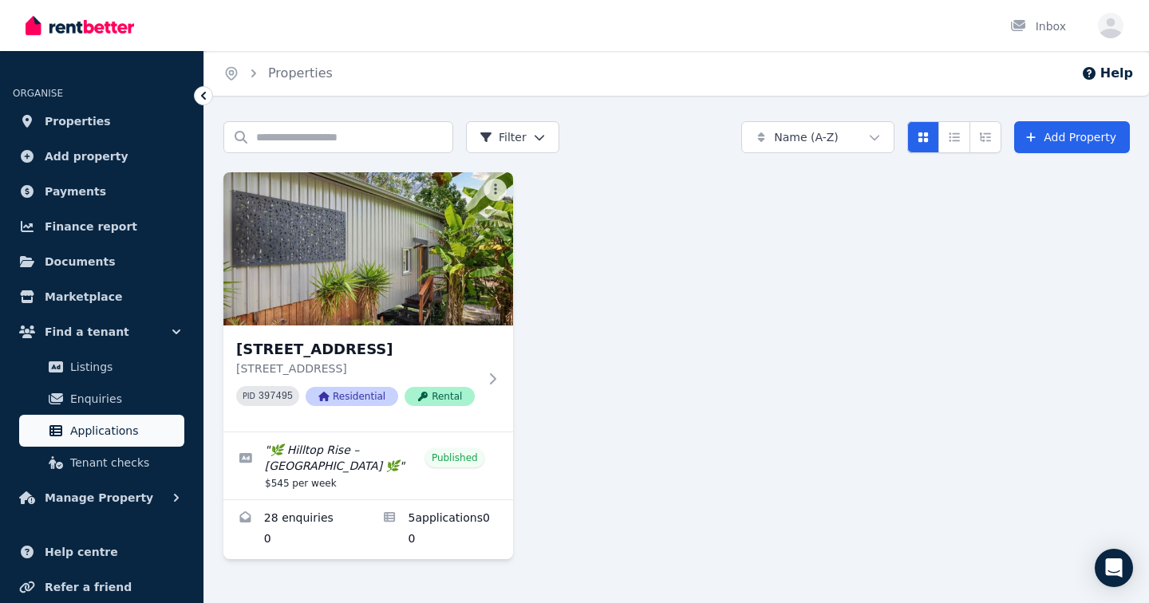
click at [110, 429] on span "Applications" at bounding box center [124, 430] width 108 height 19
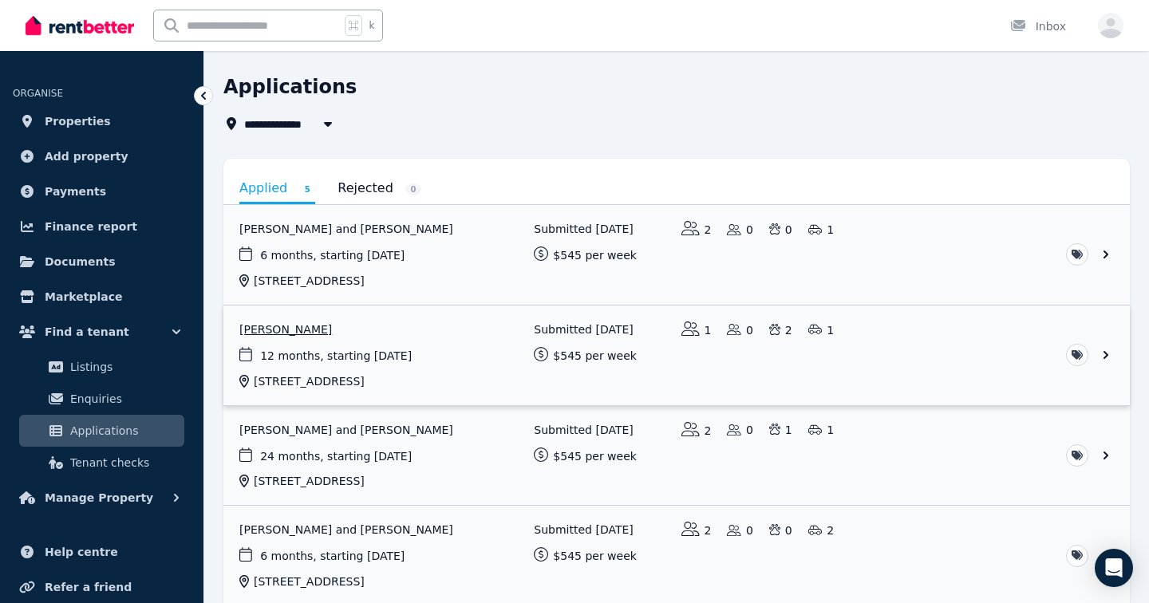
scroll to position [46, 0]
click at [1107, 249] on link "View application: Tracey Gorrie and Olivia Macpherson" at bounding box center [676, 256] width 906 height 100
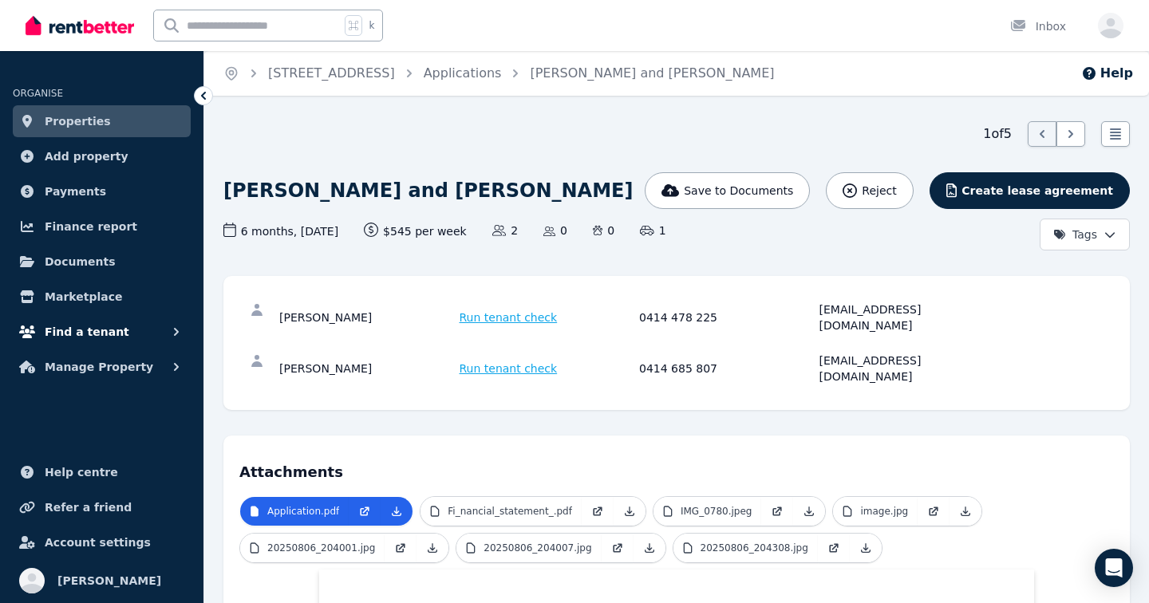
click at [109, 328] on span "Find a tenant" at bounding box center [87, 331] width 85 height 19
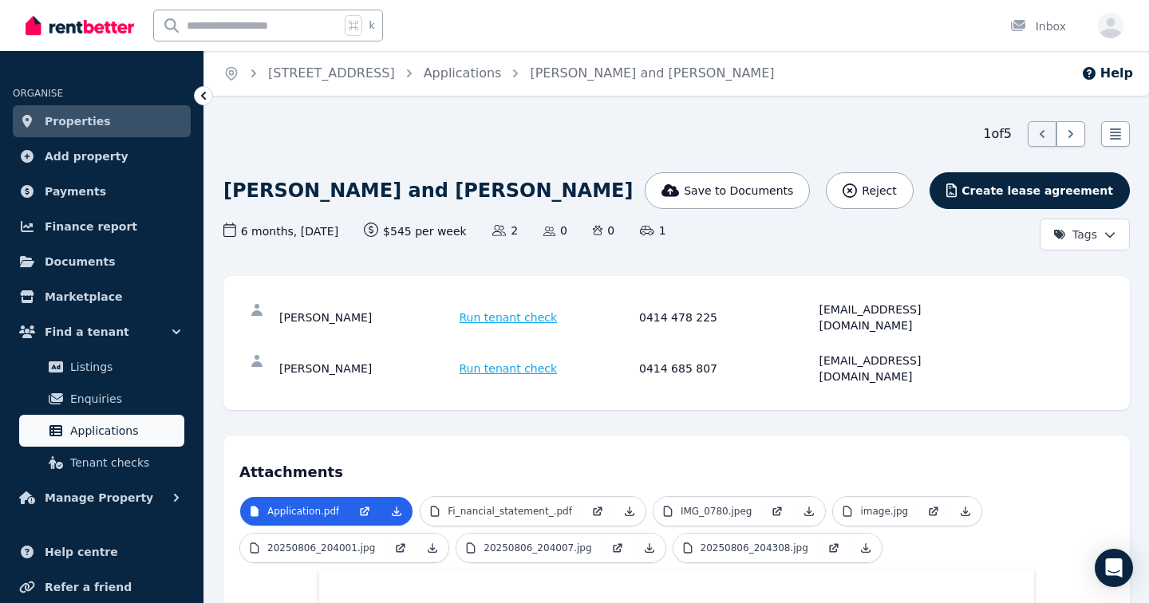
click at [110, 434] on span "Applications" at bounding box center [124, 430] width 108 height 19
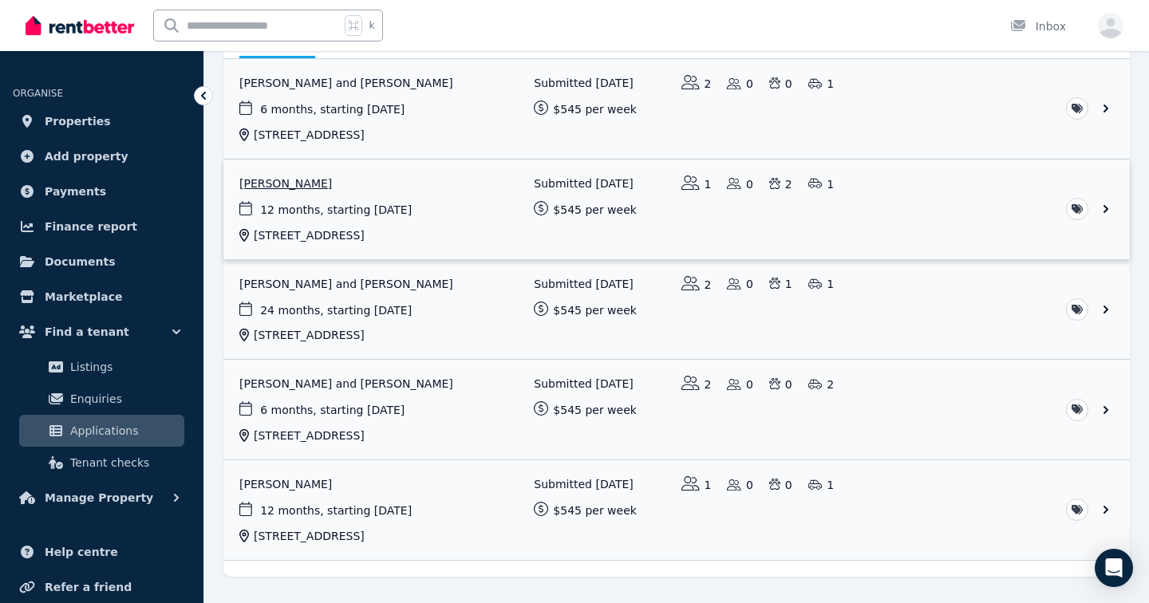
scroll to position [199, 0]
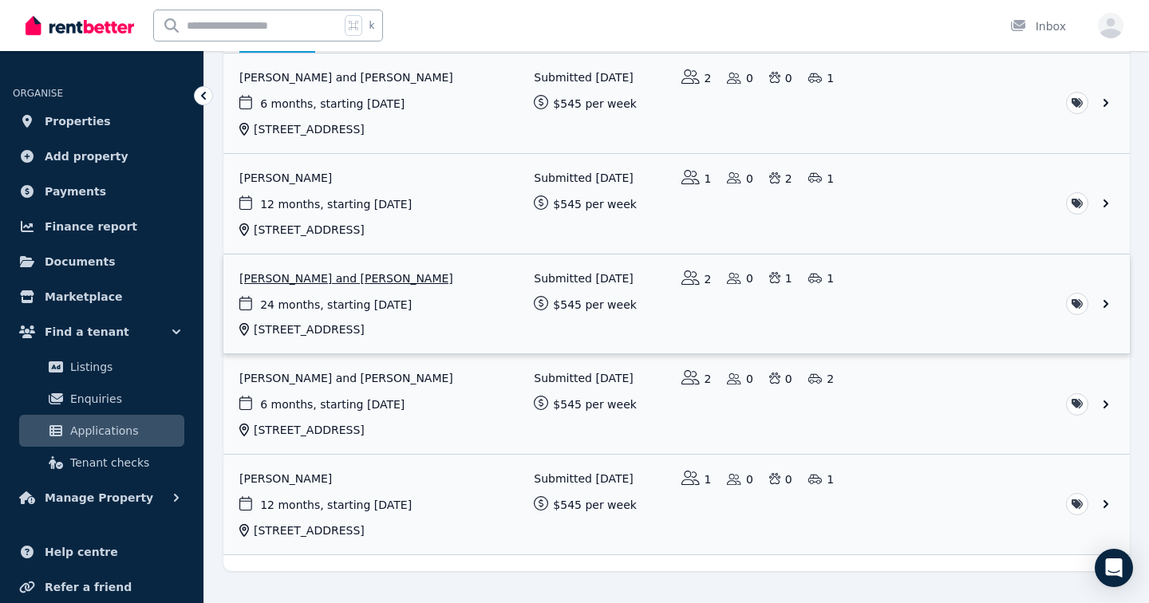
click at [472, 310] on link "View application: Danielle Gee and Rete Hartonen" at bounding box center [676, 305] width 906 height 100
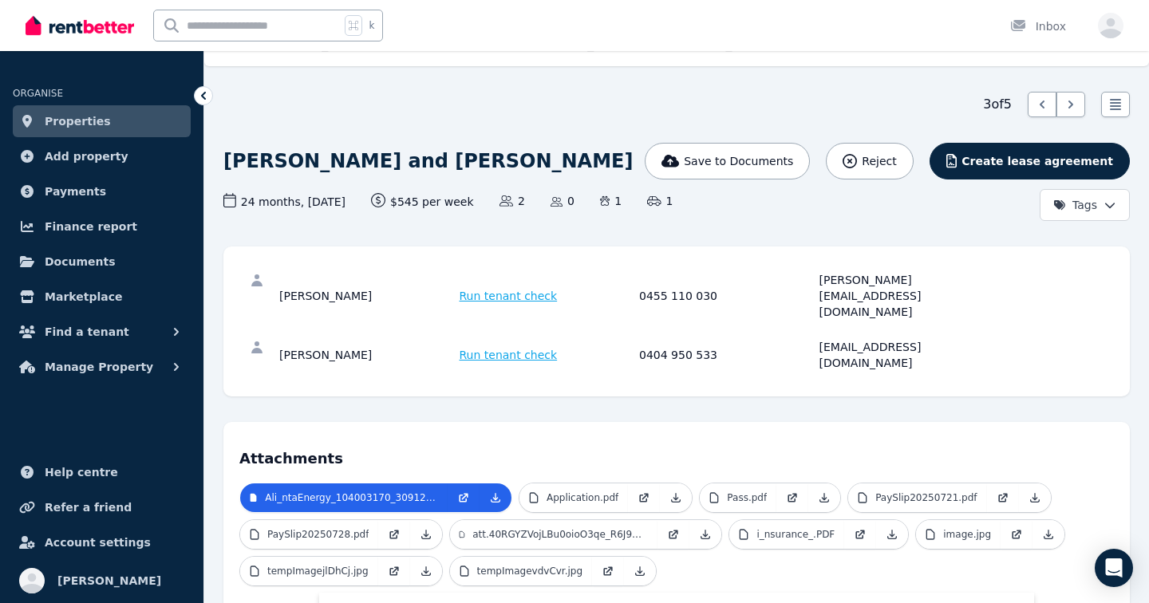
scroll to position [30, 0]
click at [610, 203] on icon at bounding box center [605, 201] width 10 height 10
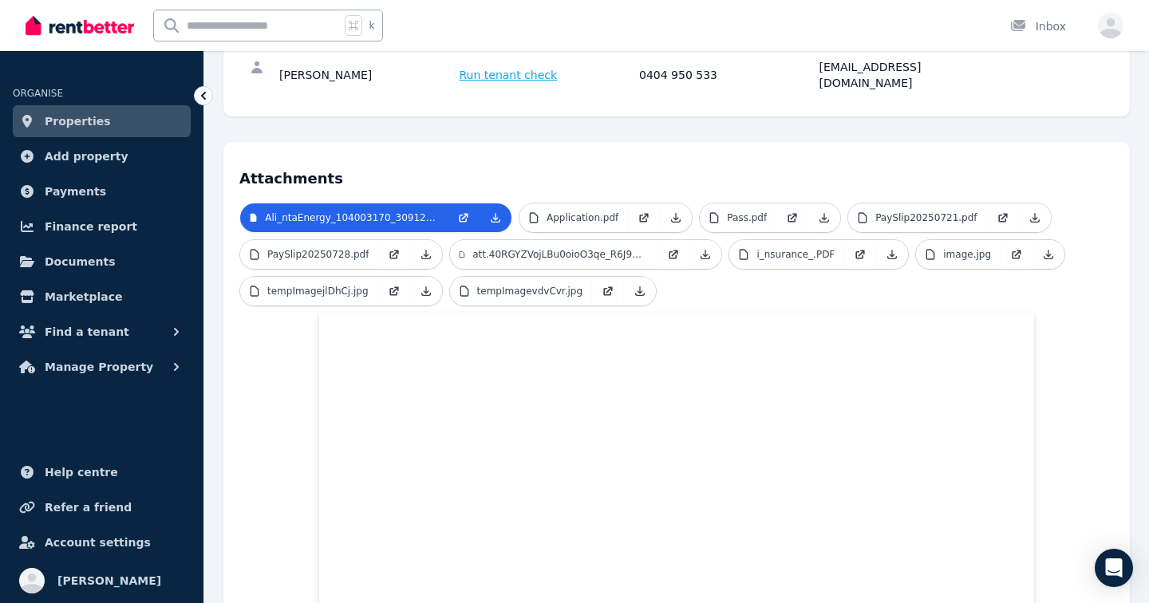
scroll to position [354, 0]
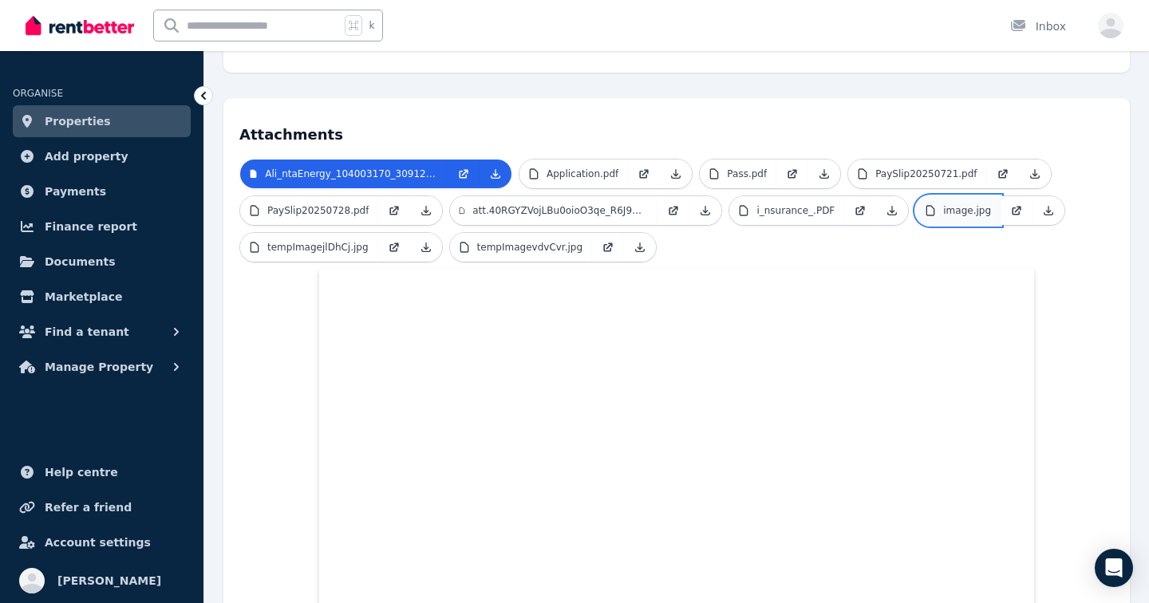
click at [951, 204] on p "image.jpg" at bounding box center [967, 210] width 48 height 13
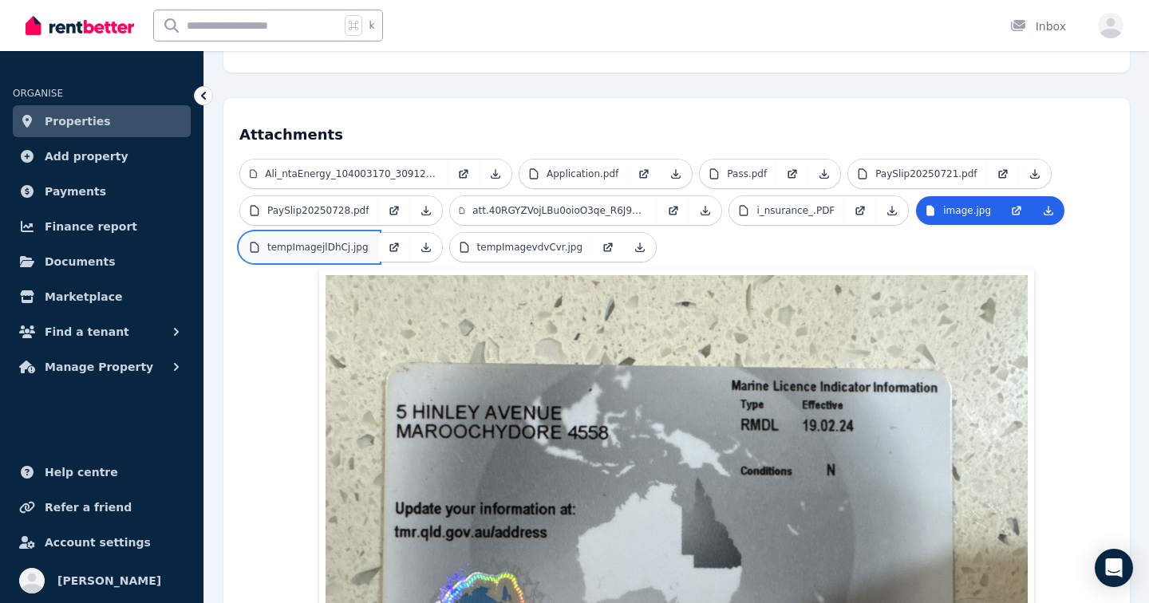
click at [330, 241] on p "tempImagejlDhCj.jpg" at bounding box center [317, 247] width 101 height 13
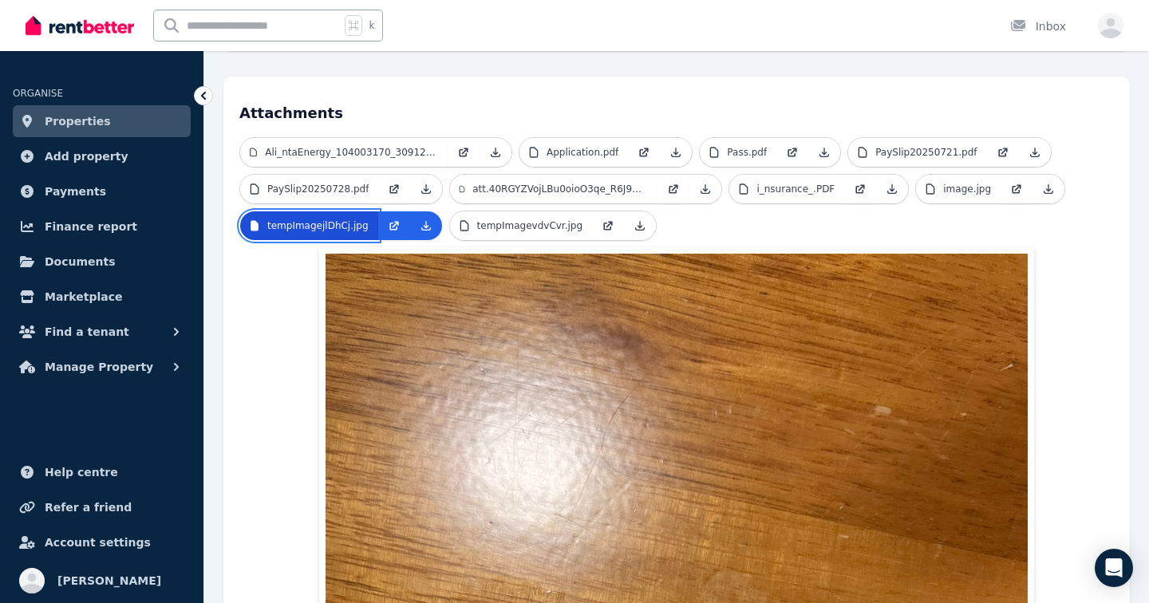
scroll to position [370, 0]
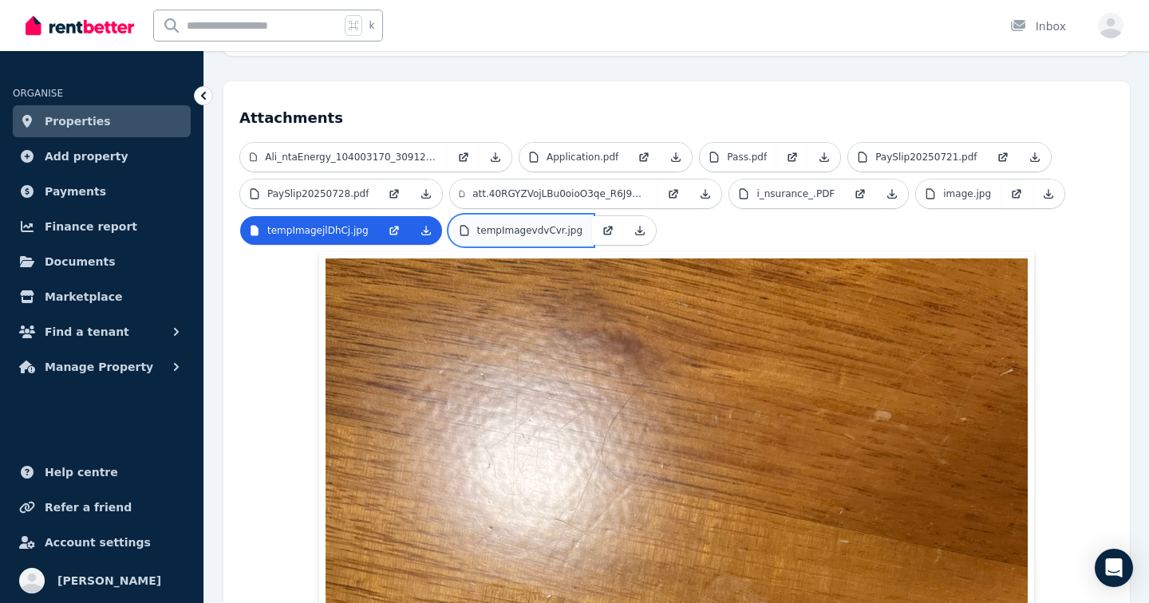
click at [513, 224] on p "tempImagevdvCvr.jpg" at bounding box center [530, 230] width 106 height 13
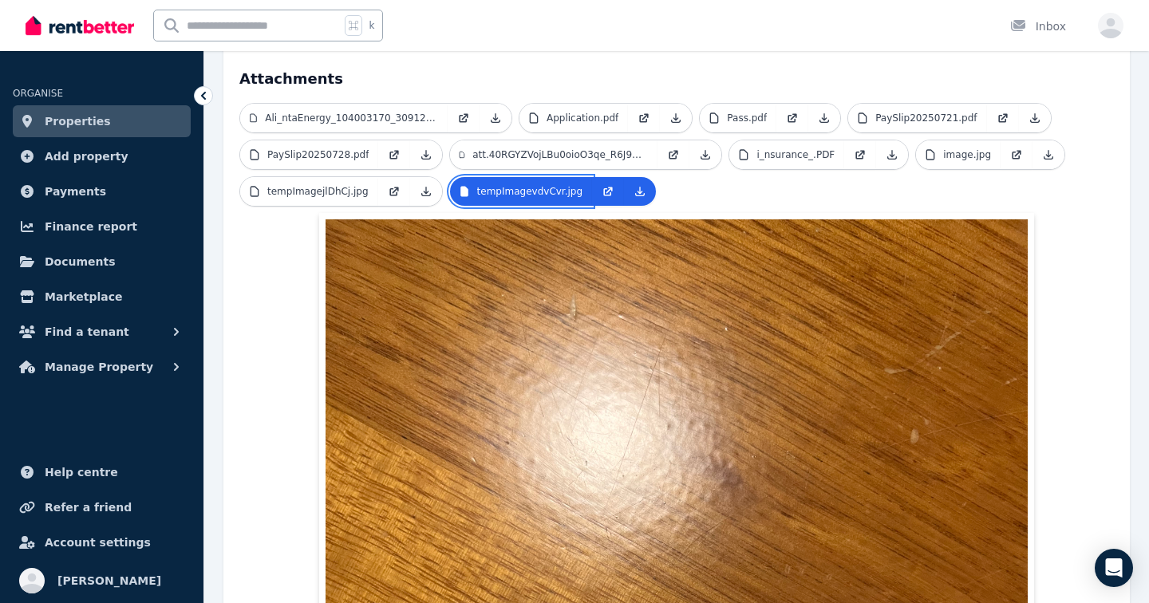
scroll to position [397, 0]
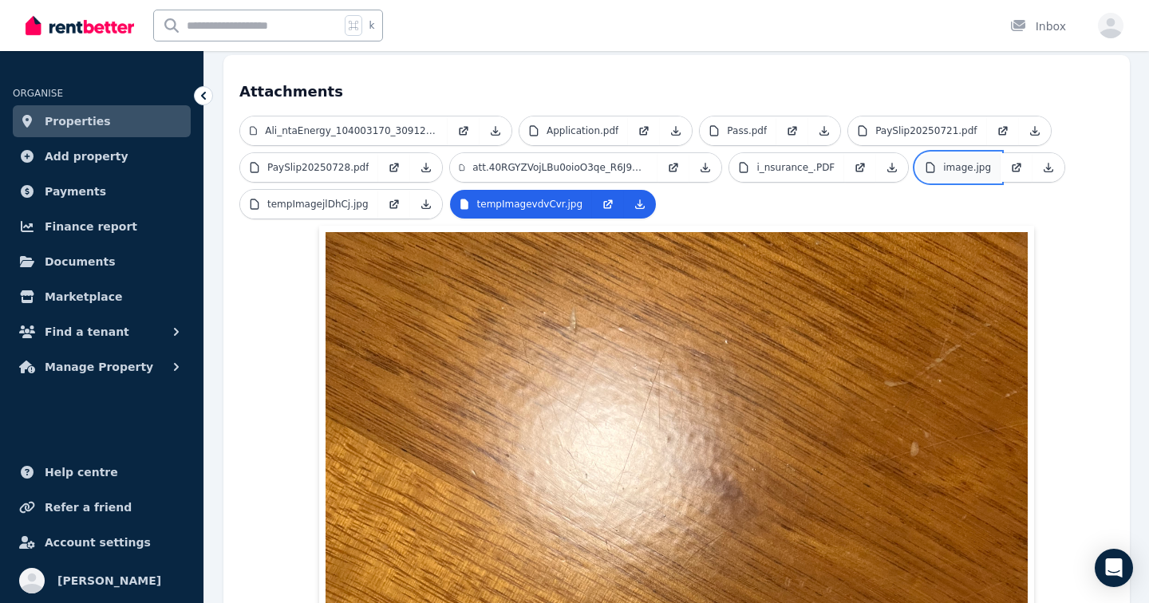
click at [958, 153] on link "image.jpg" at bounding box center [958, 167] width 85 height 29
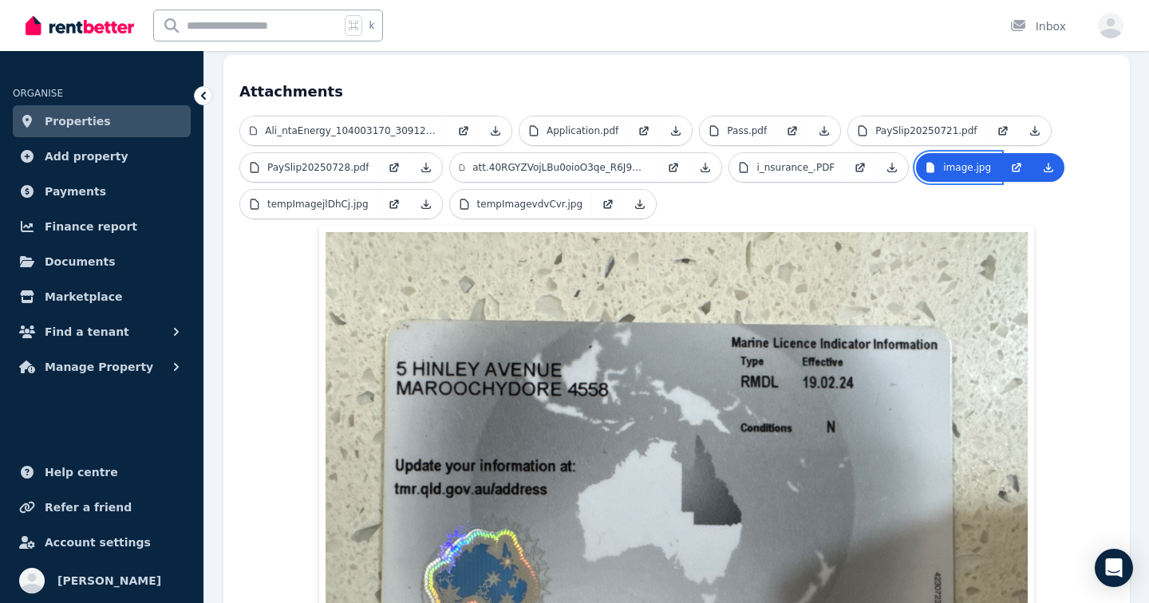
scroll to position [415, 0]
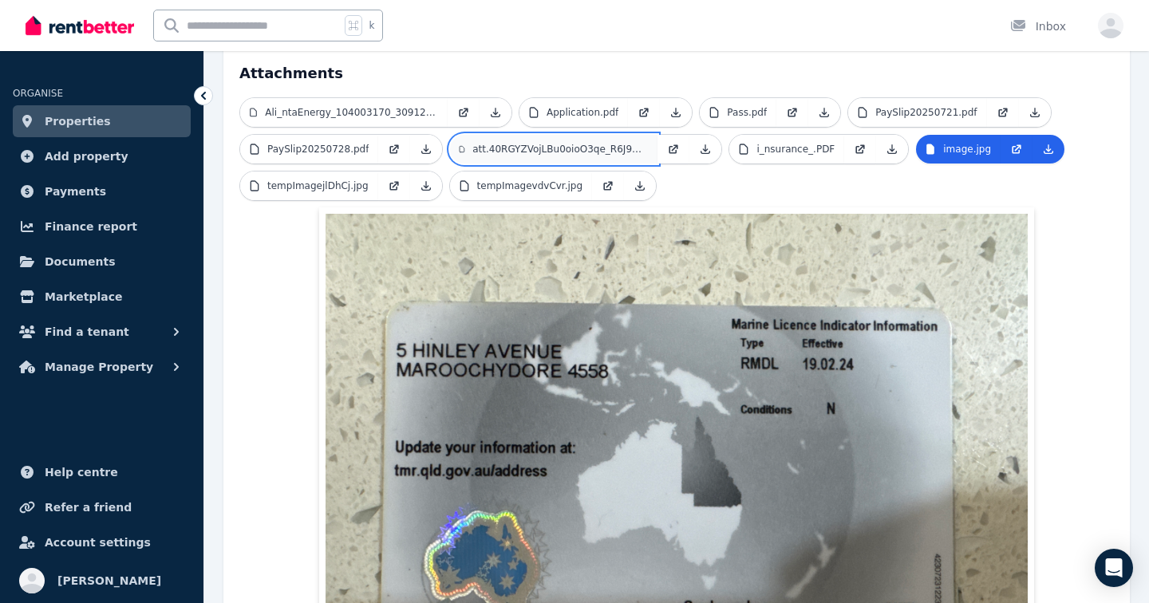
click at [623, 135] on link "att.40RGYZVojLBu0oioO3qe_R6J9GHbLszappkhr3QwzAc.JPG" at bounding box center [553, 149] width 207 height 29
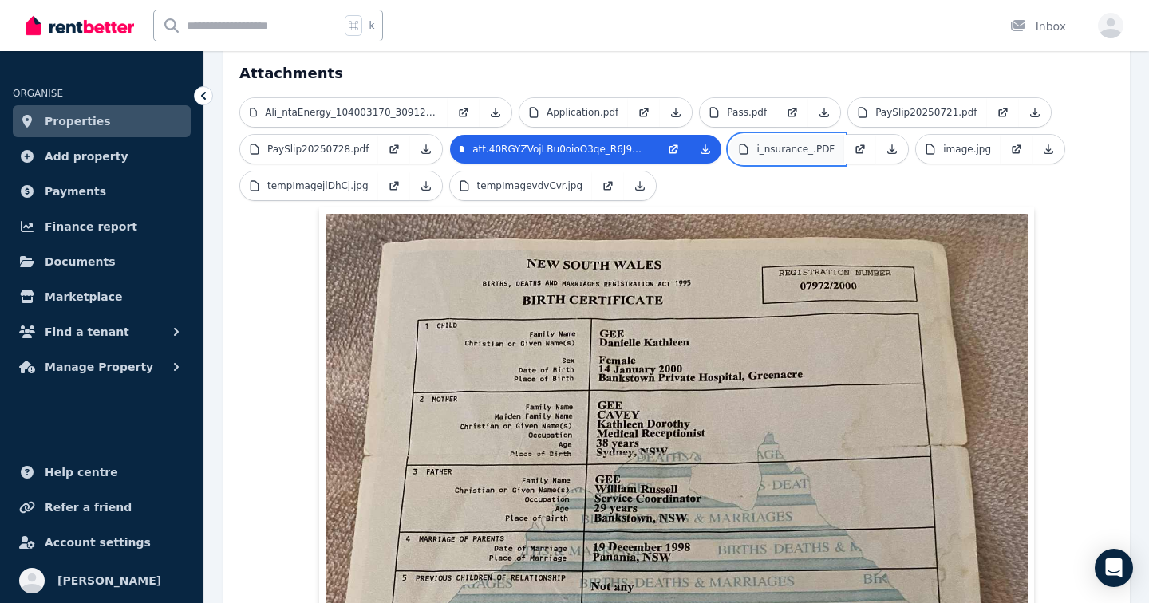
click at [784, 143] on p "i_nsurance_.PDF" at bounding box center [795, 149] width 78 height 13
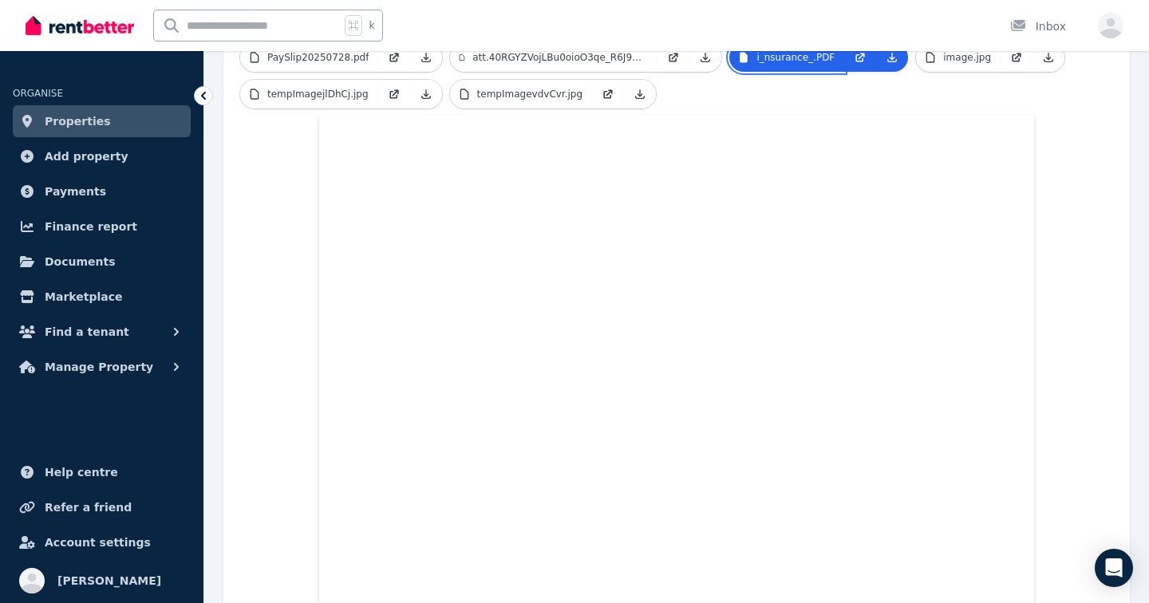
scroll to position [491, 0]
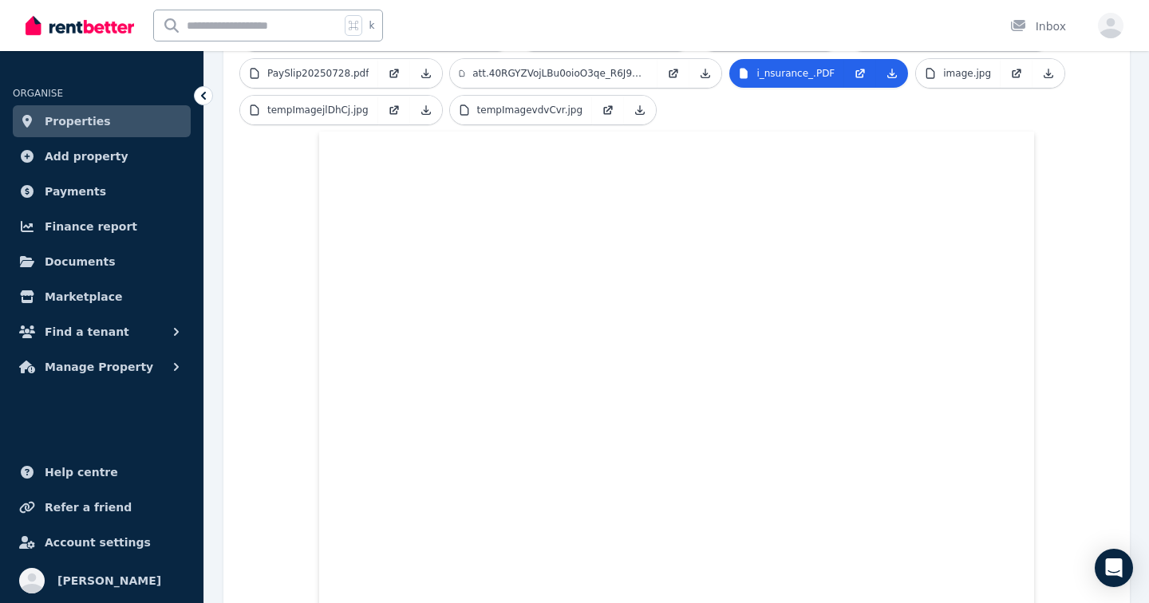
click at [196, 101] on icon at bounding box center [204, 96] width 16 height 16
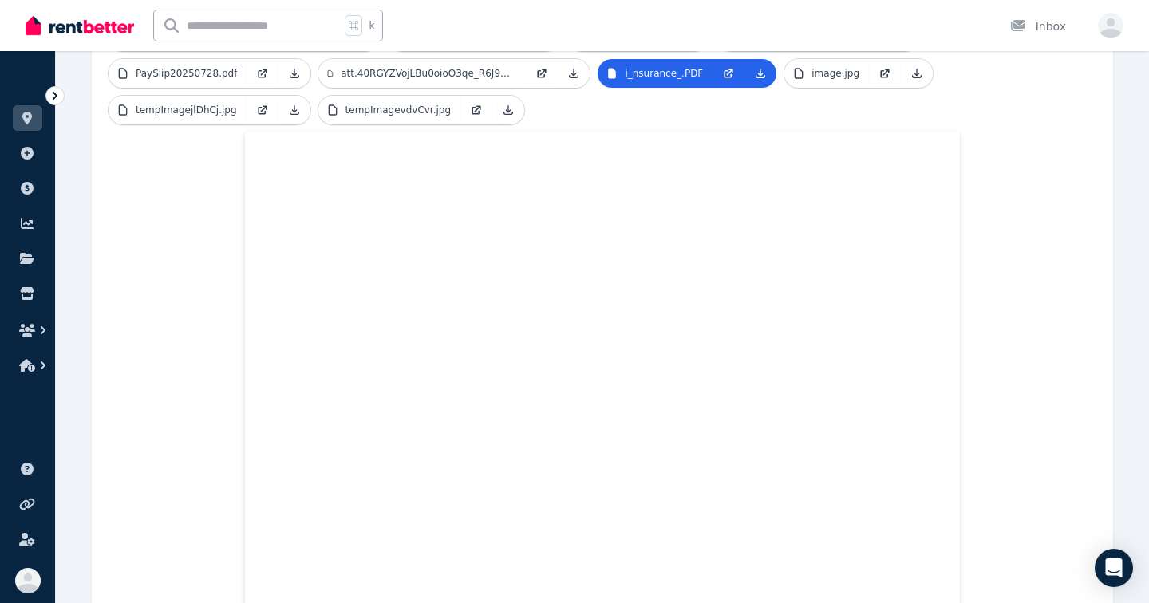
click at [57, 96] on icon at bounding box center [55, 96] width 16 height 16
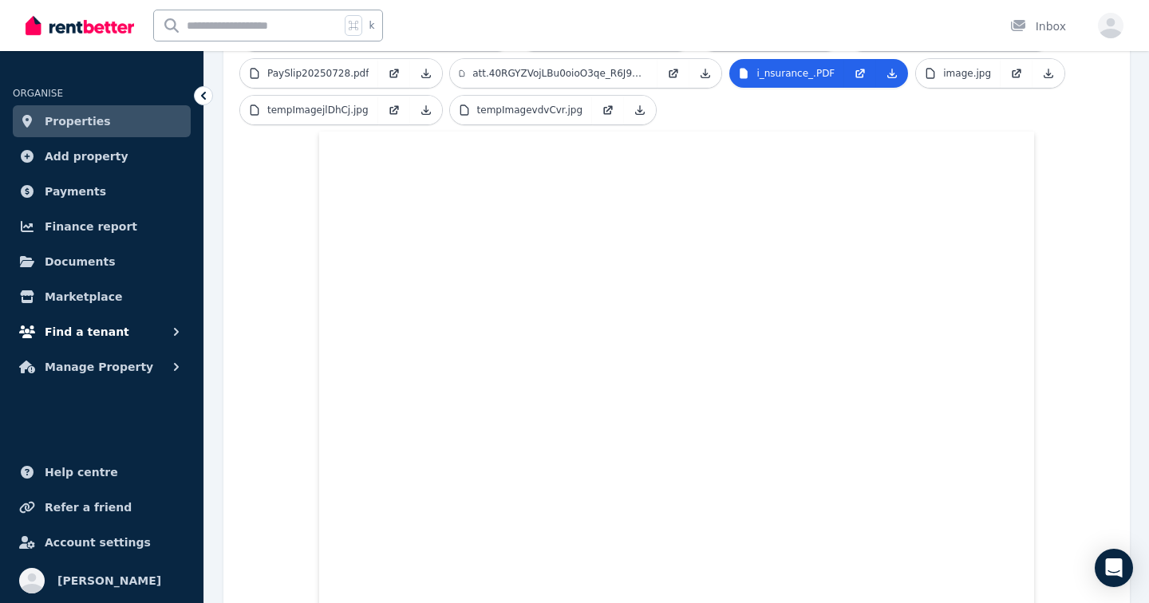
click at [81, 325] on span "Find a tenant" at bounding box center [87, 331] width 85 height 19
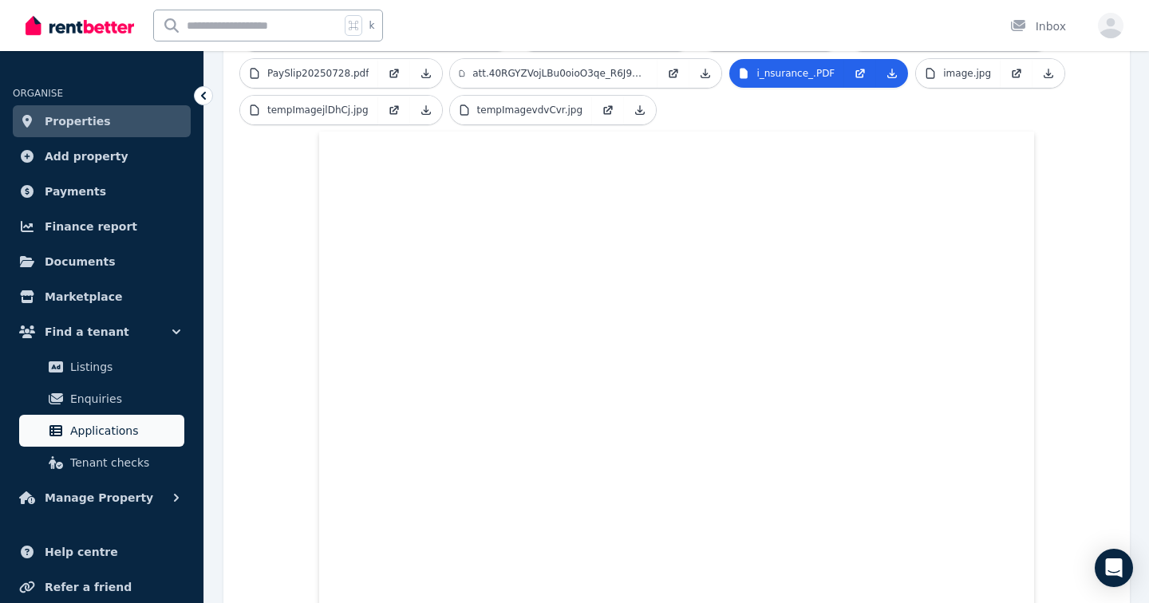
click at [116, 425] on span "Applications" at bounding box center [124, 430] width 108 height 19
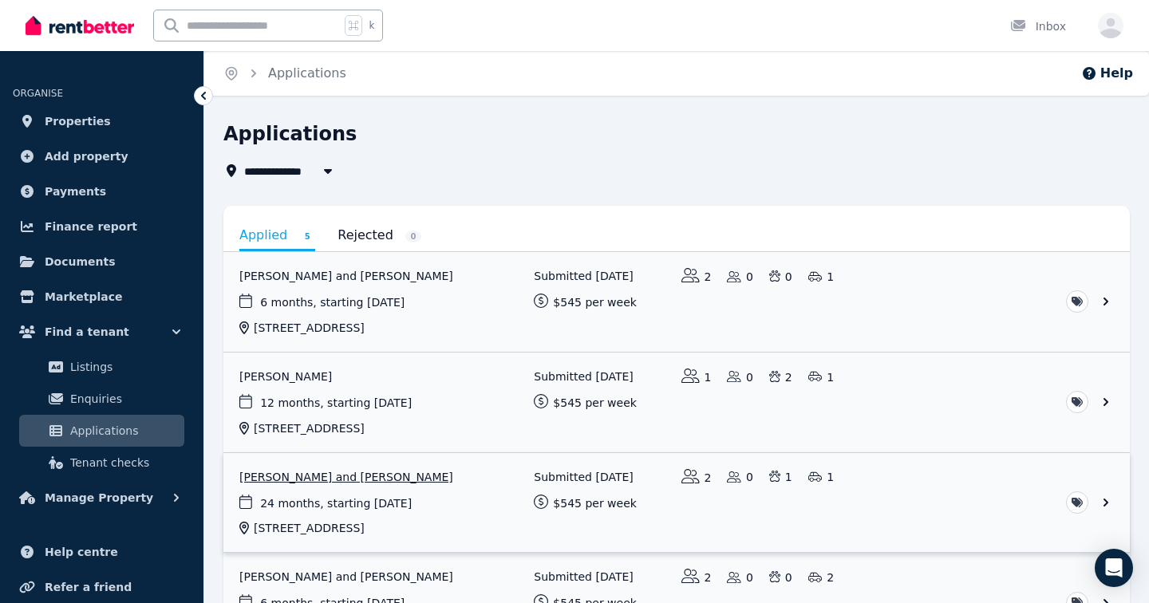
click at [455, 510] on link "View application: Danielle Gee and Rete Hartonen" at bounding box center [676, 503] width 906 height 100
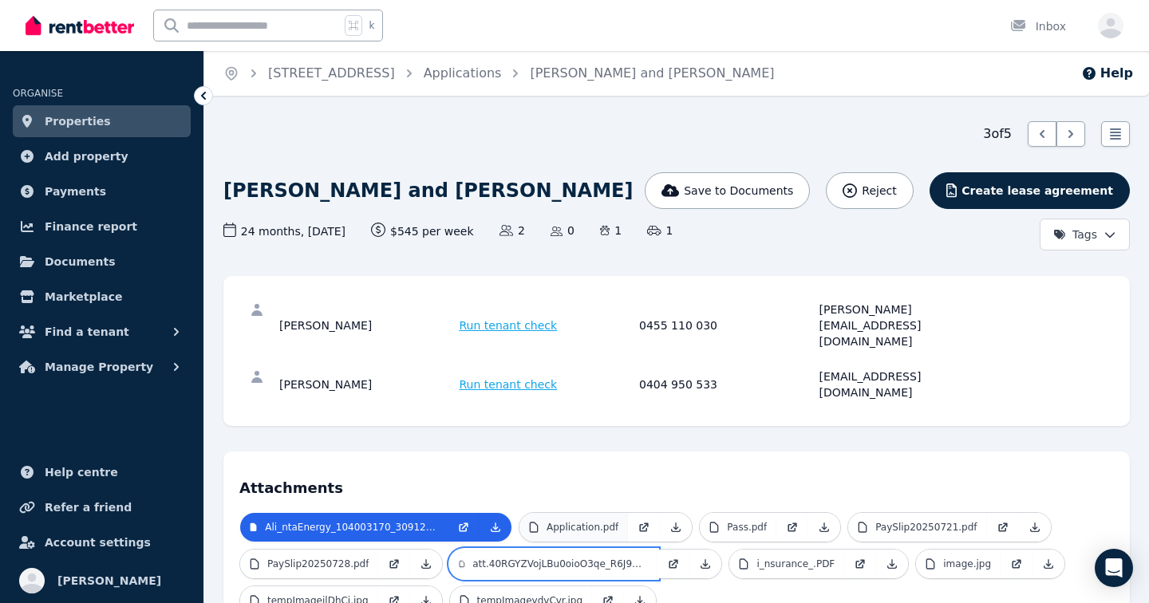
click at [573, 550] on link "att.40RGYZVojLBu0oioO3qe_R6J9GHbLszappkhr3QwzAc.JPG" at bounding box center [553, 564] width 207 height 29
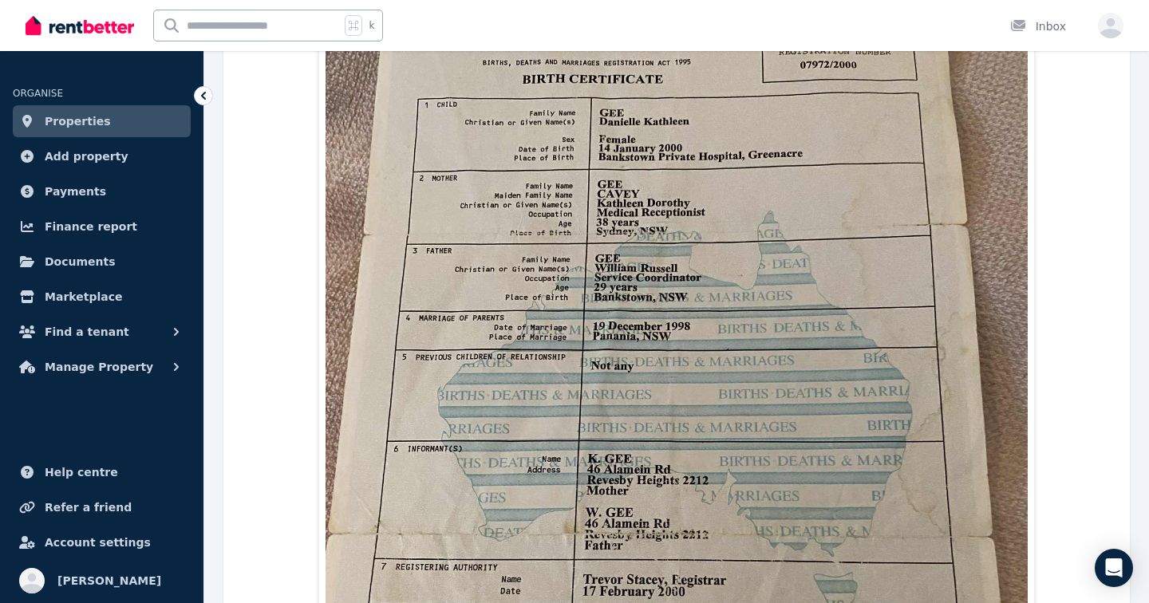
scroll to position [650, 0]
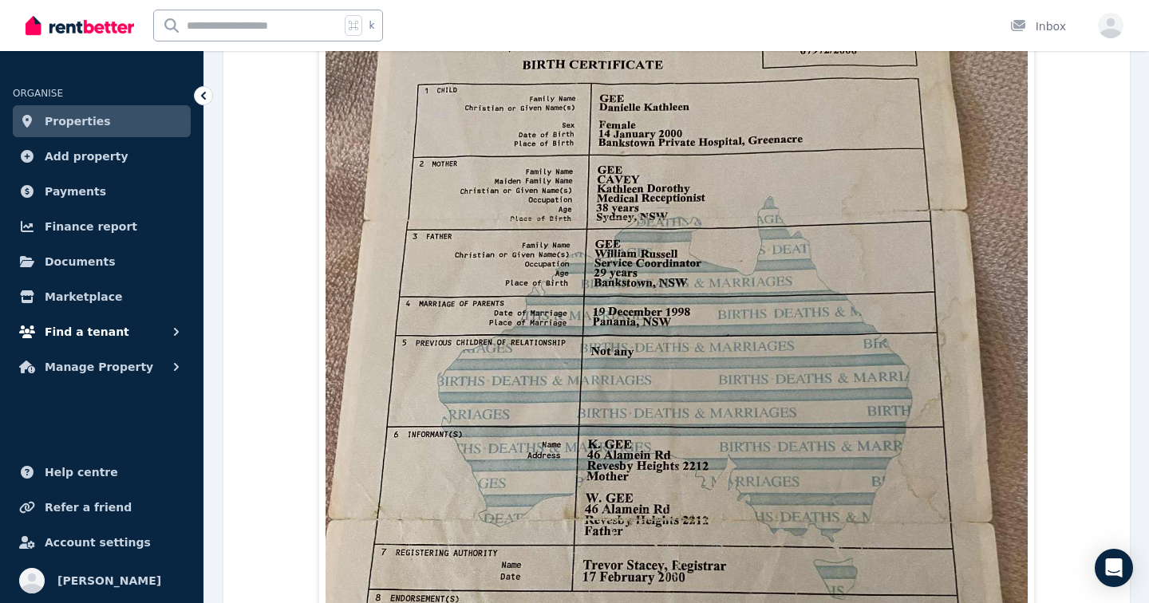
click at [130, 334] on button "Find a tenant" at bounding box center [102, 332] width 178 height 32
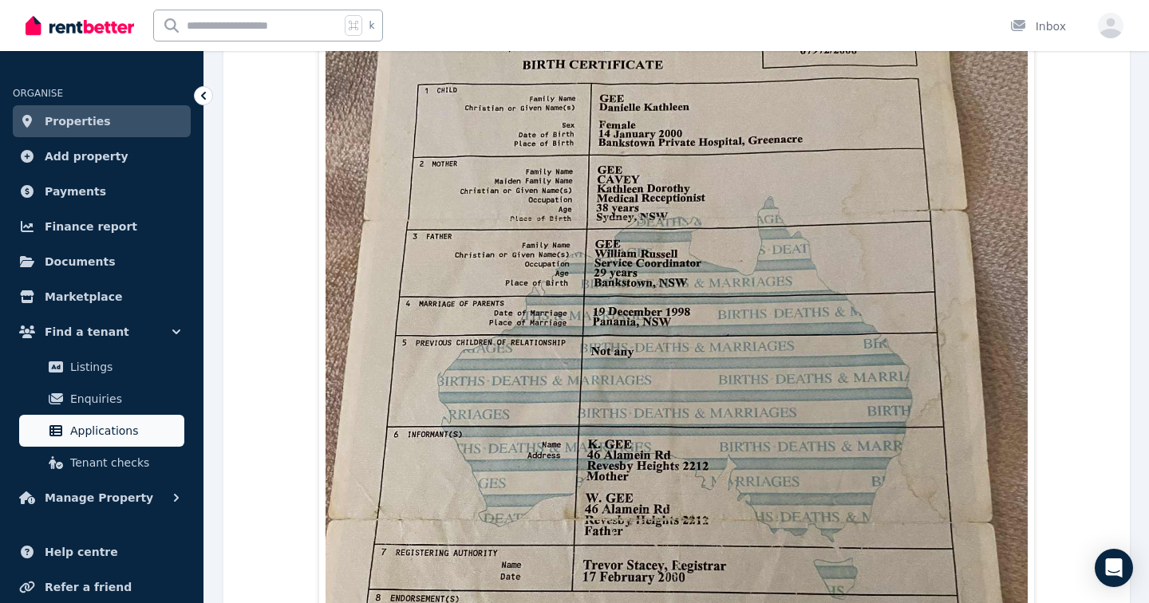
click at [111, 443] on link "Applications" at bounding box center [101, 431] width 165 height 32
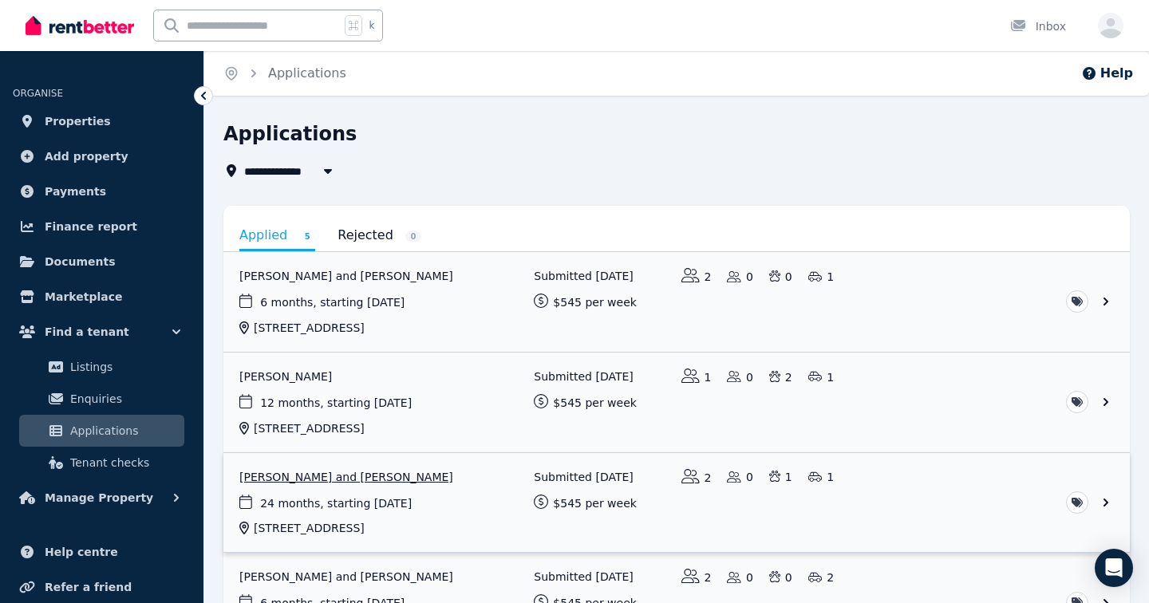
click at [470, 532] on link "View application: Danielle Gee and Rete Hartonen" at bounding box center [676, 503] width 906 height 100
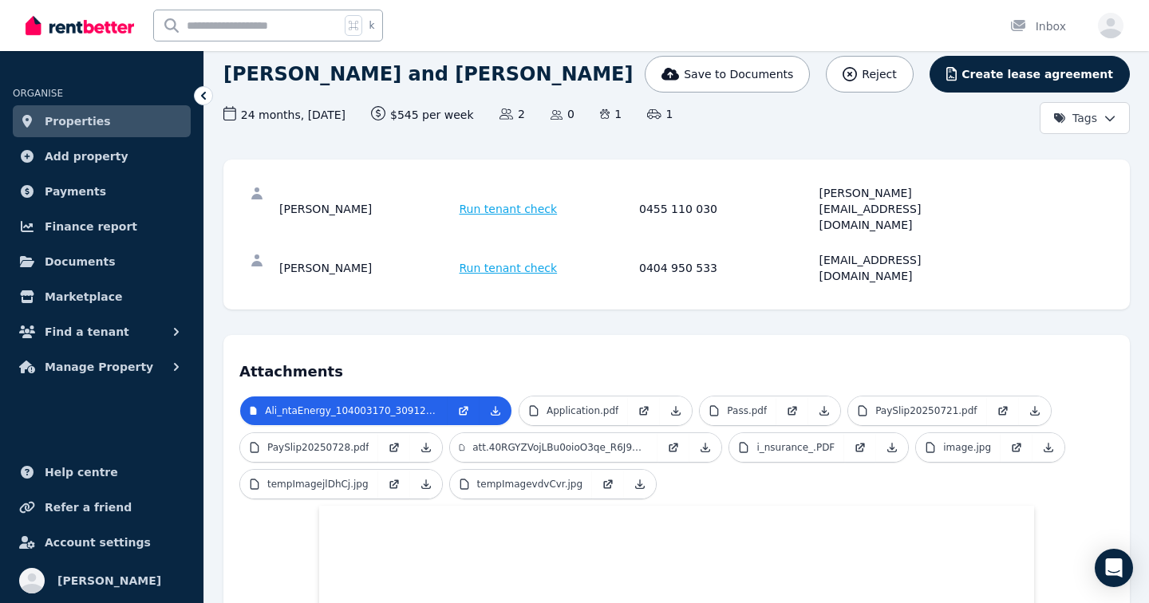
scroll to position [116, 0]
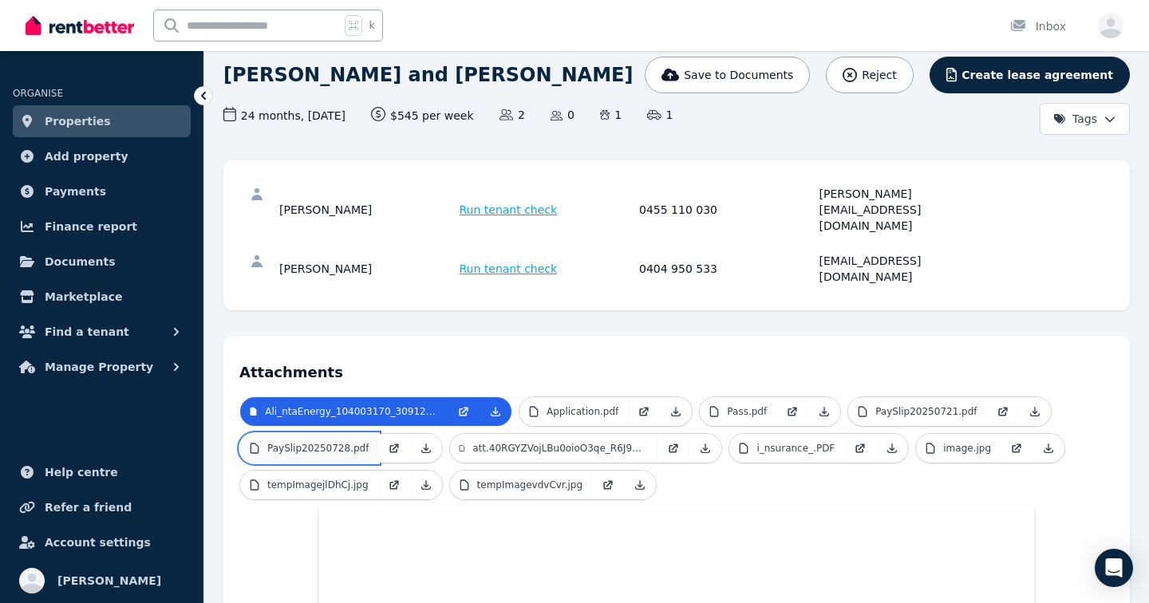
click at [342, 442] on p "PaySlip20250728.pdf" at bounding box center [317, 448] width 101 height 13
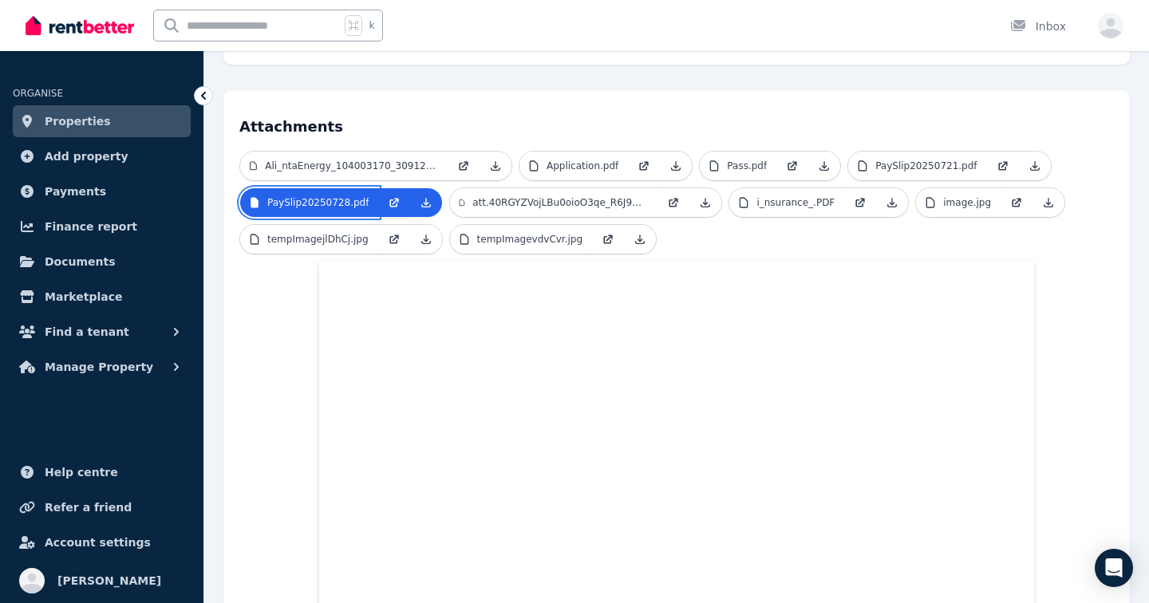
scroll to position [0, 0]
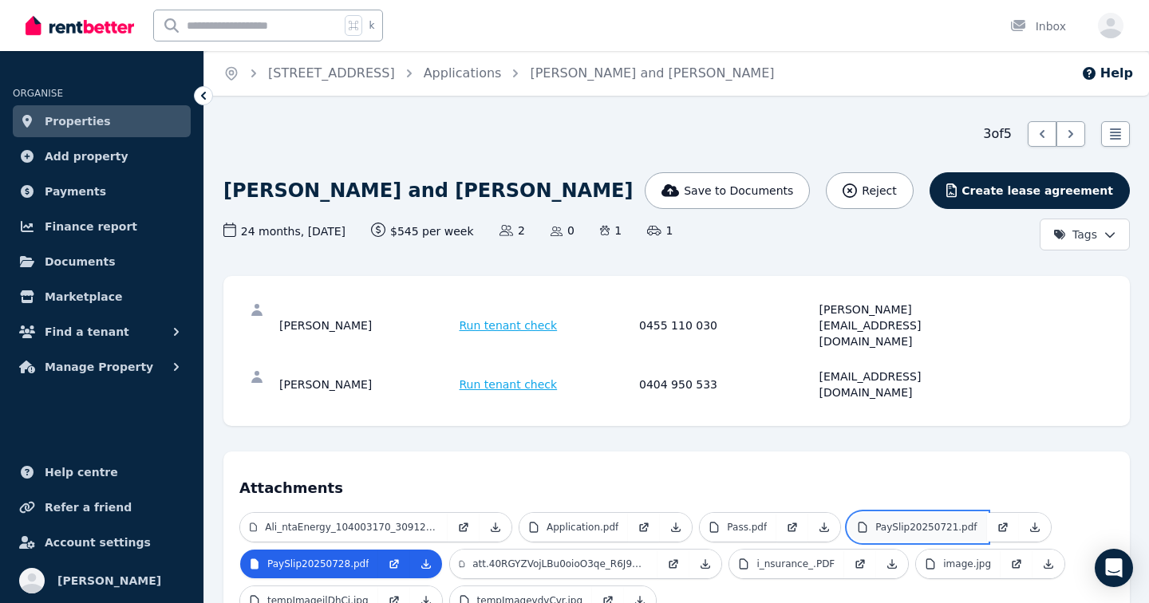
click at [938, 521] on p "PaySlip20250721.pdf" at bounding box center [925, 527] width 101 height 13
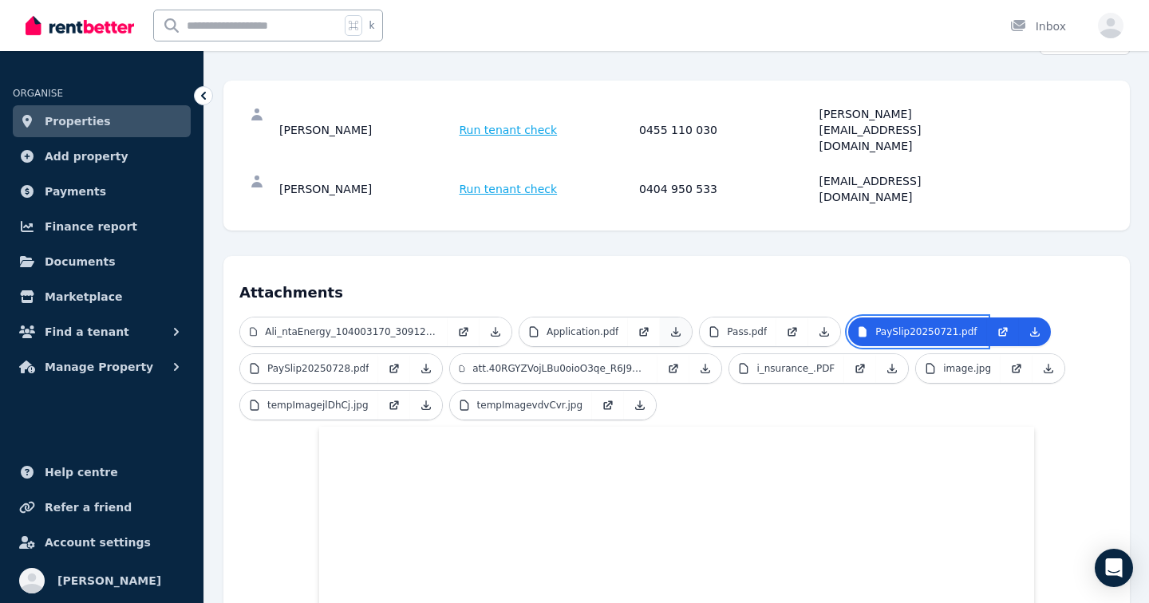
scroll to position [153, 0]
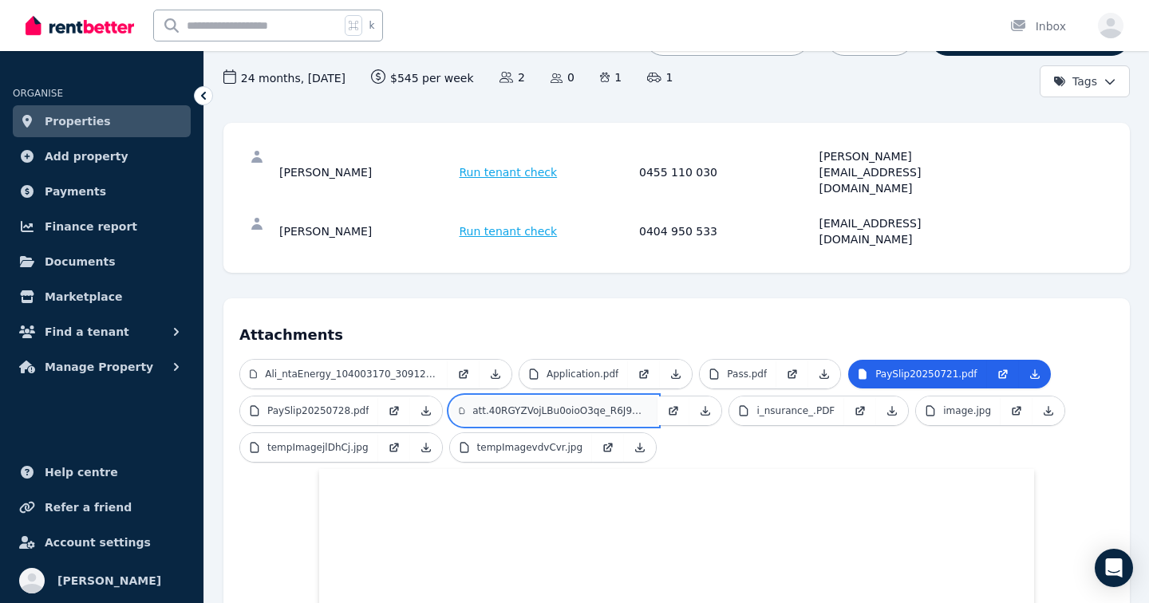
click at [611, 405] on p "att.40RGYZVojLBu0oioO3qe_R6J9GHbLszappkhr3QwzAc.JPG" at bounding box center [560, 411] width 176 height 13
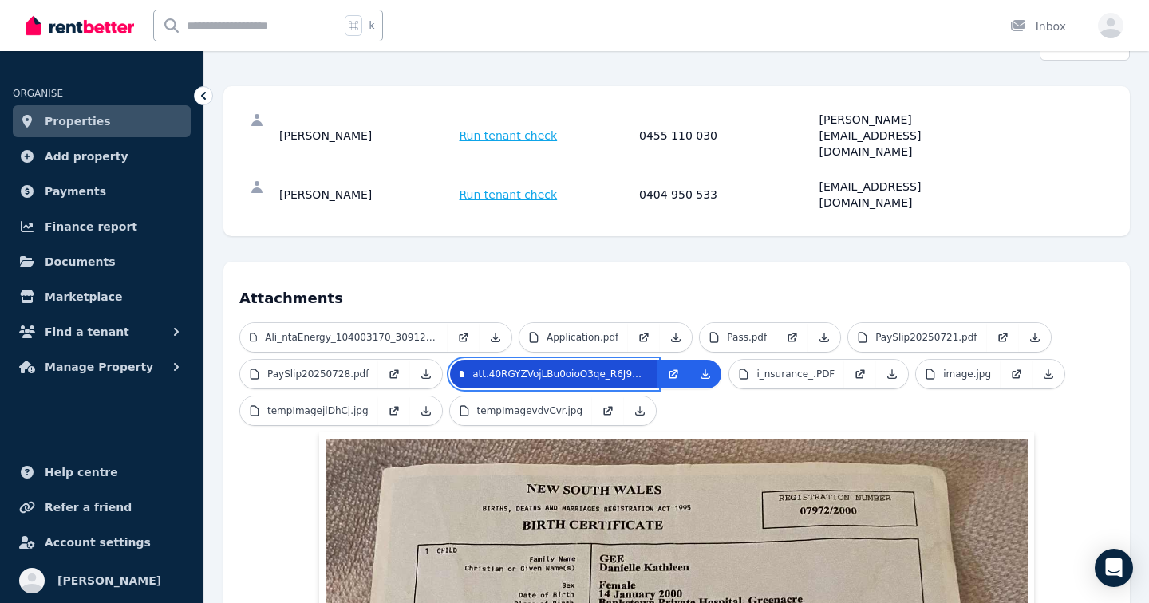
scroll to position [195, 0]
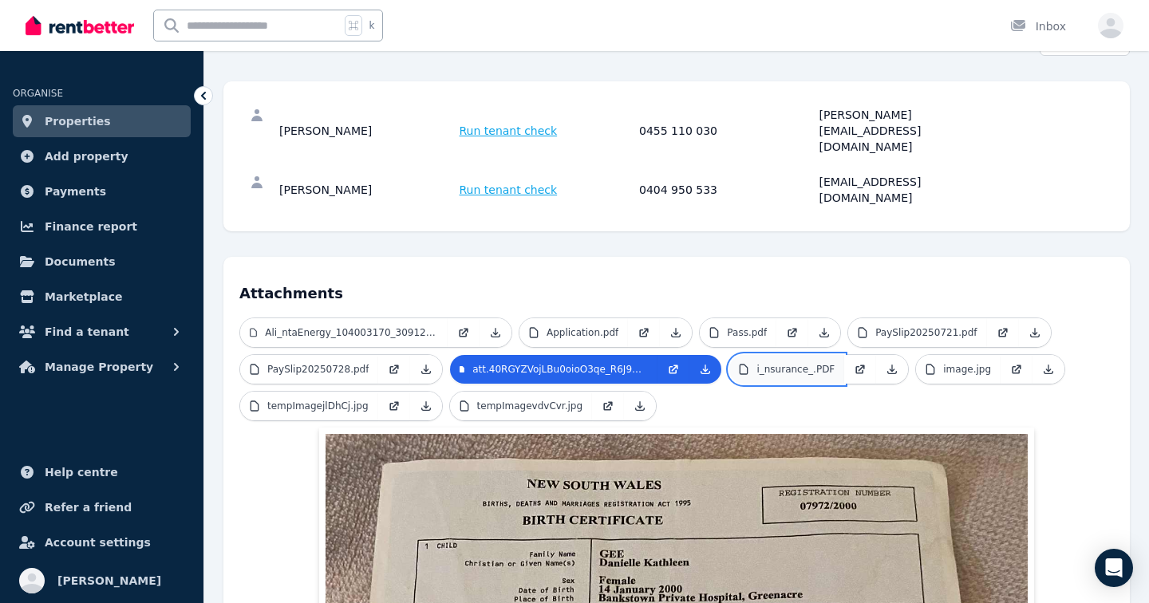
click at [812, 355] on link "i_nsurance_.PDF" at bounding box center [786, 369] width 115 height 29
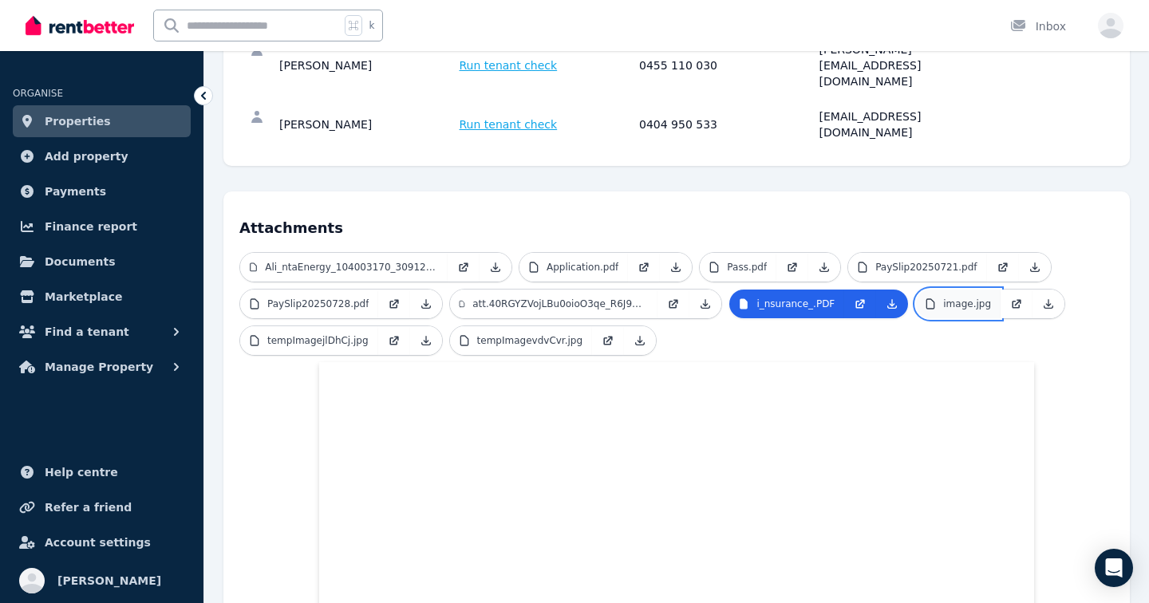
click at [958, 298] on p "image.jpg" at bounding box center [967, 304] width 48 height 13
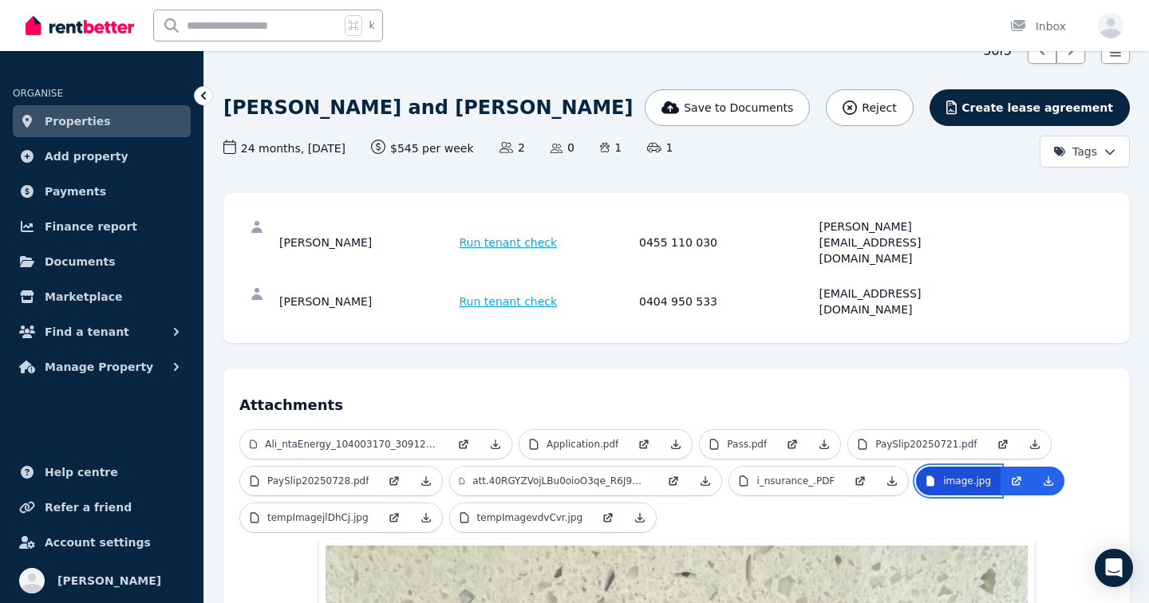
scroll to position [260, 0]
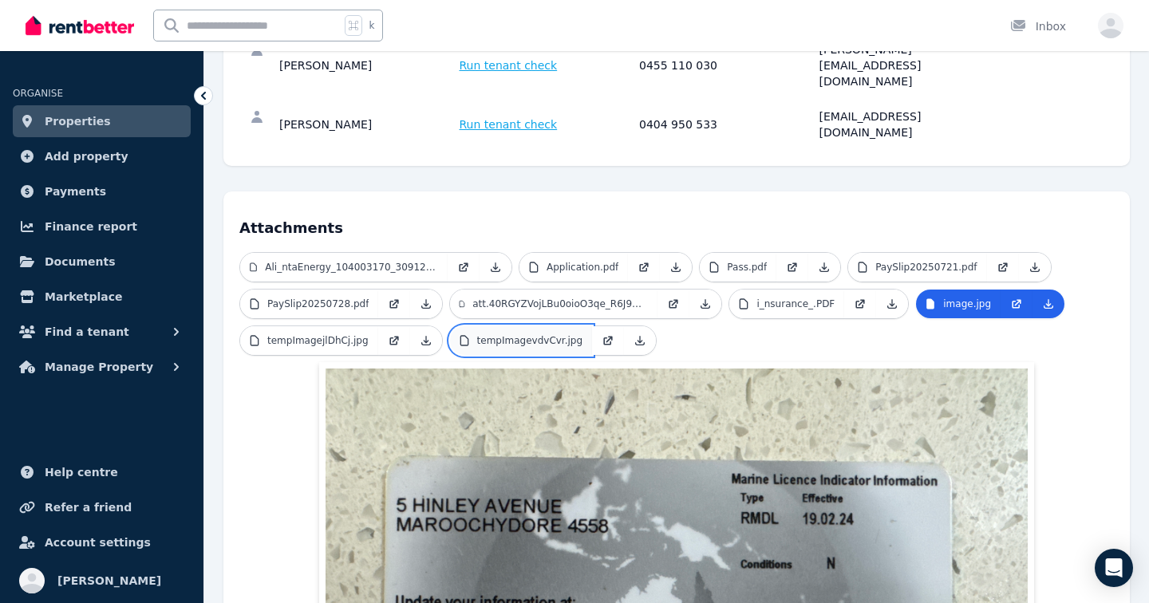
click at [515, 334] on p "tempImagevdvCvr.jpg" at bounding box center [530, 340] width 106 height 13
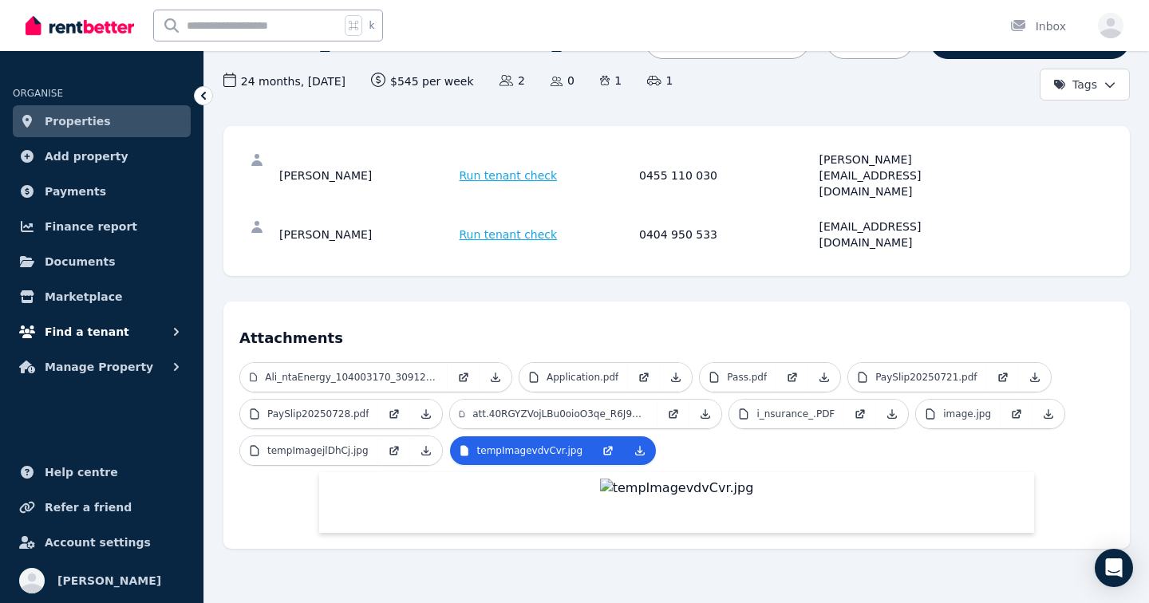
click at [94, 335] on span "Find a tenant" at bounding box center [87, 331] width 85 height 19
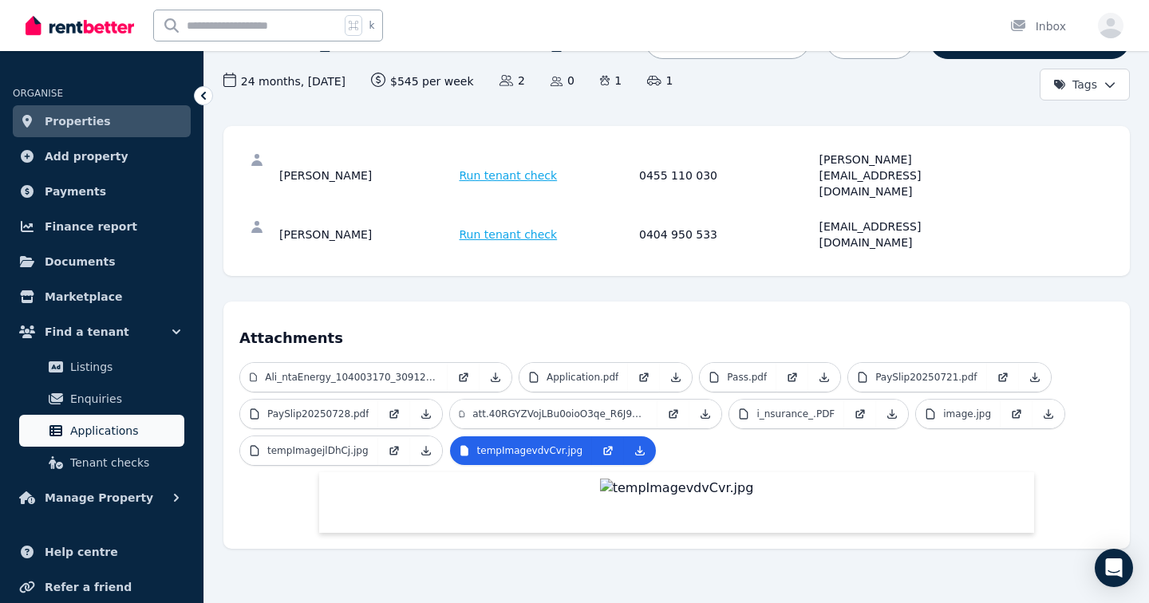
click at [109, 436] on span "Applications" at bounding box center [124, 430] width 108 height 19
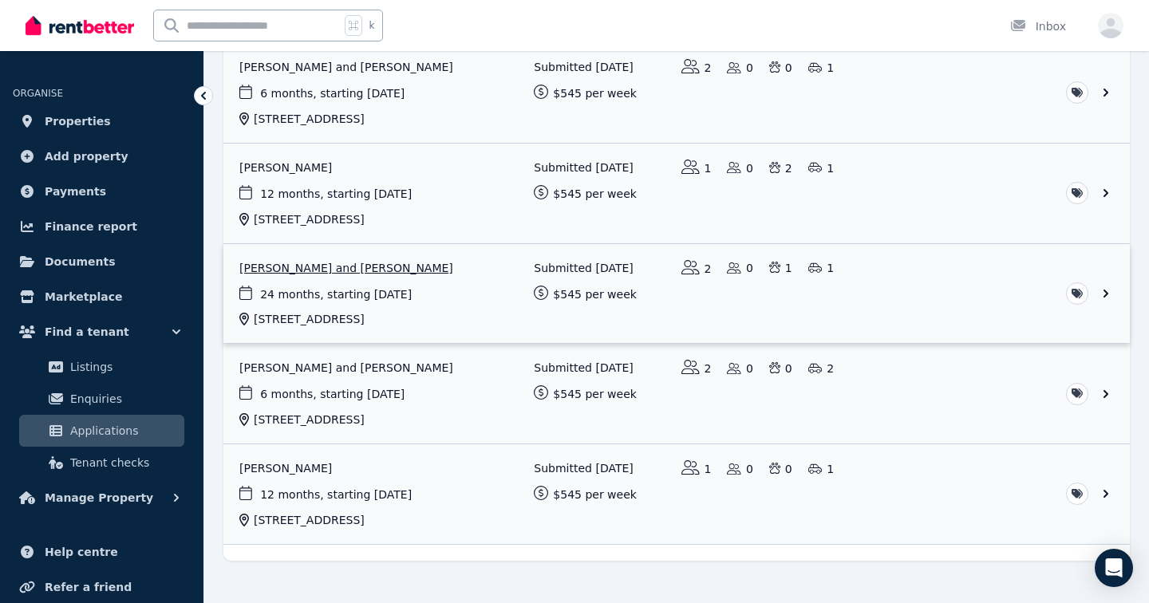
scroll to position [215, 0]
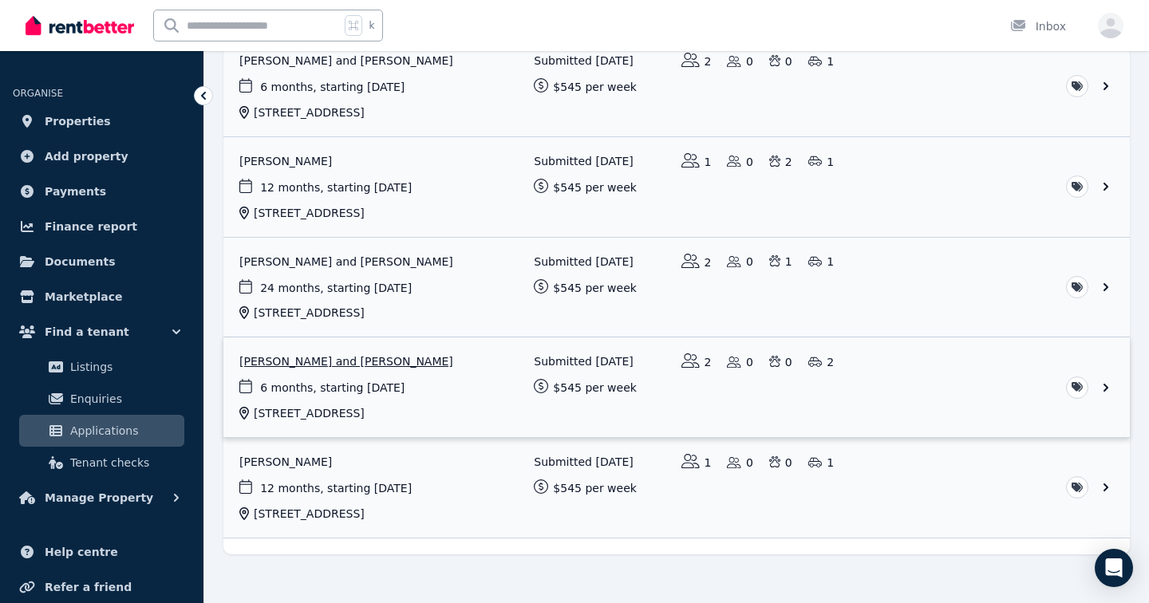
click at [484, 385] on link "View application: Sarah Mitchell and Callum Udy" at bounding box center [676, 388] width 906 height 100
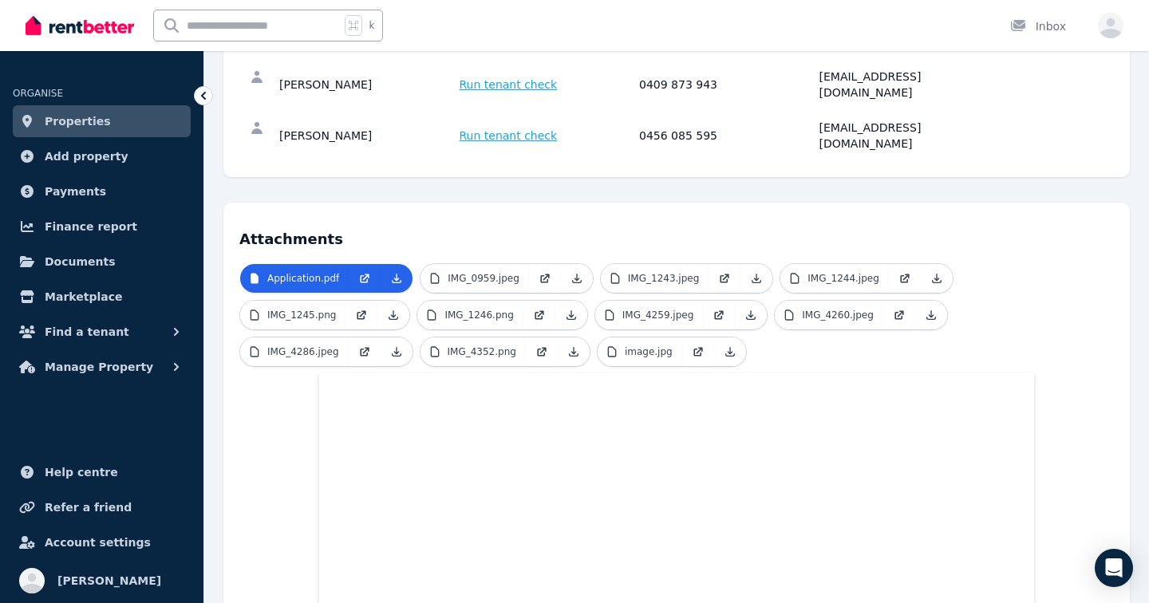
scroll to position [238, 0]
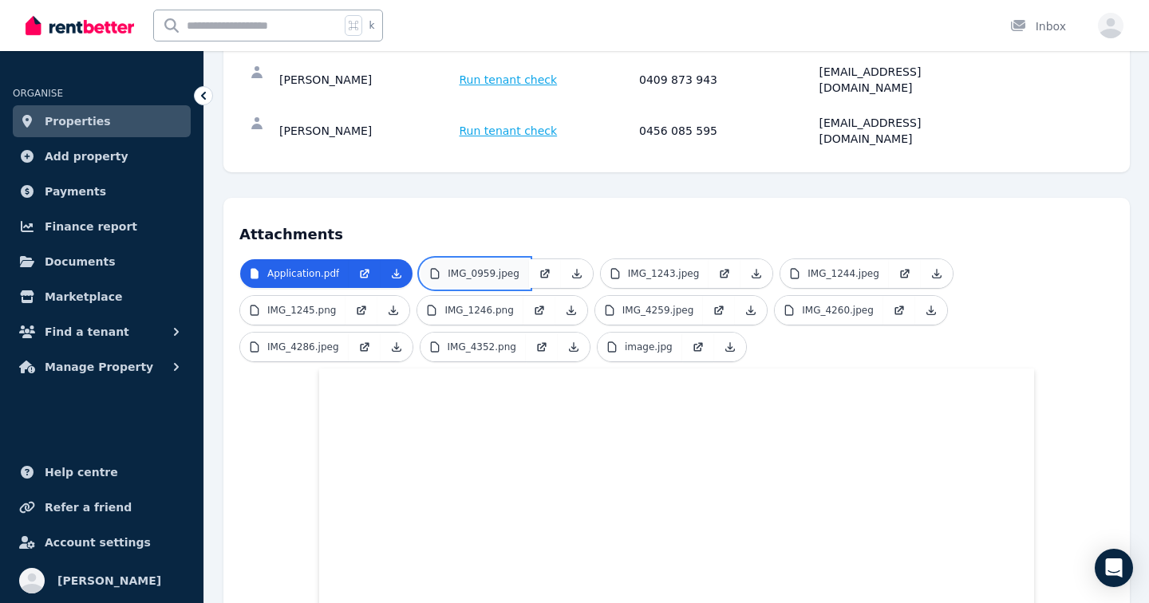
click at [453, 267] on p "IMG_0959.jpeg" at bounding box center [484, 273] width 72 height 13
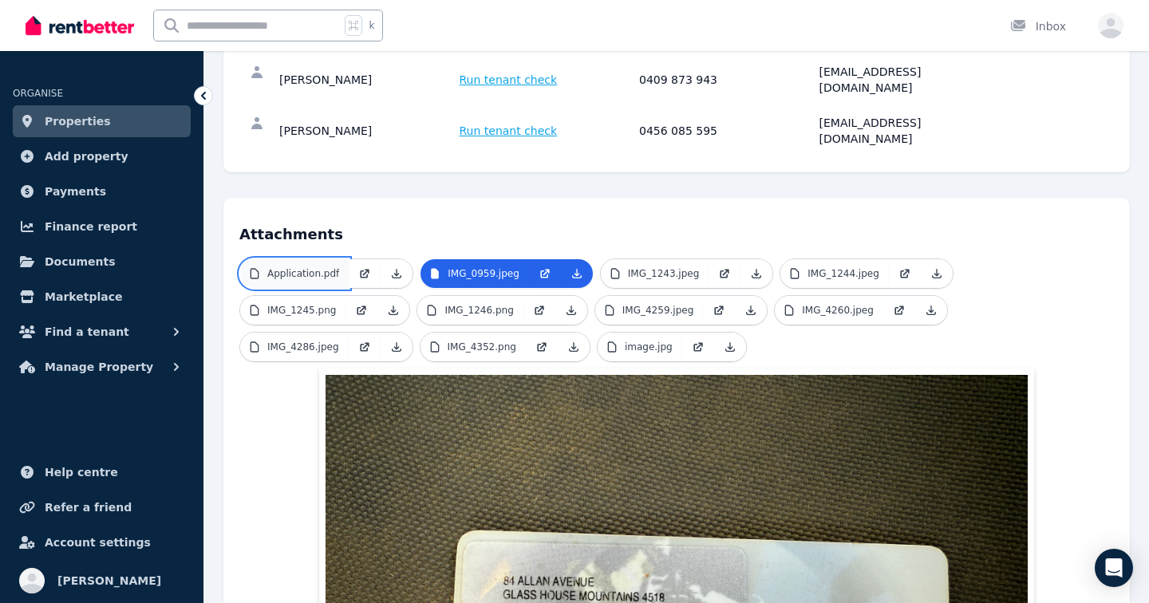
click at [334, 267] on p "Application.pdf" at bounding box center [303, 273] width 72 height 13
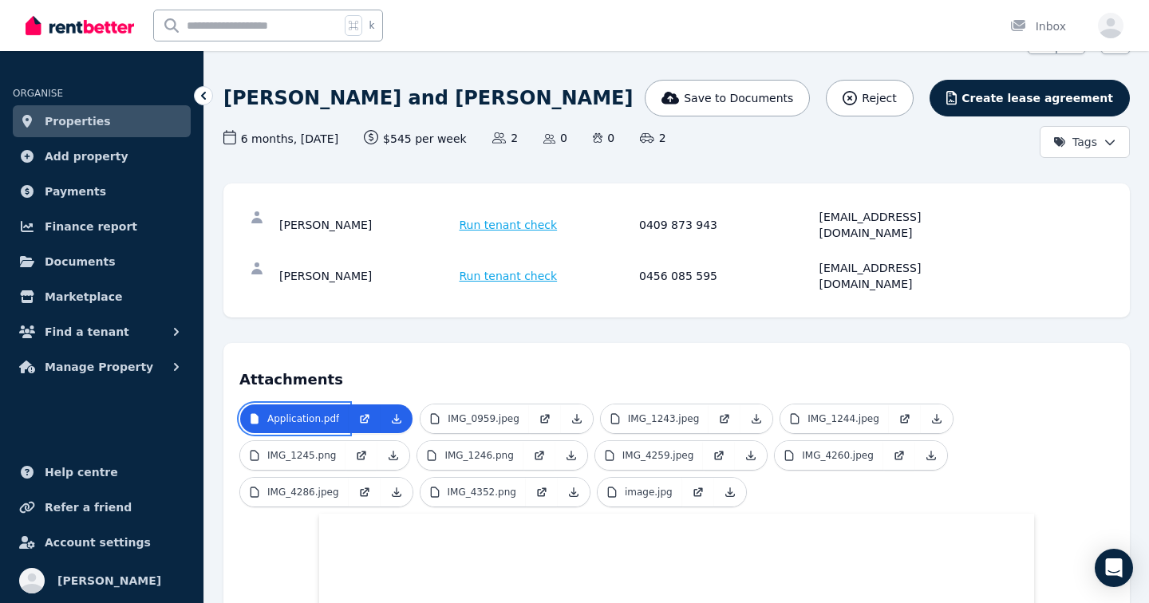
scroll to position [88, 0]
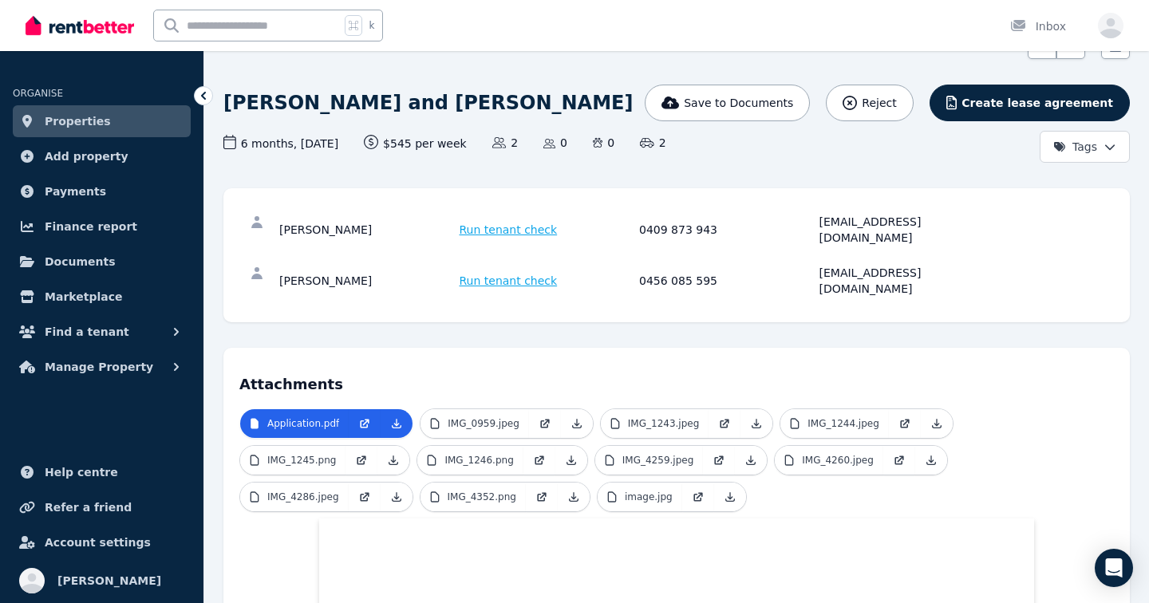
click at [488, 223] on span "Run tenant check" at bounding box center [509, 230] width 98 height 16
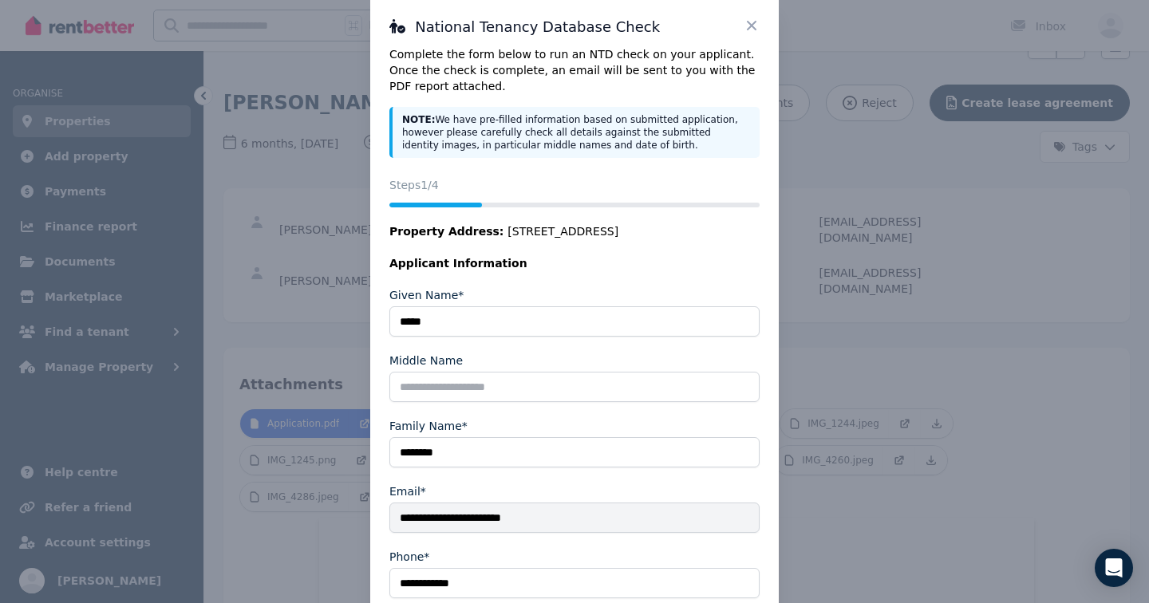
scroll to position [0, 0]
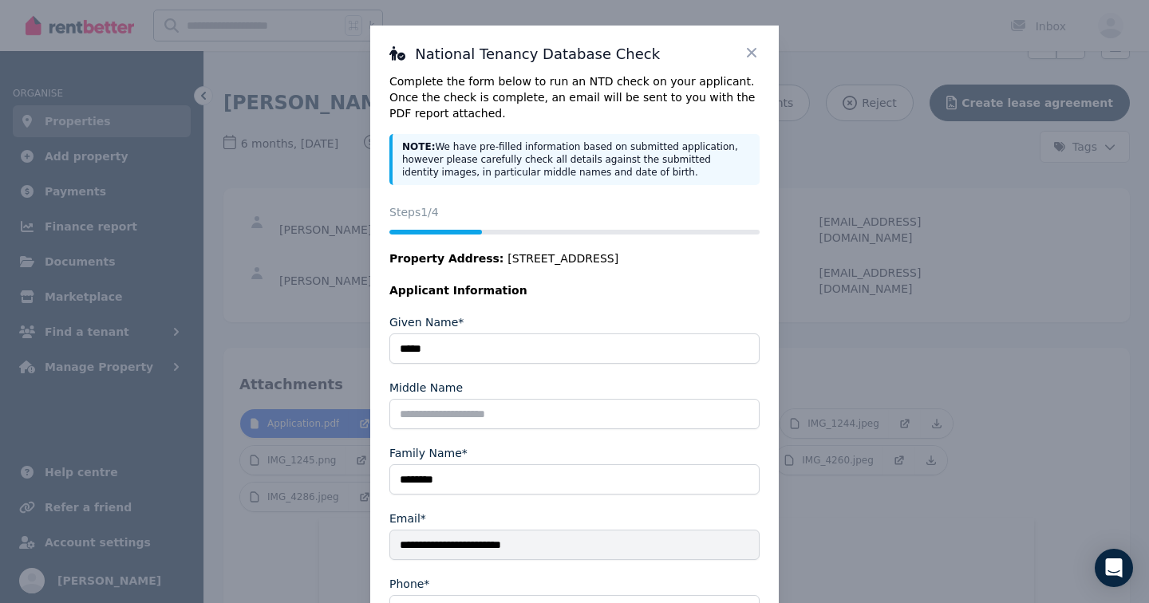
click at [748, 51] on icon at bounding box center [752, 53] width 16 height 16
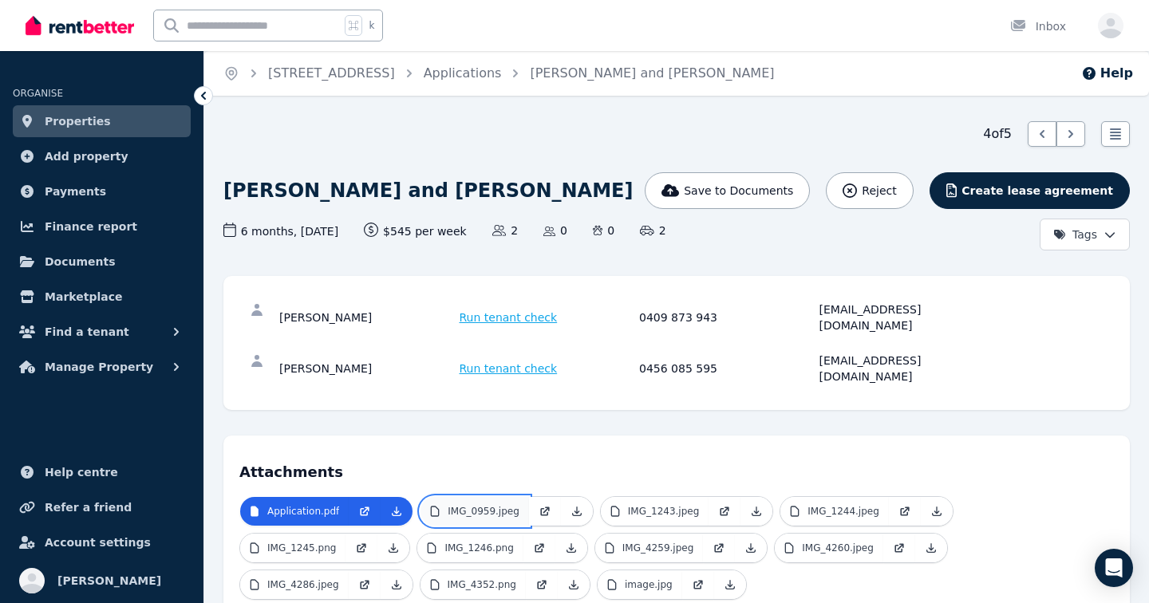
click at [518, 497] on link "IMG_0959.jpeg" at bounding box center [475, 511] width 109 height 29
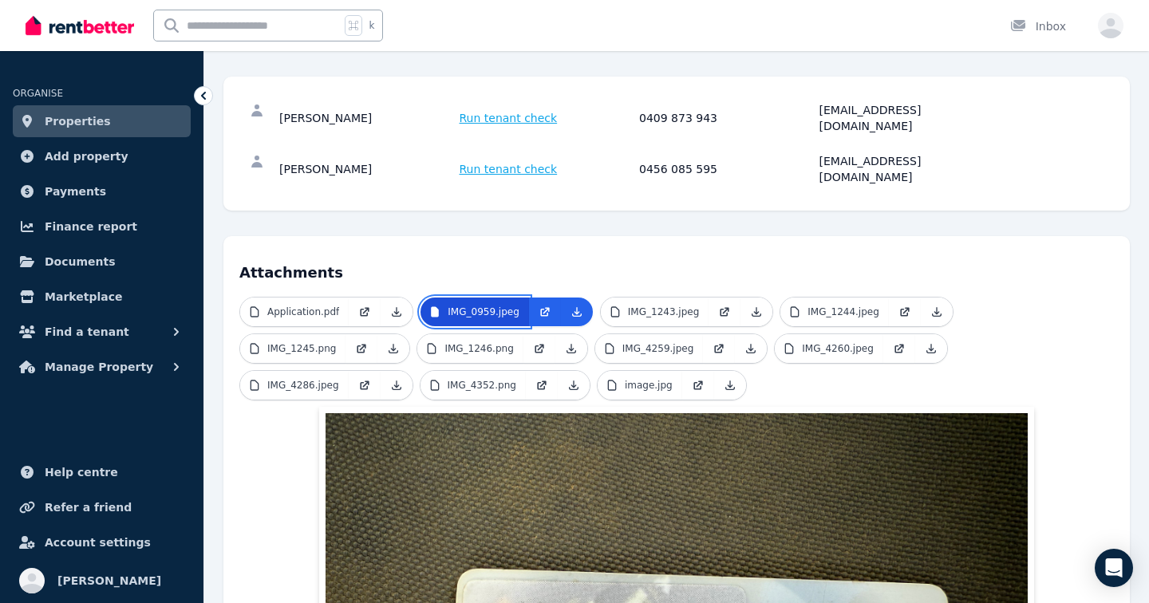
scroll to position [193, 0]
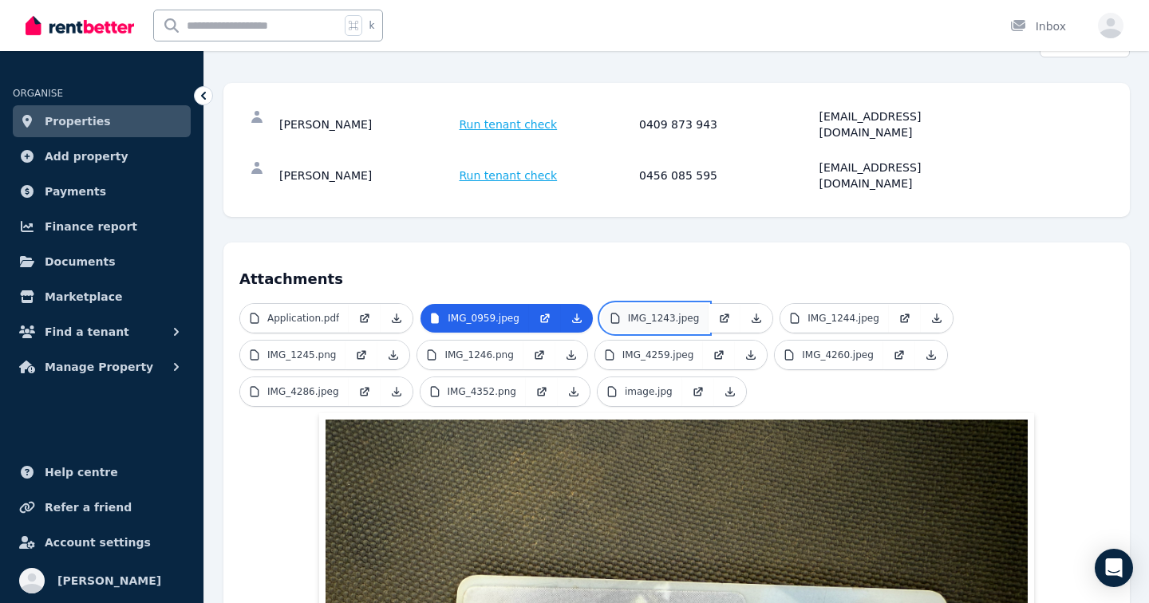
click at [630, 312] on p "IMG_1243.jpeg" at bounding box center [664, 318] width 72 height 13
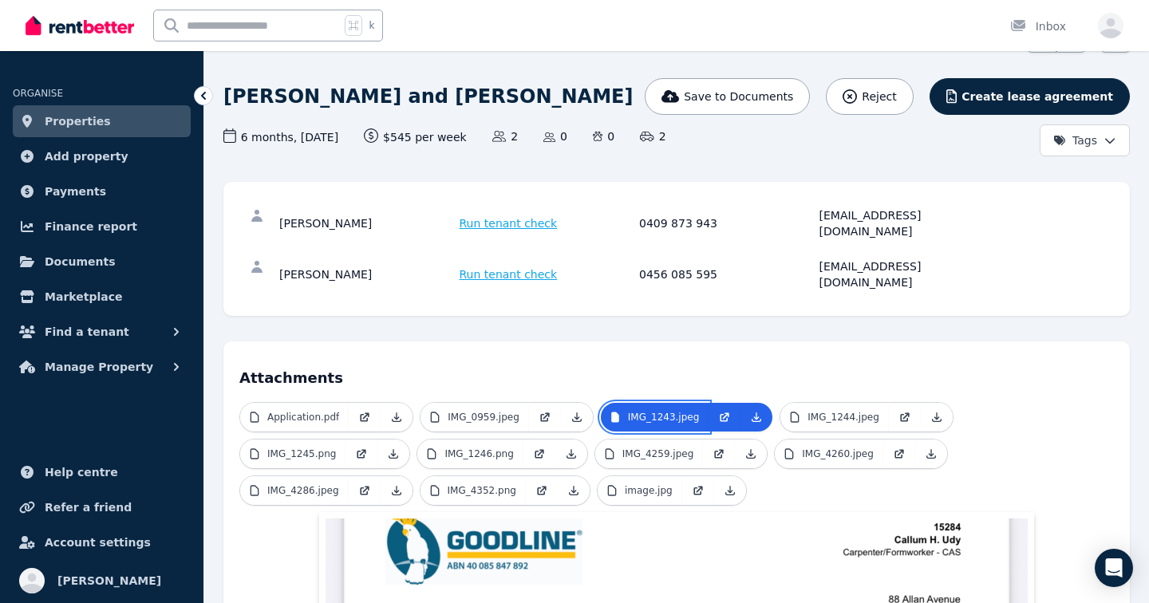
scroll to position [0, 0]
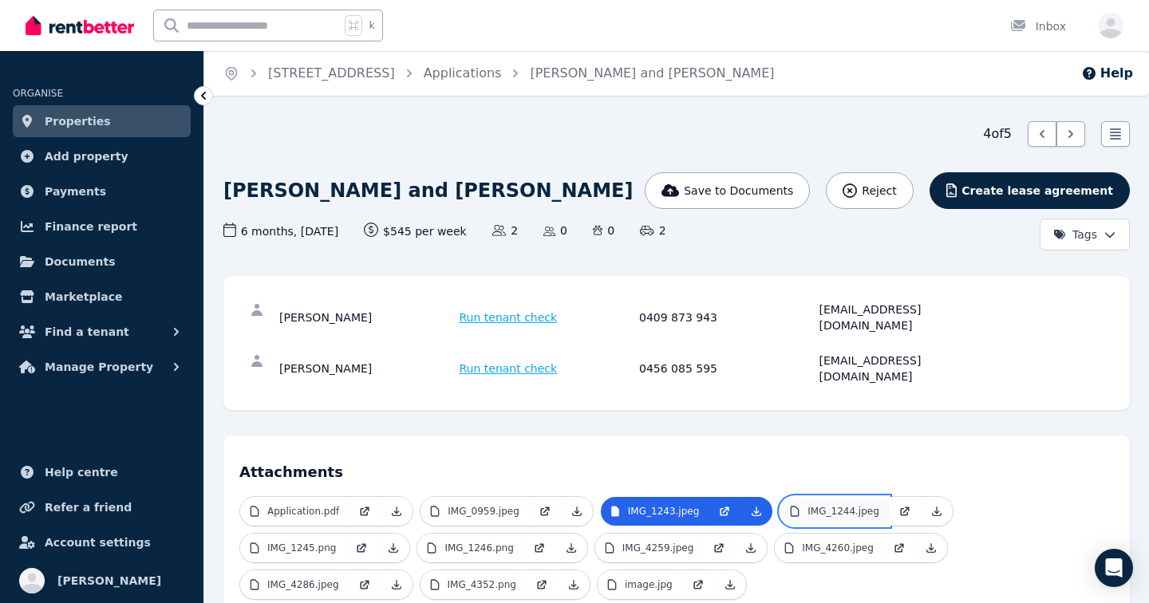
click at [794, 497] on link "IMG_1244.jpeg" at bounding box center [834, 511] width 109 height 29
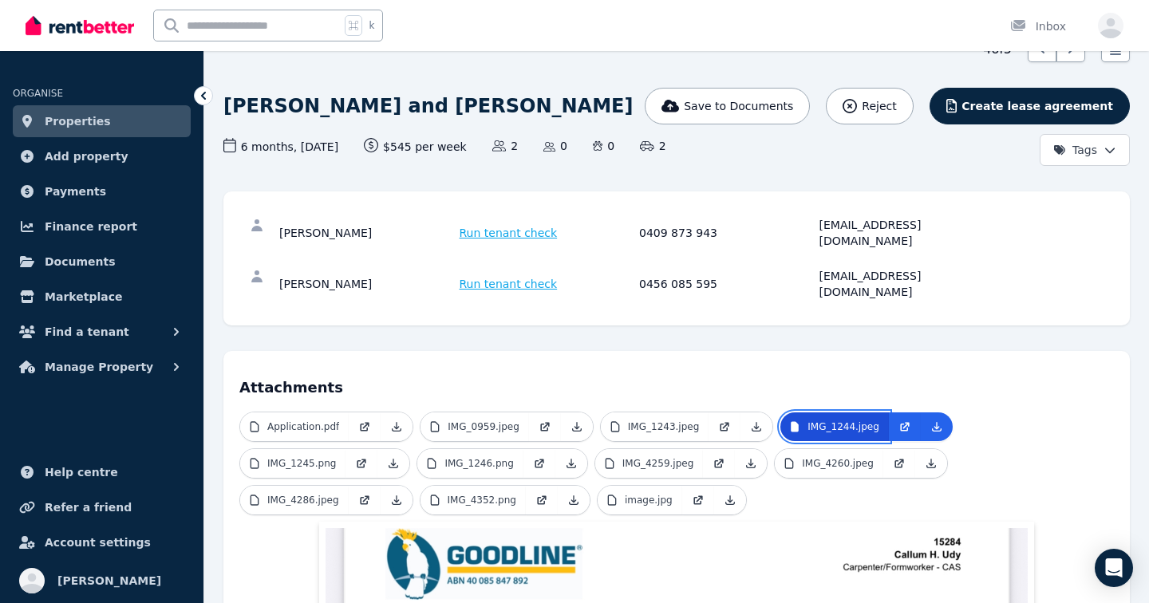
scroll to position [89, 0]
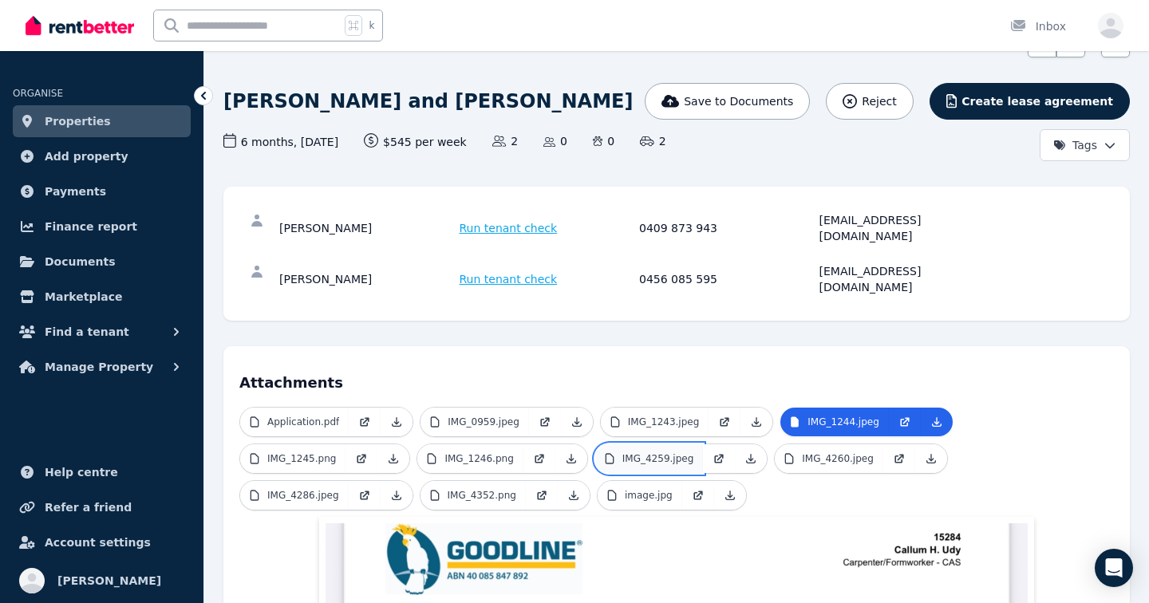
click at [665, 452] on p "IMG_4259.jpeg" at bounding box center [658, 458] width 72 height 13
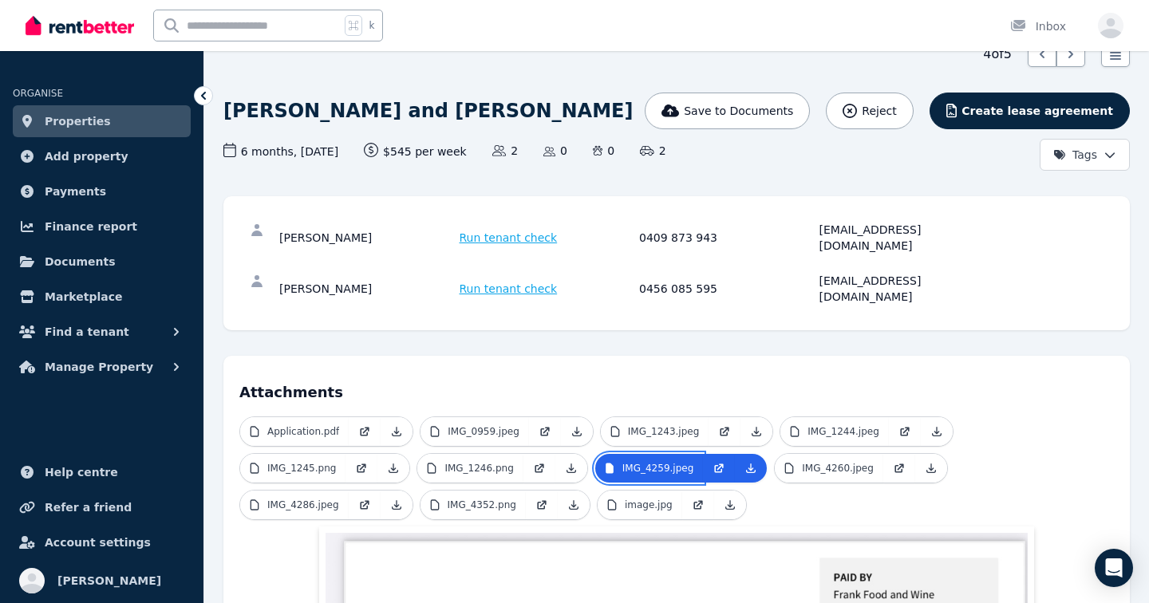
scroll to position [0, 0]
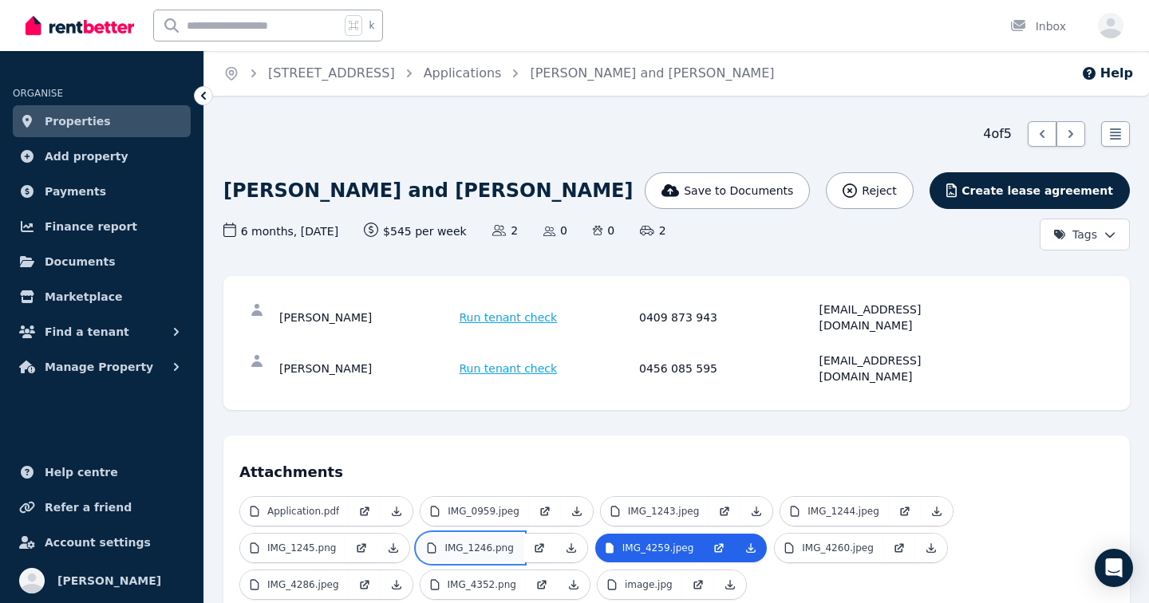
click at [491, 542] on p "IMG_1246.png" at bounding box center [478, 548] width 69 height 13
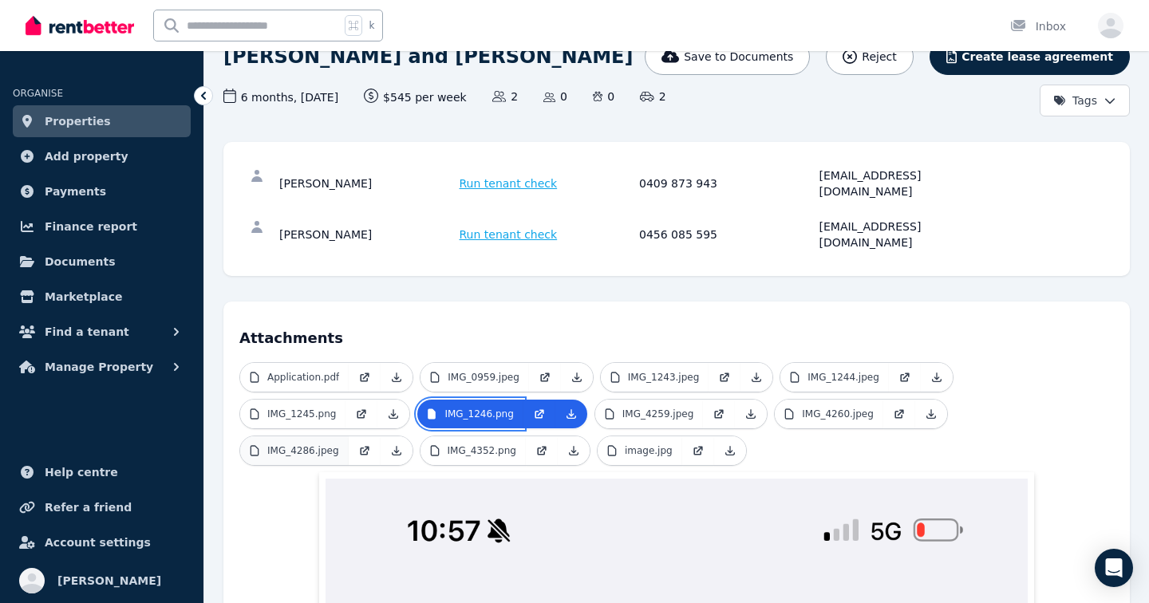
scroll to position [132, 0]
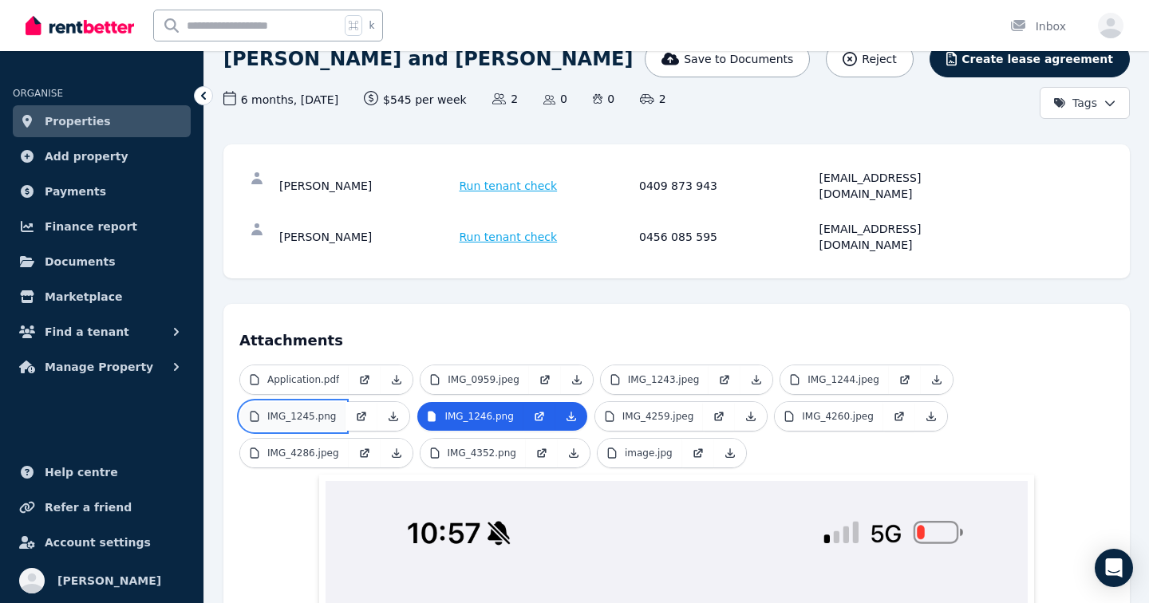
click at [294, 410] on p "IMG_1245.png" at bounding box center [301, 416] width 69 height 13
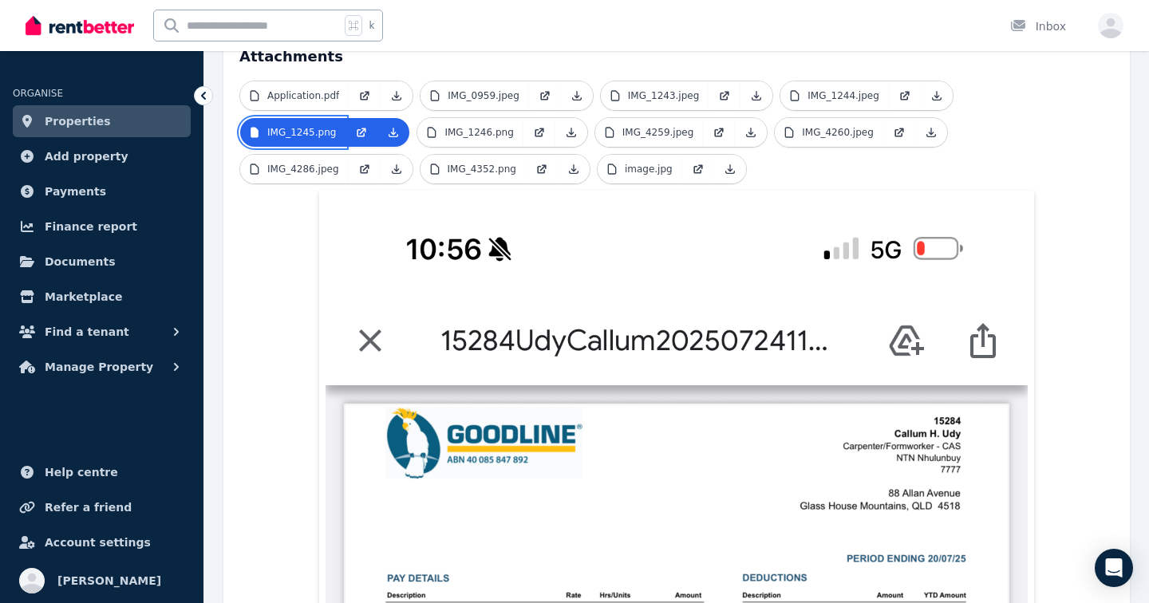
scroll to position [405, 0]
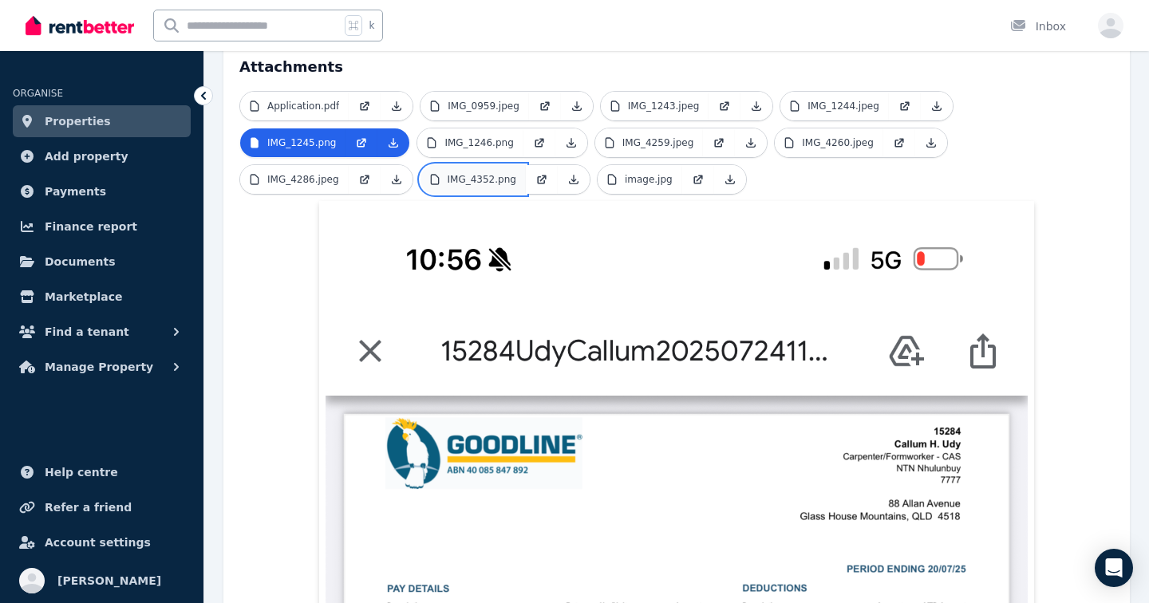
click at [462, 173] on p "IMG_4352.png" at bounding box center [482, 179] width 69 height 13
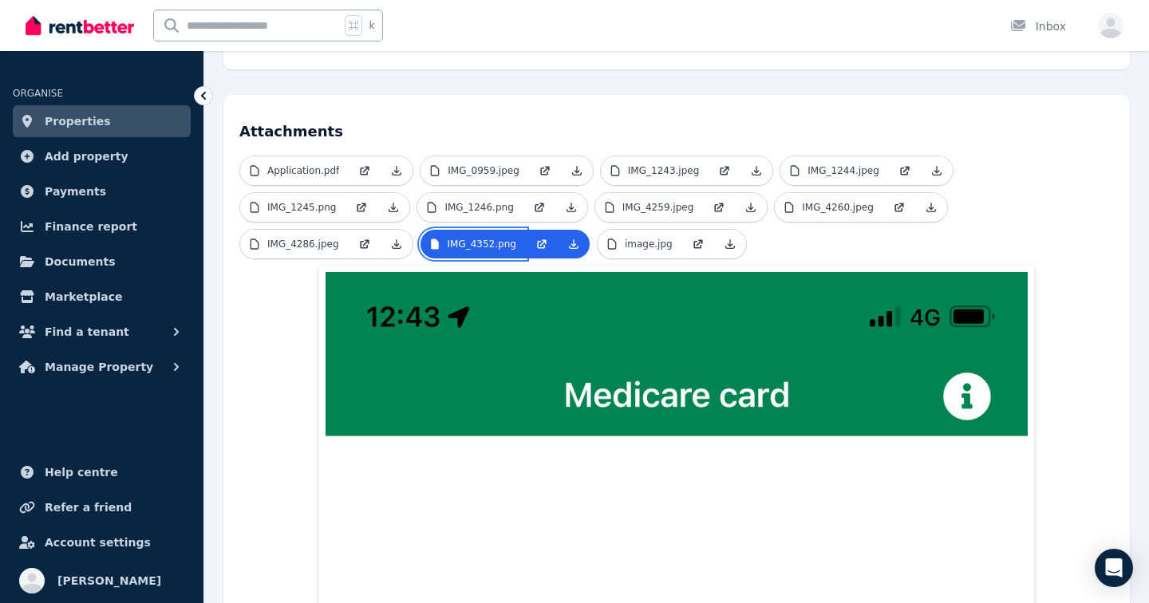
scroll to position [340, 0]
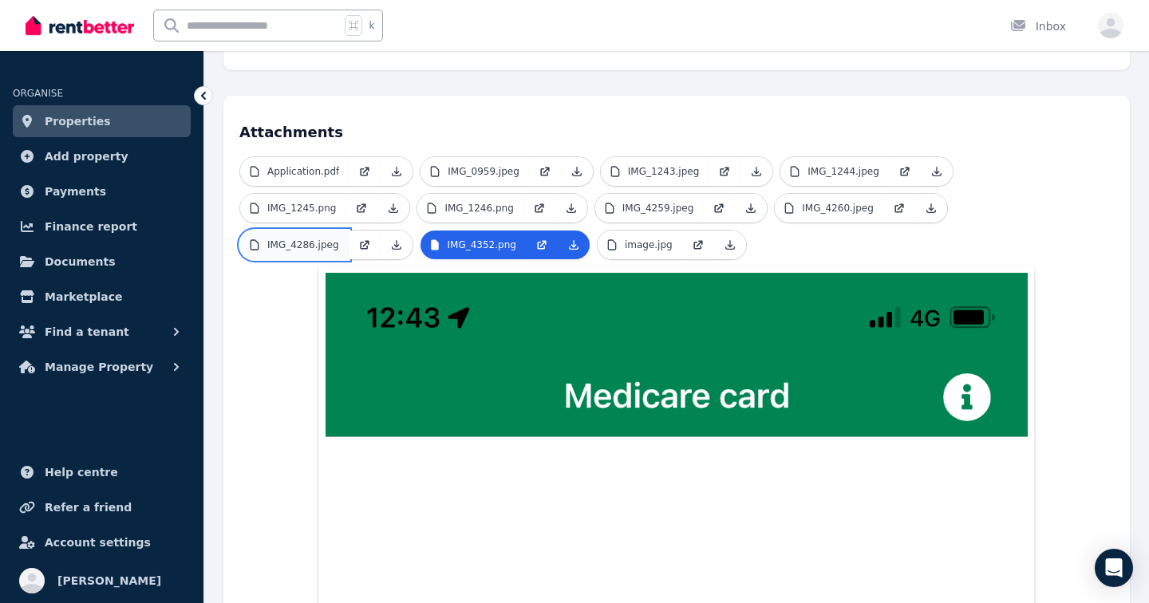
click at [263, 231] on link "IMG_4286.jpeg" at bounding box center [294, 245] width 109 height 29
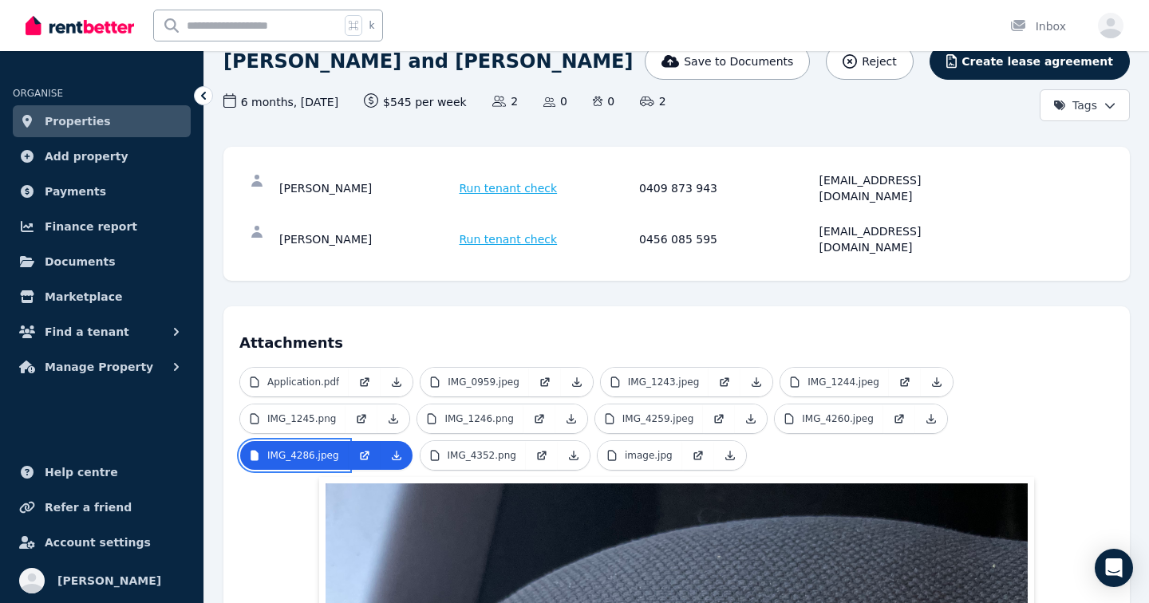
scroll to position [128, 0]
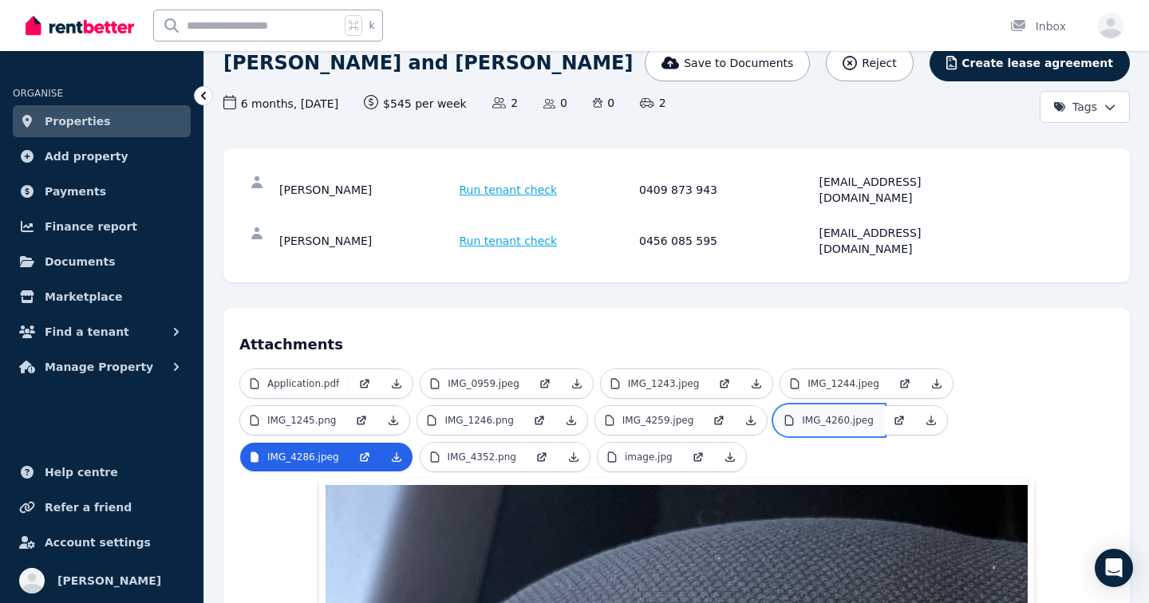
click at [813, 414] on p "IMG_4260.jpeg" at bounding box center [838, 420] width 72 height 13
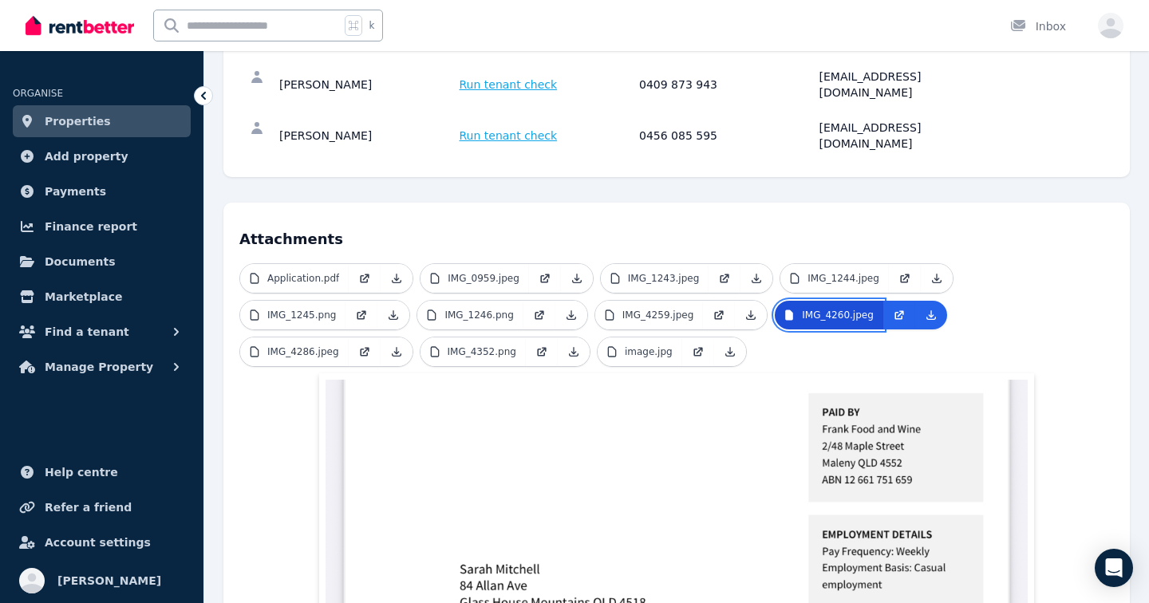
scroll to position [237, 0]
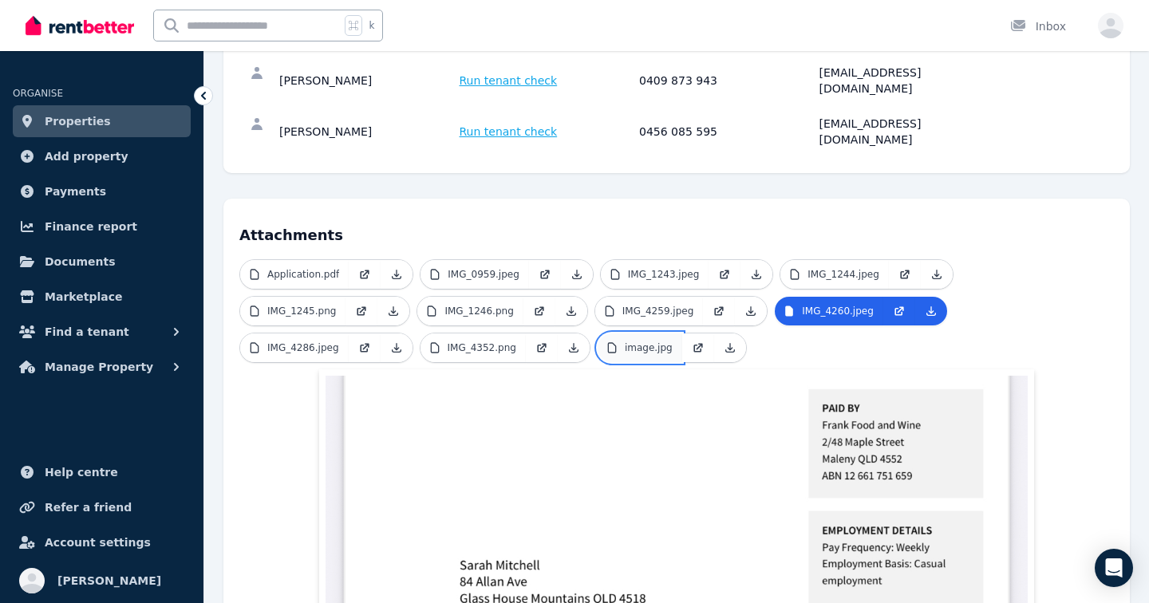
click at [649, 342] on p "image.jpg" at bounding box center [649, 348] width 48 height 13
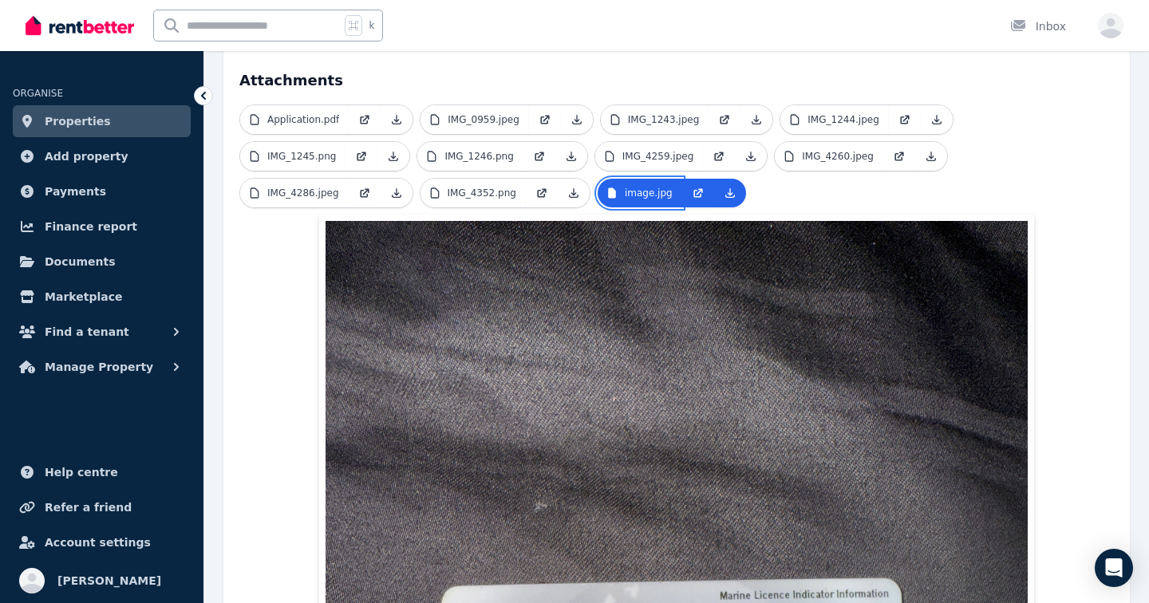
scroll to position [371, 0]
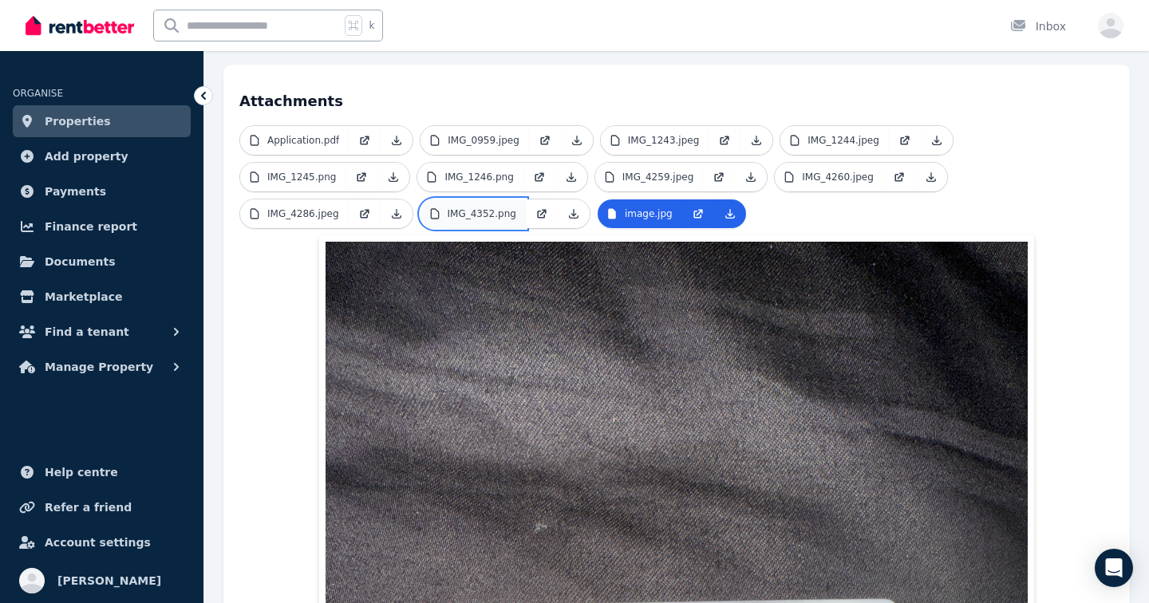
click at [465, 207] on p "IMG_4352.png" at bounding box center [482, 213] width 69 height 13
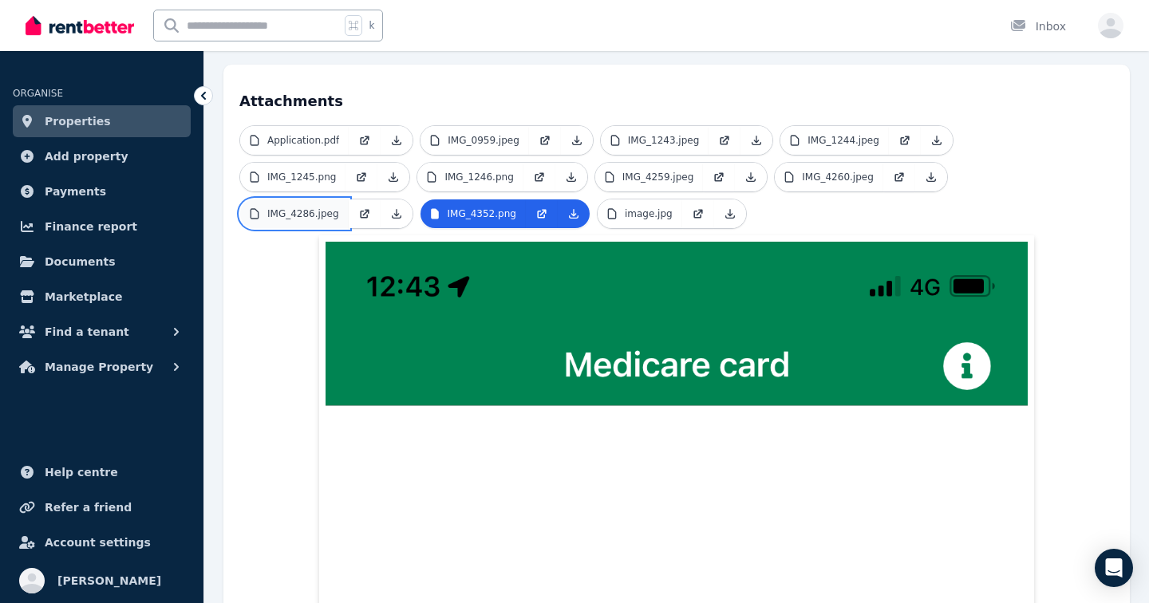
click at [305, 199] on link "IMG_4286.jpeg" at bounding box center [294, 213] width 109 height 29
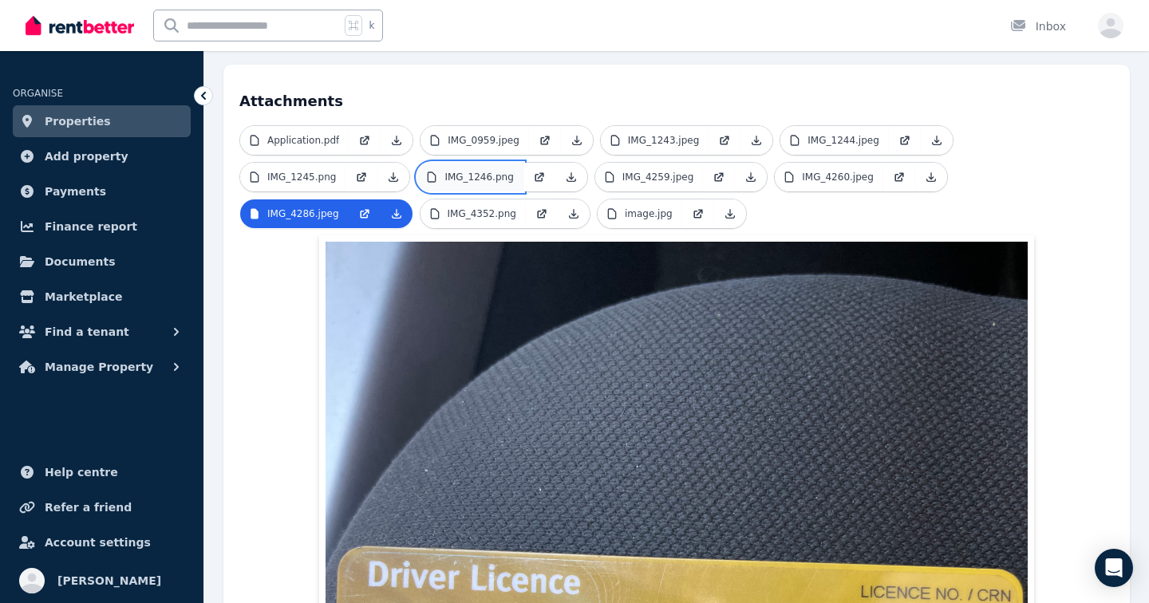
click at [473, 171] on p "IMG_1246.png" at bounding box center [478, 177] width 69 height 13
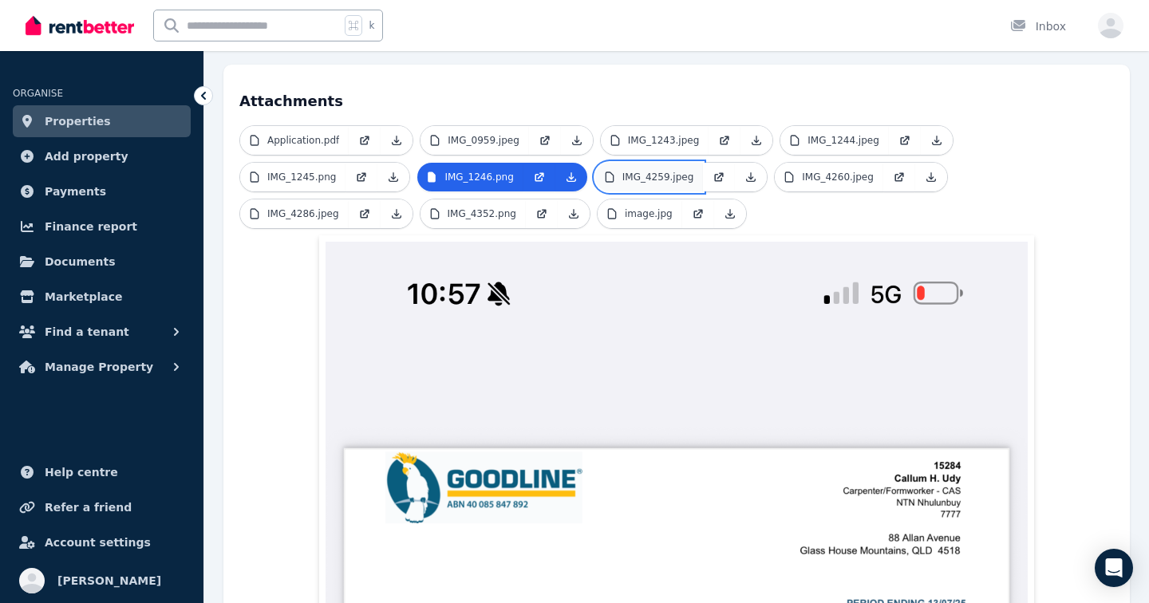
click at [630, 163] on link "IMG_4259.jpeg" at bounding box center [649, 177] width 109 height 29
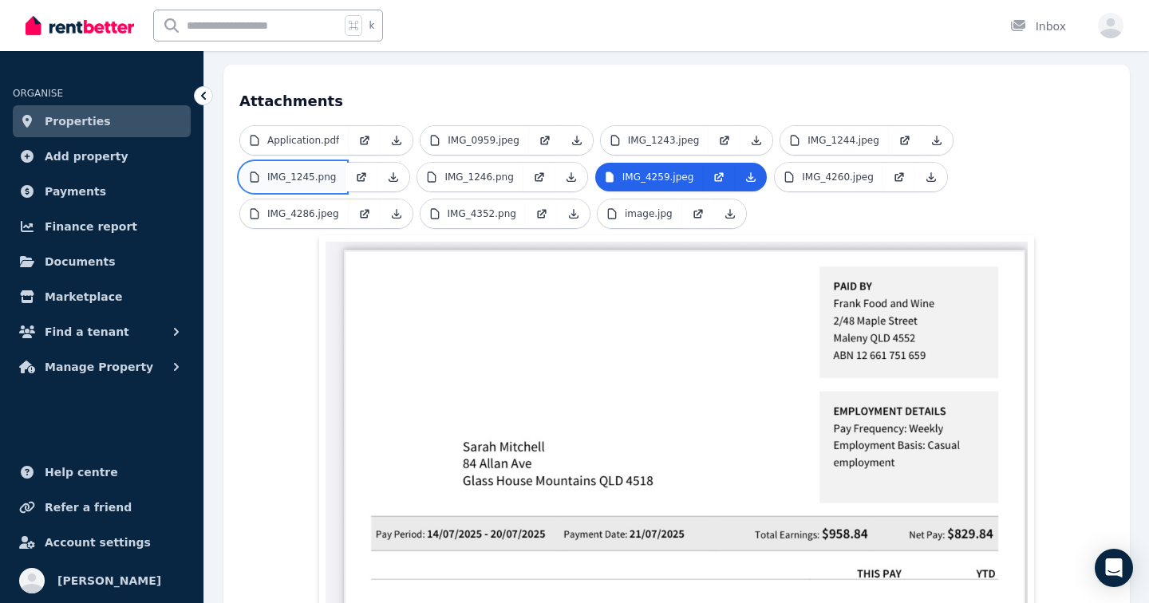
click at [271, 171] on p "IMG_1245.png" at bounding box center [301, 177] width 69 height 13
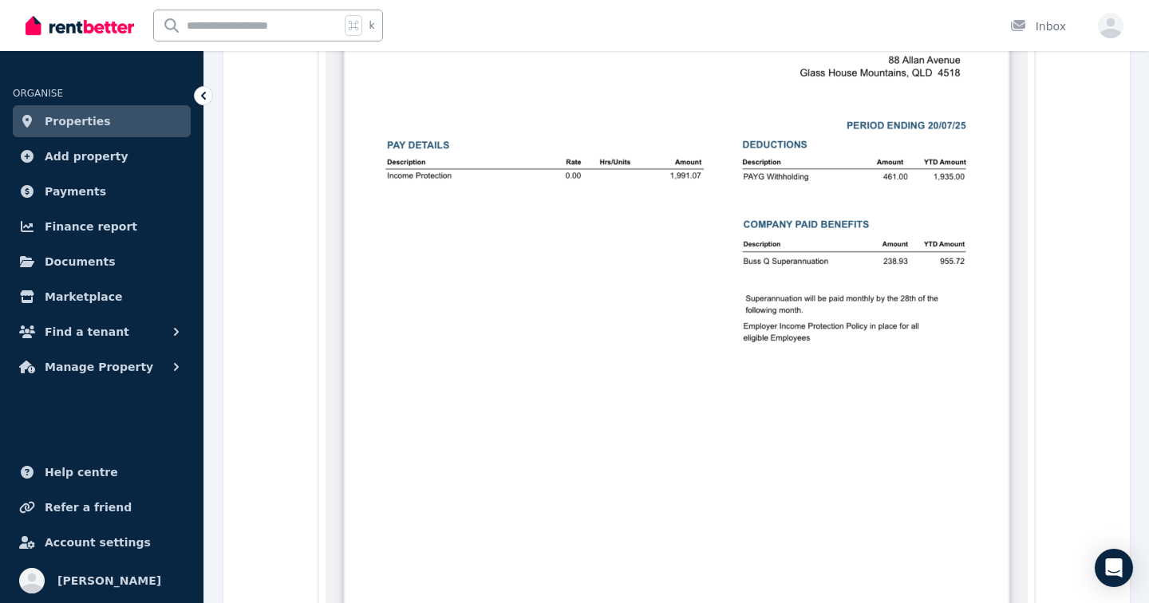
scroll to position [851, 0]
click at [78, 333] on span "Find a tenant" at bounding box center [87, 331] width 85 height 19
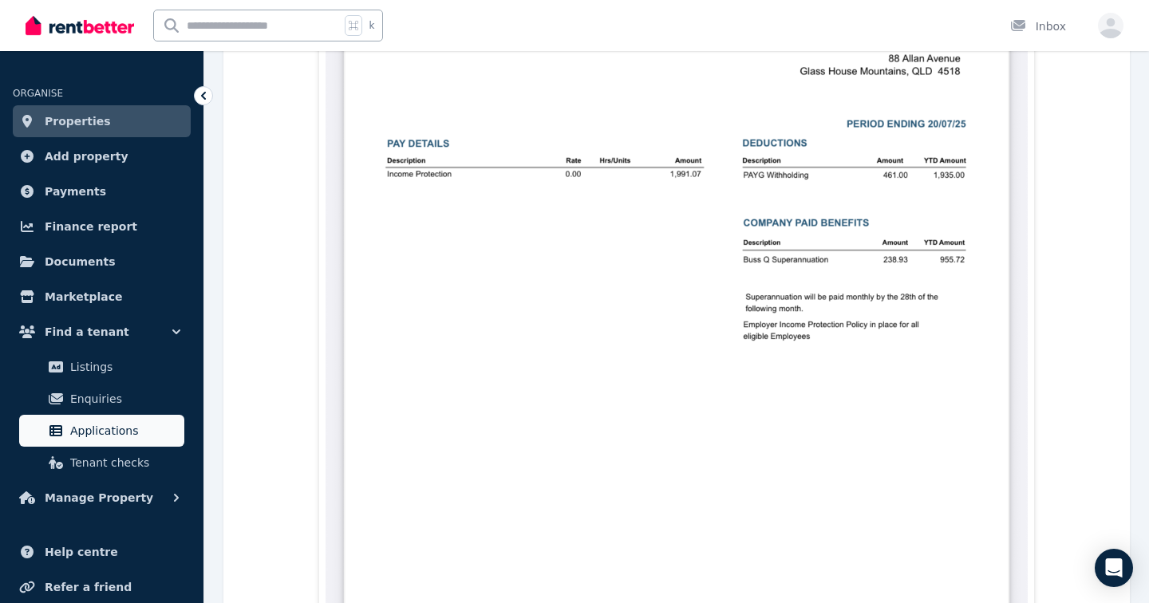
click at [107, 438] on span "Applications" at bounding box center [124, 430] width 108 height 19
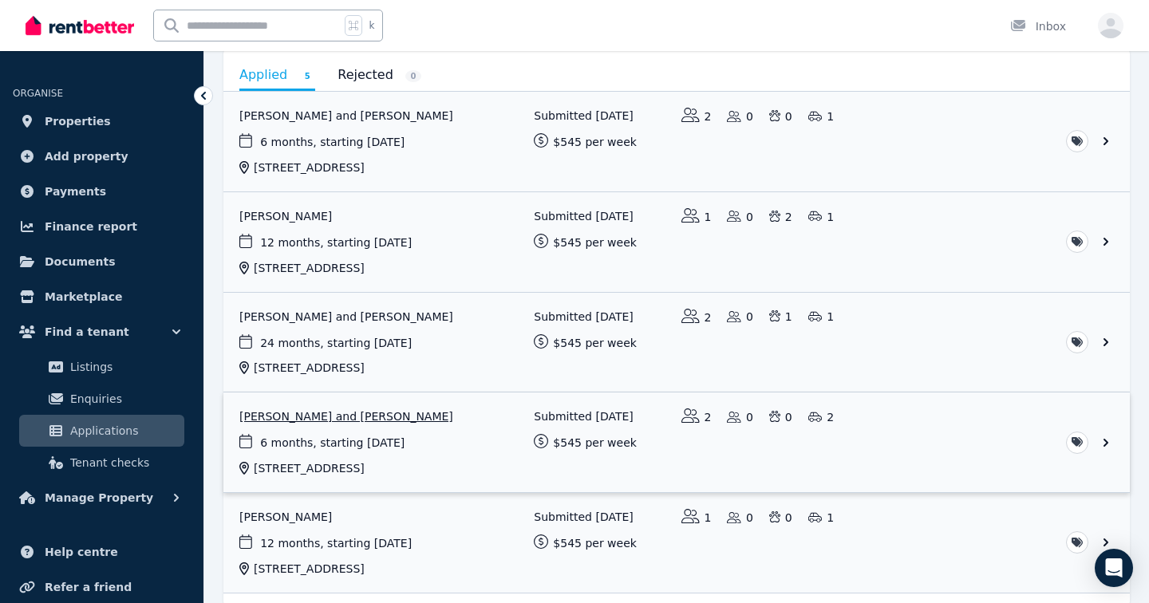
scroll to position [234, 0]
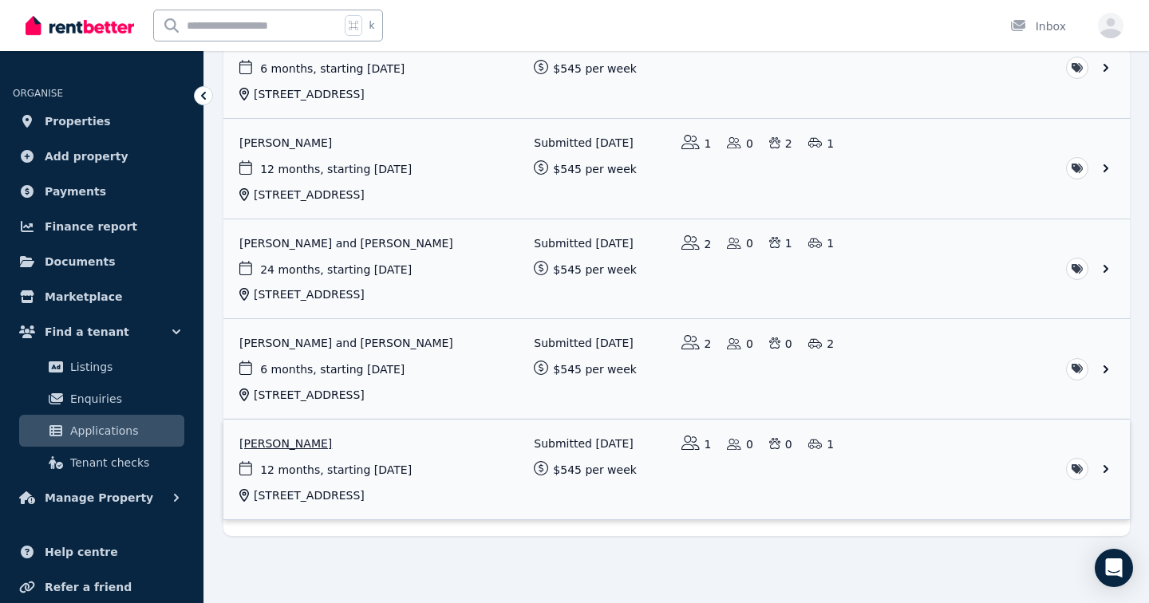
click at [460, 448] on link "View application: Melanie Mckay" at bounding box center [676, 470] width 906 height 100
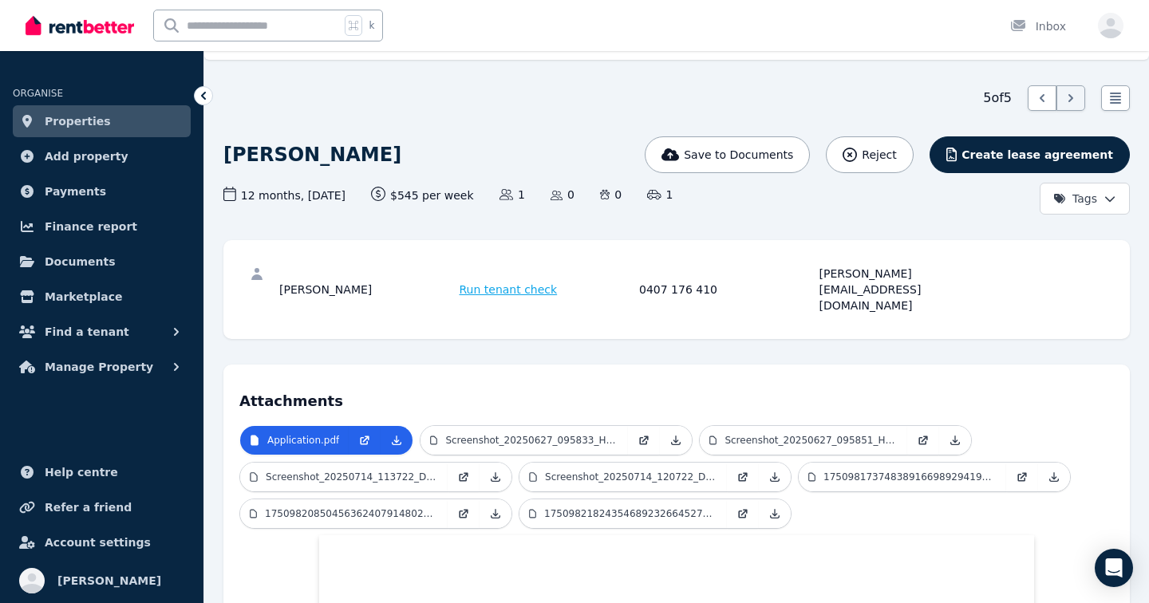
scroll to position [47, 0]
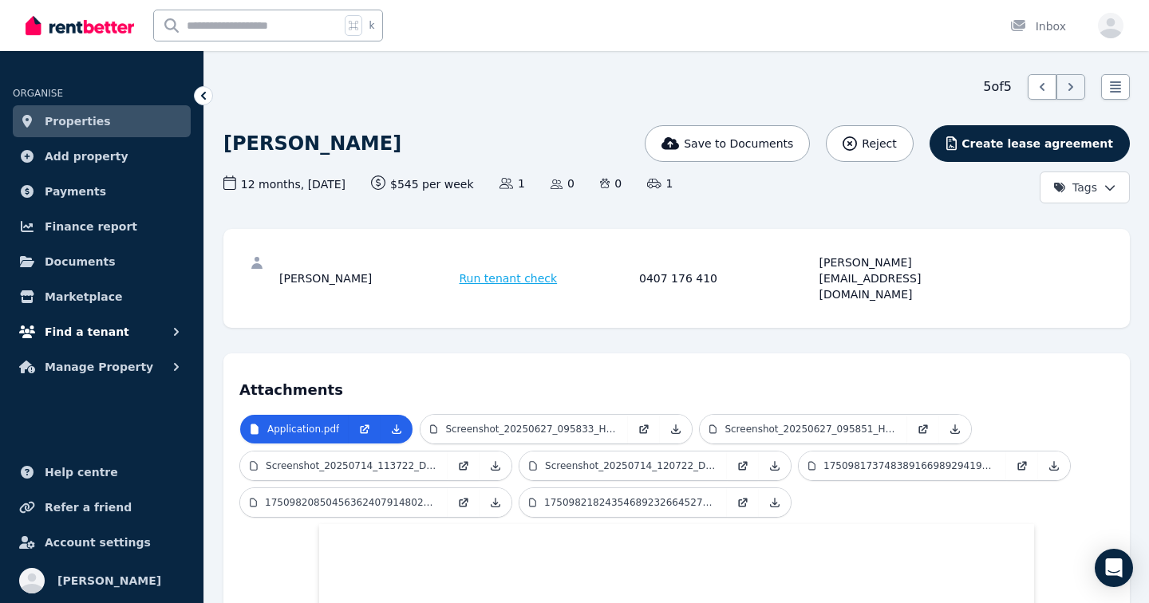
click at [108, 333] on span "Find a tenant" at bounding box center [87, 331] width 85 height 19
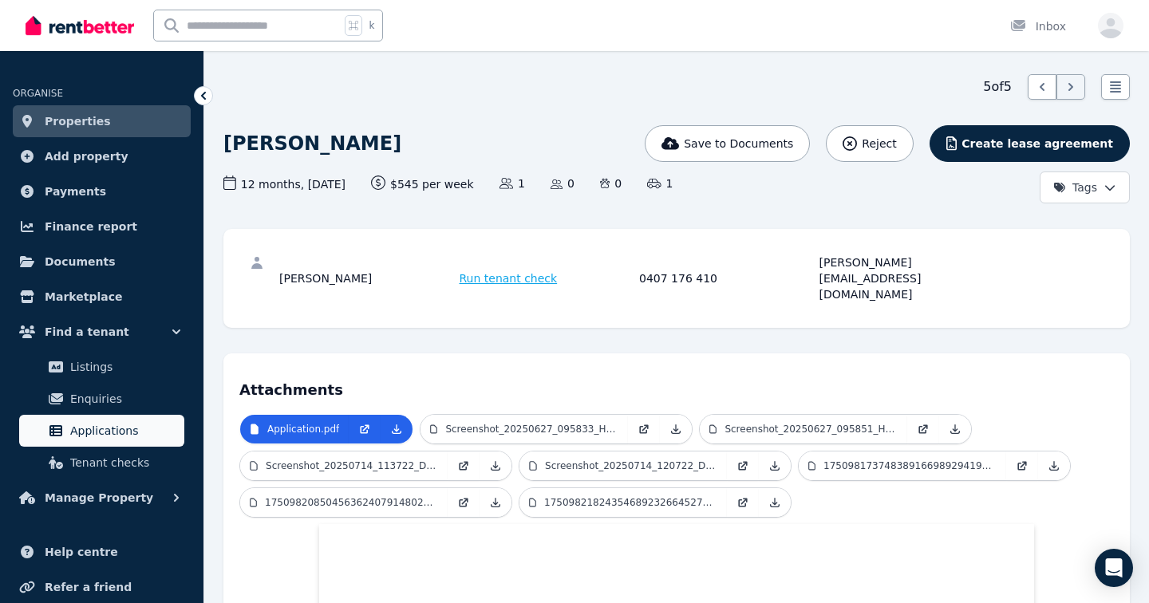
click at [105, 437] on span "Applications" at bounding box center [124, 430] width 108 height 19
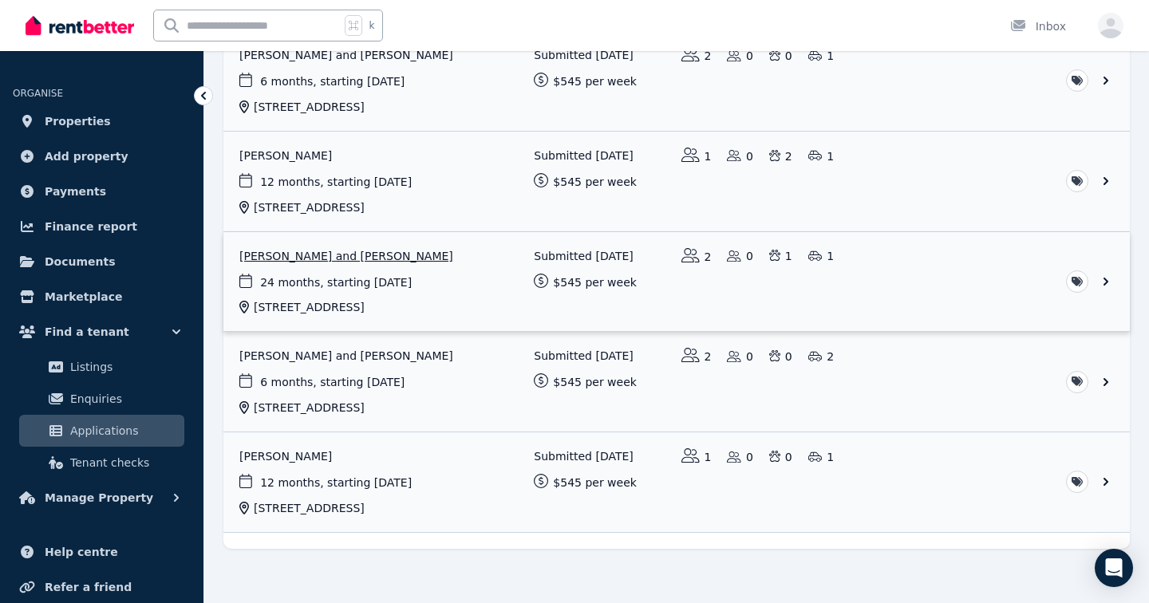
scroll to position [234, 0]
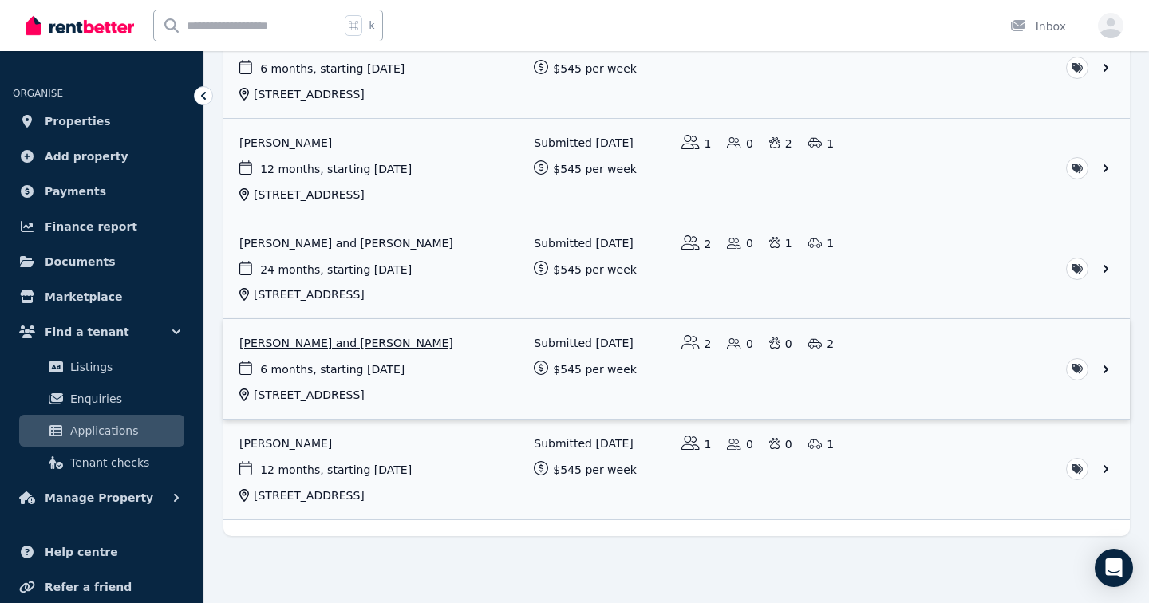
click at [479, 369] on link "View application: Sarah Mitchell and Callum Udy" at bounding box center [676, 369] width 906 height 100
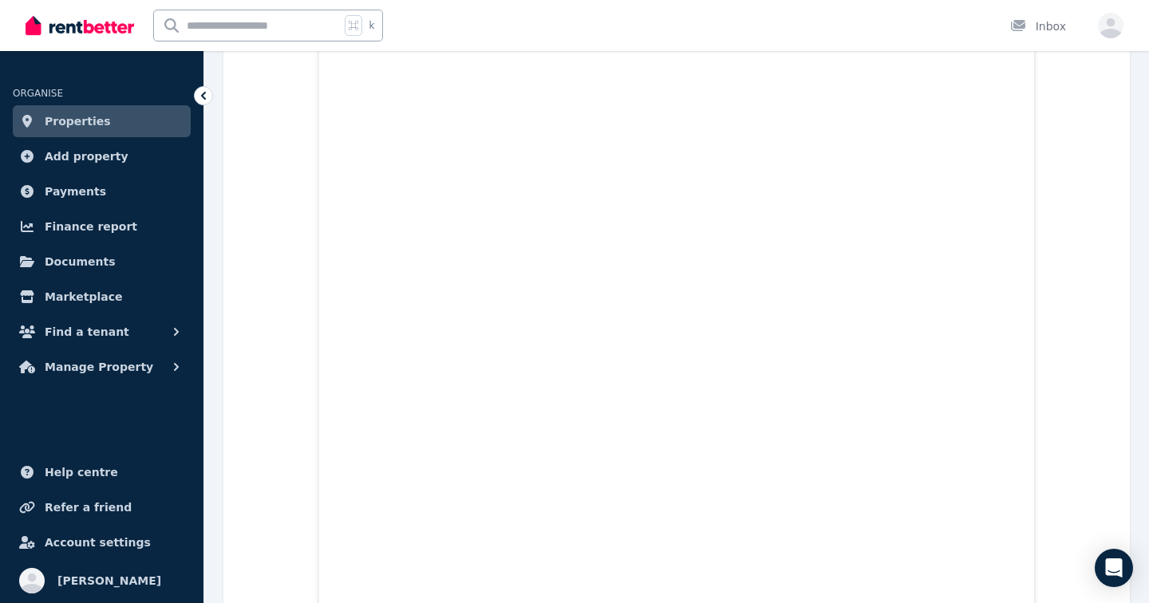
scroll to position [634, 0]
click at [89, 192] on span "Payments" at bounding box center [75, 191] width 61 height 19
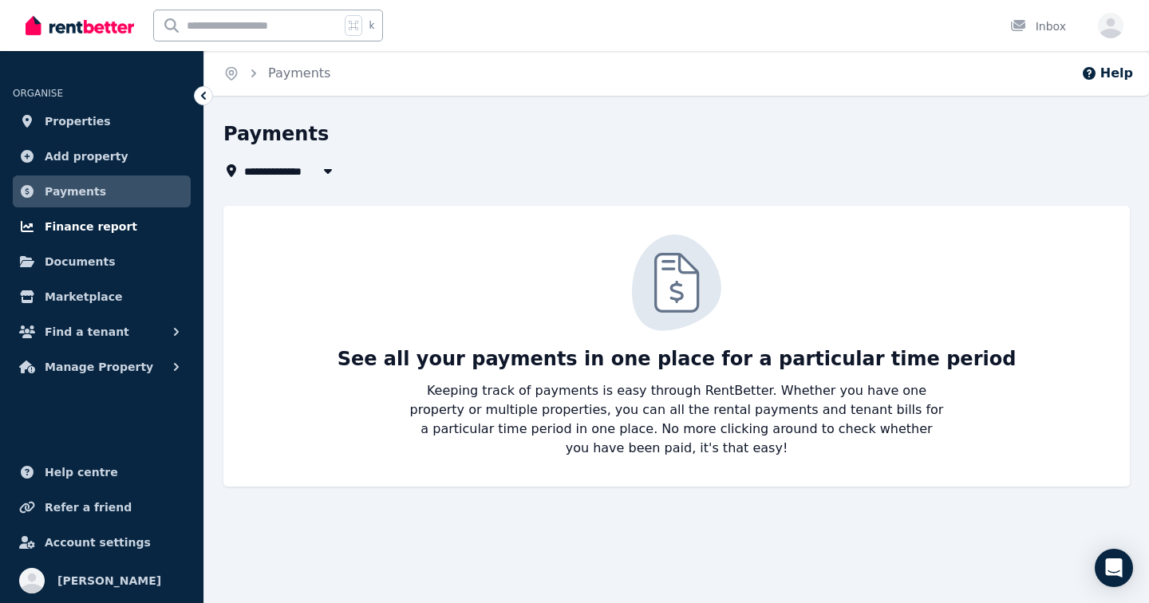
click at [96, 225] on span "Finance report" at bounding box center [91, 226] width 93 height 19
